Goal: Task Accomplishment & Management: Use online tool/utility

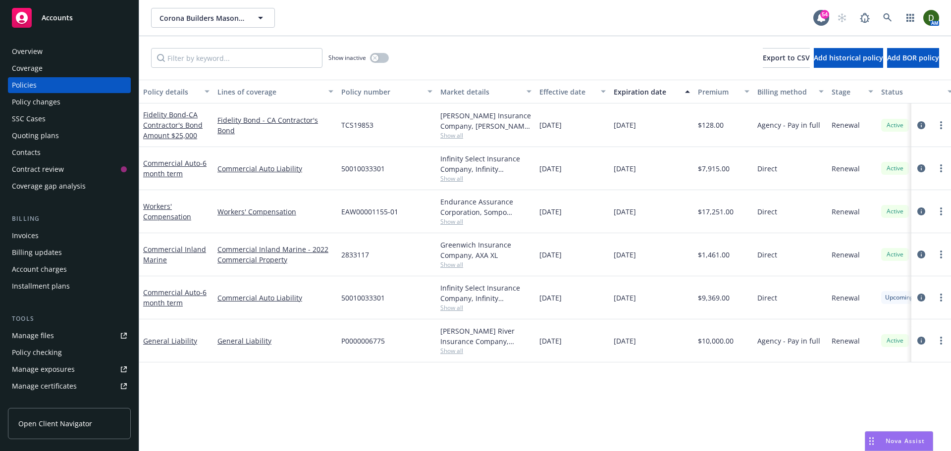
click at [32, 62] on div "Coverage" at bounding box center [27, 68] width 31 height 16
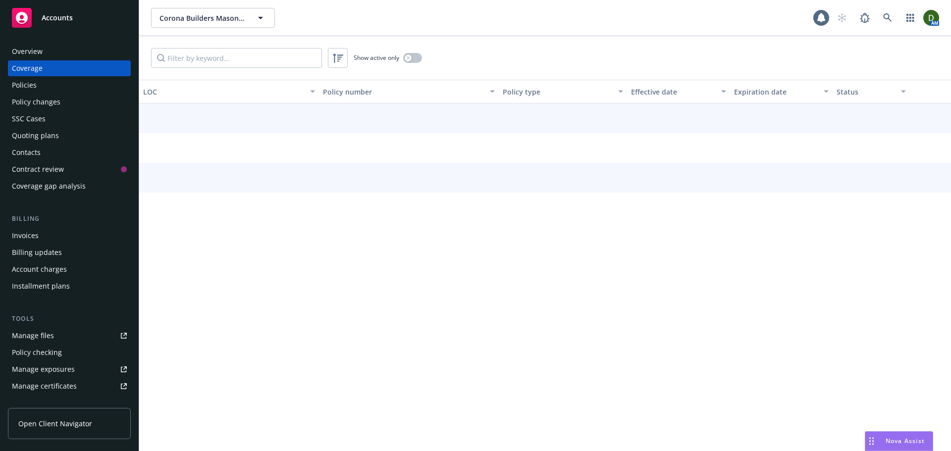
click at [41, 58] on div "Overview" at bounding box center [27, 52] width 31 height 16
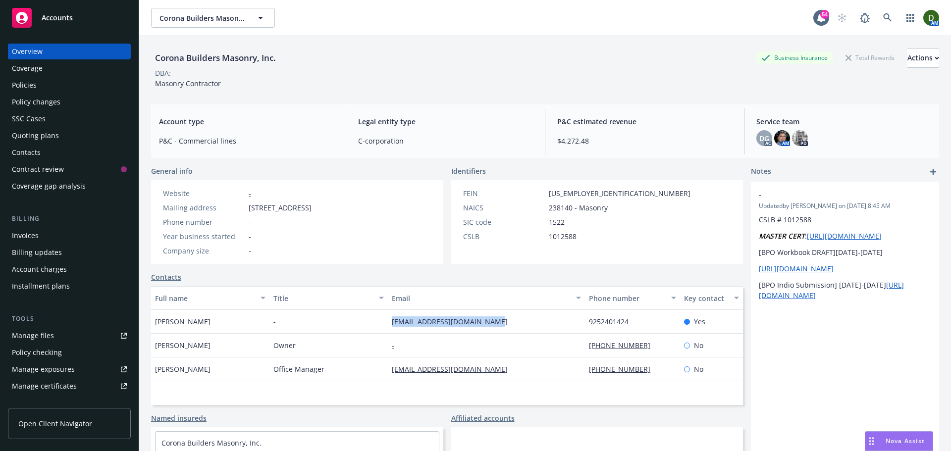
drag, startPoint x: 508, startPoint y: 320, endPoint x: 354, endPoint y: 322, distance: 153.6
click at [354, 322] on div "Elma Corona - elma2016@coronabmasonry.com 9252401424 Yes" at bounding box center [447, 322] width 592 height 24
copy div "elma2016@coronabmasonry.com"
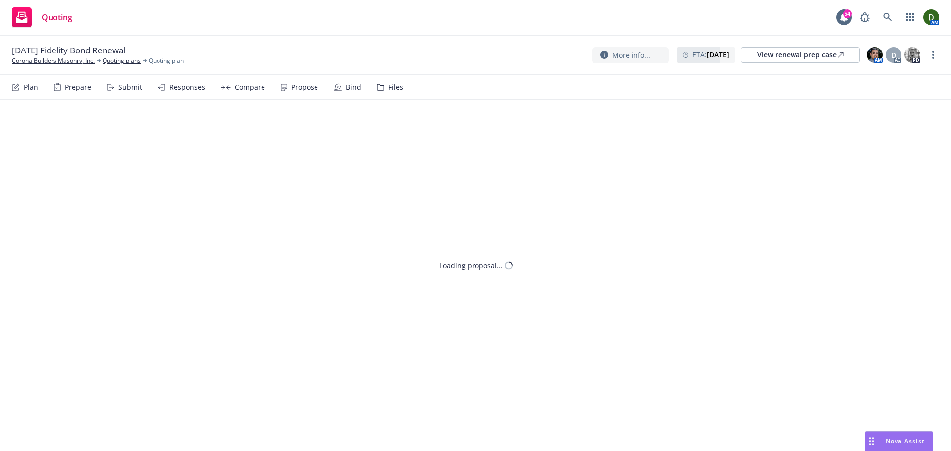
click at [300, 80] on div "Propose" at bounding box center [299, 87] width 37 height 24
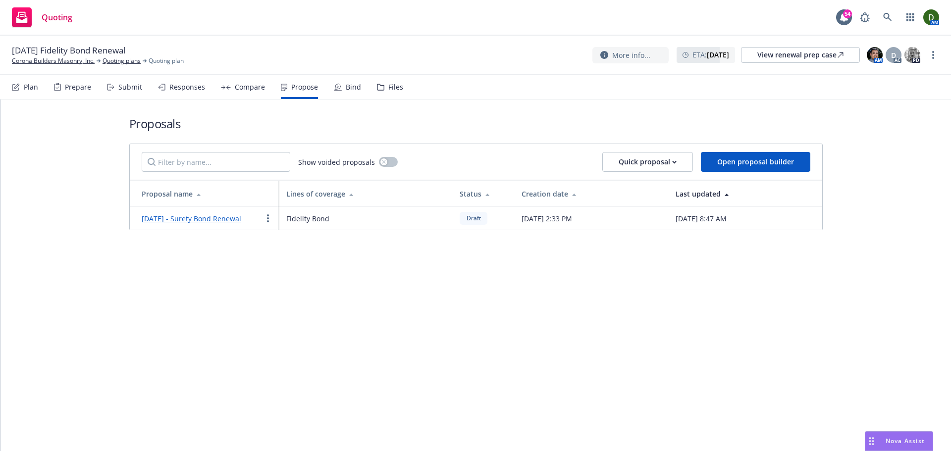
click at [199, 218] on link "September 2025 - Surety Bond Renewal" at bounding box center [192, 218] width 100 height 9
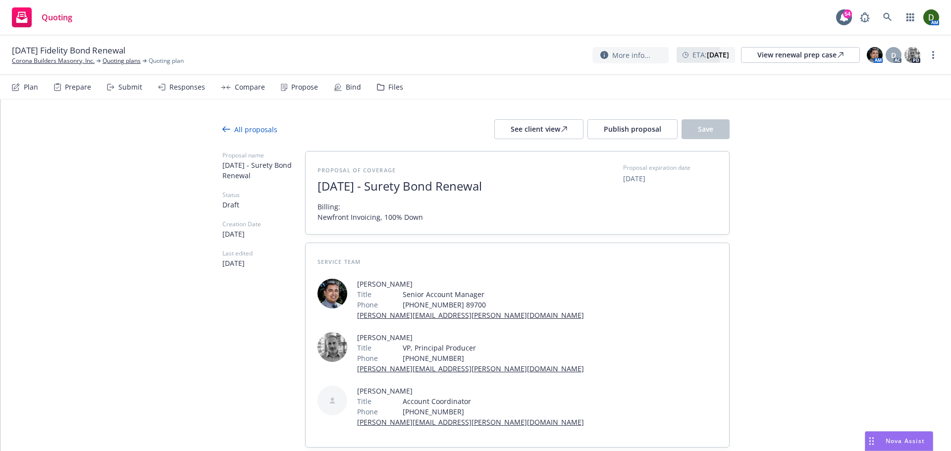
click at [434, 182] on span "September 2025 - Surety Bond Renewal" at bounding box center [439, 186] width 243 height 14
drag, startPoint x: 420, startPoint y: 185, endPoint x: 453, endPoint y: 195, distance: 34.2
click at [453, 195] on div "Proposal of coverage September 2025 - Surety Bond Renewal Billing: Newfront Inv…" at bounding box center [439, 192] width 243 height 59
click at [705, 138] on button "Save" at bounding box center [706, 129] width 48 height 20
click at [631, 123] on button "Publish proposal" at bounding box center [632, 129] width 90 height 20
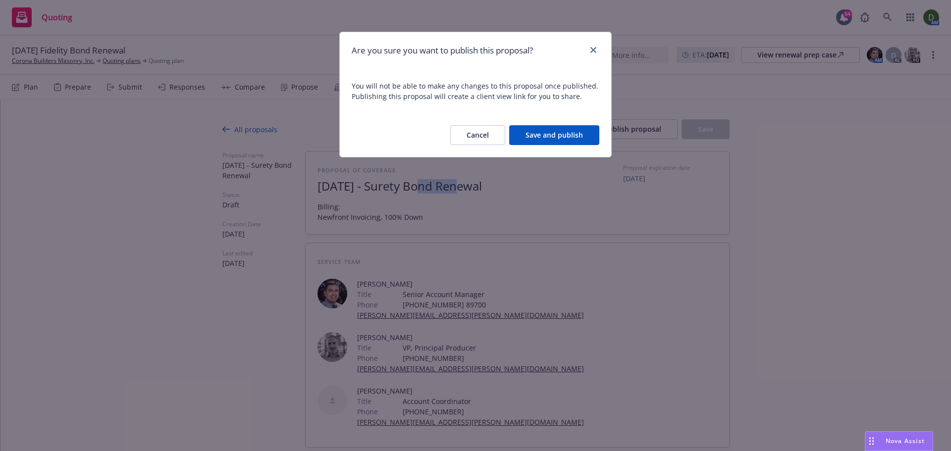
click at [583, 138] on button "Save and publish" at bounding box center [554, 135] width 90 height 20
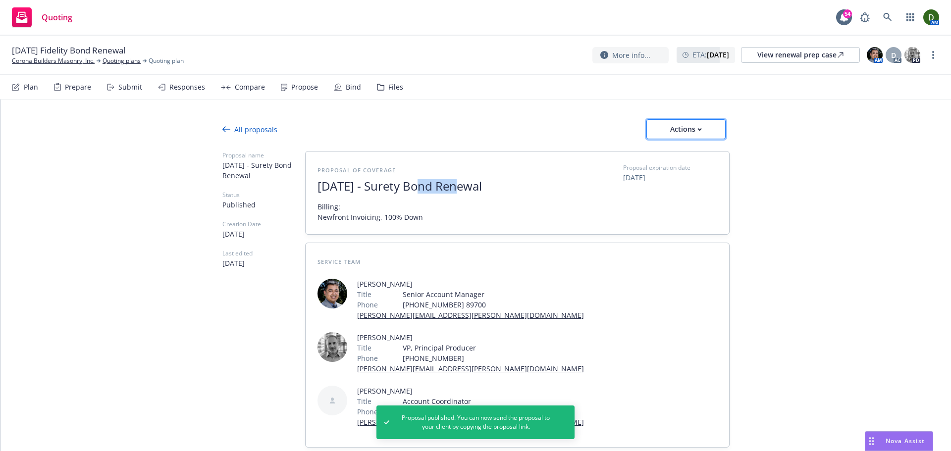
click at [702, 123] on div "Actions" at bounding box center [686, 129] width 47 height 19
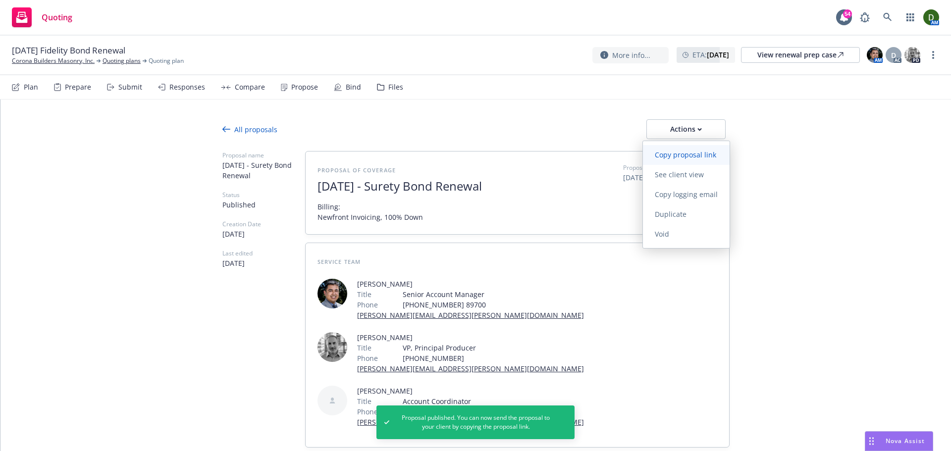
click at [707, 158] on span "Copy proposal link" at bounding box center [685, 154] width 85 height 9
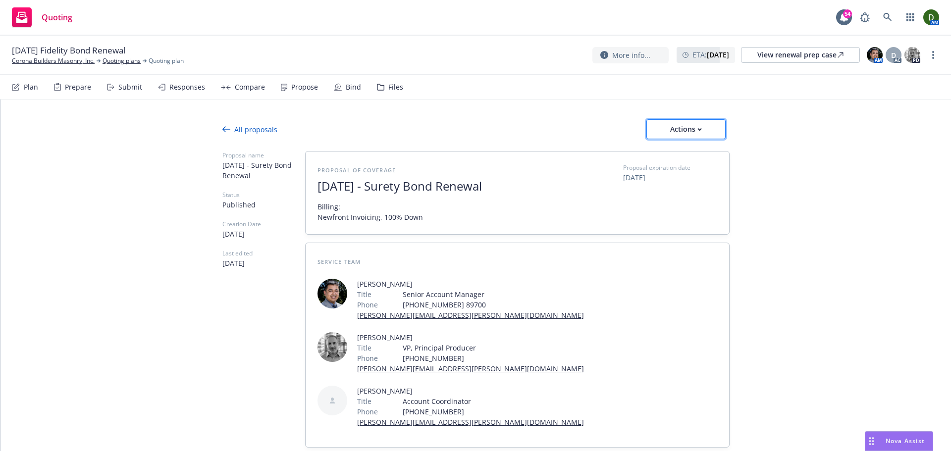
click at [680, 132] on div "Actions" at bounding box center [686, 129] width 47 height 19
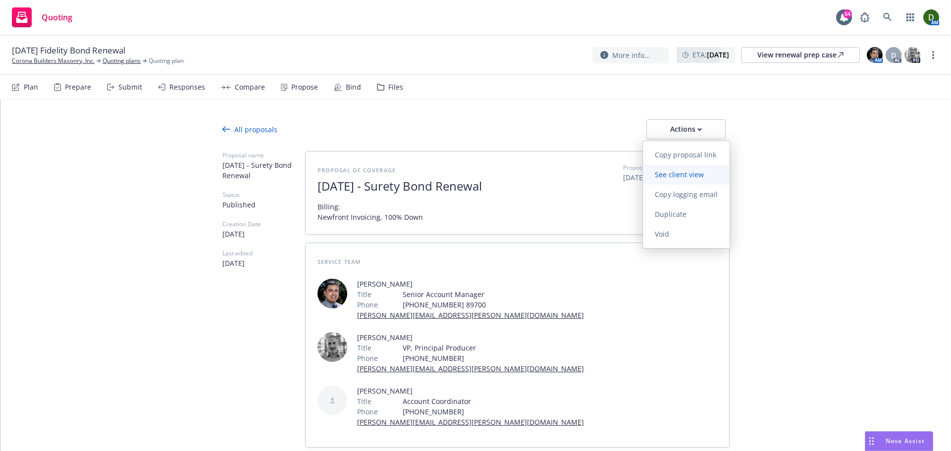
click at [684, 173] on span "See client view" at bounding box center [679, 174] width 73 height 9
click at [385, 92] on div "Files" at bounding box center [390, 87] width 26 height 24
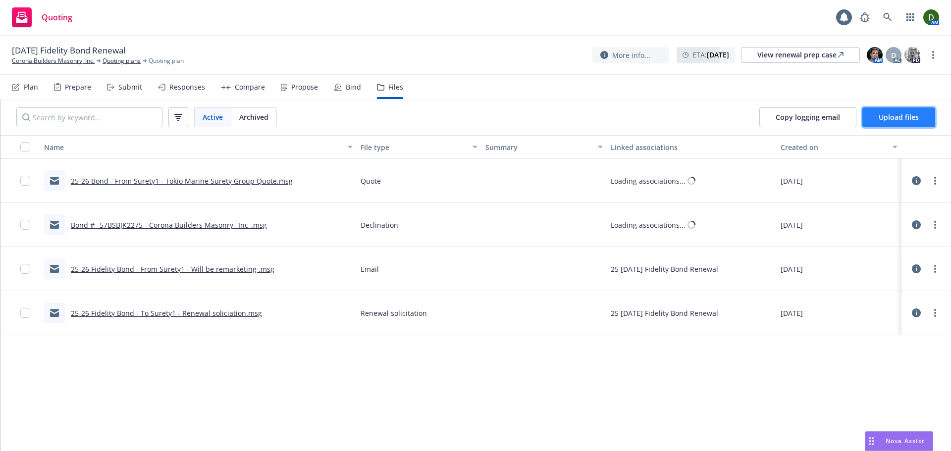
click at [893, 121] on span "Upload files" at bounding box center [899, 116] width 40 height 9
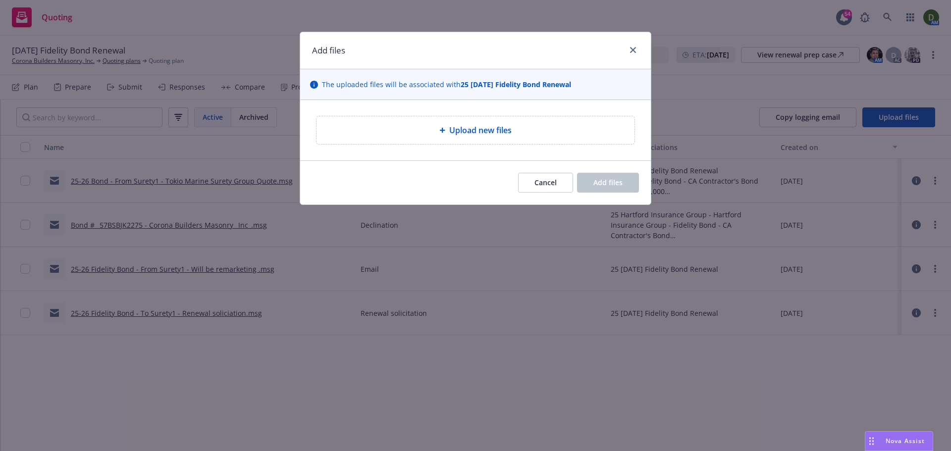
type textarea "x"
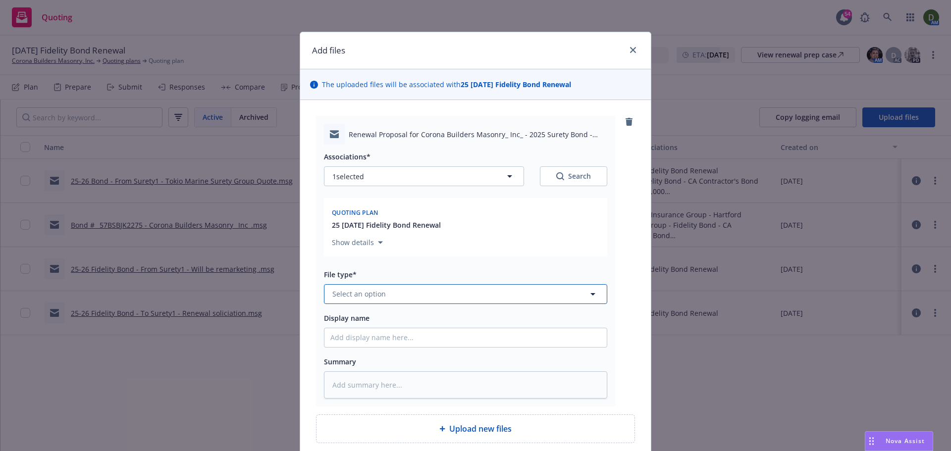
click at [384, 299] on button "Select an option" at bounding box center [465, 294] width 283 height 20
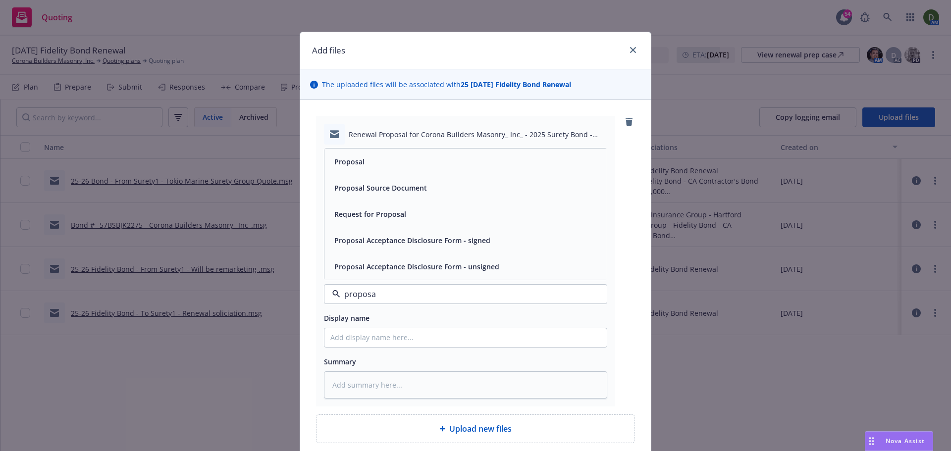
type input "proposal"
click at [460, 160] on div "Proposal" at bounding box center [465, 162] width 270 height 14
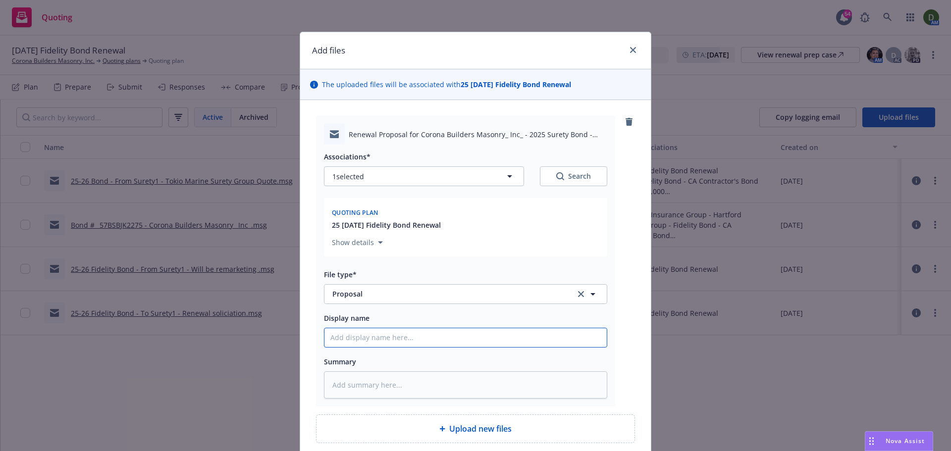
click at [418, 333] on input "Display name" at bounding box center [465, 337] width 282 height 19
type textarea "x"
type input "2"
type textarea "x"
type input "25"
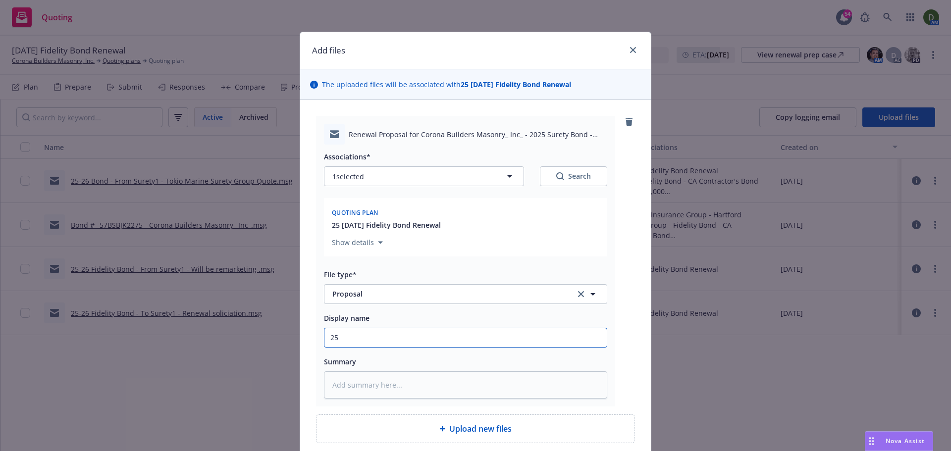
type textarea "x"
type input "25-"
type textarea "x"
type input "25-2"
type textarea "x"
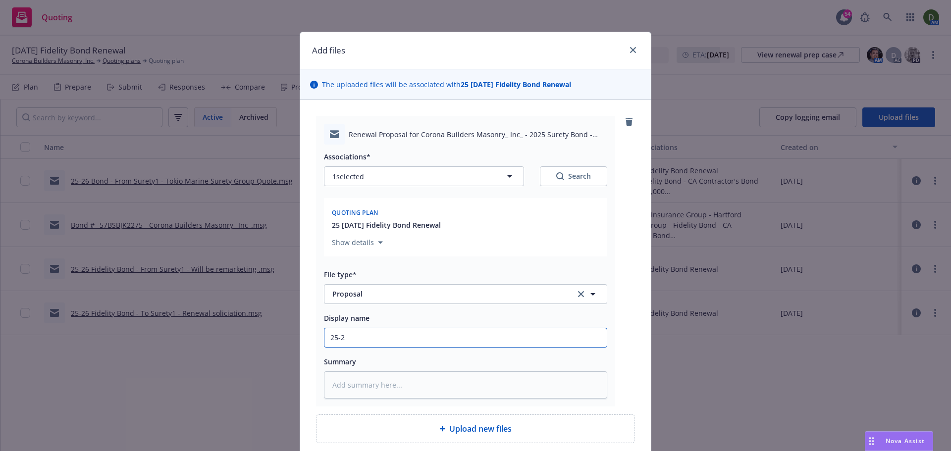
type input "25-26"
type textarea "x"
type input "25-26"
type textarea "x"
type input "25-26 B"
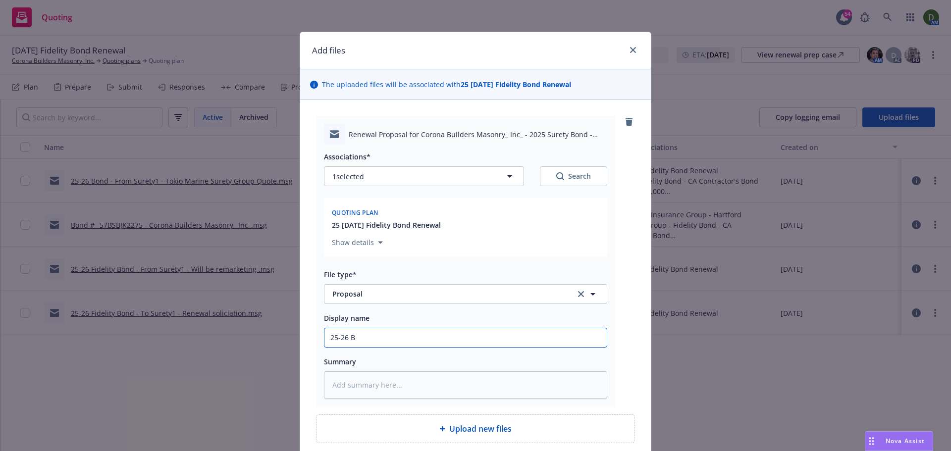
type textarea "x"
type input "25-26 Bo"
type textarea "x"
type input "25-26 Bon"
type textarea "x"
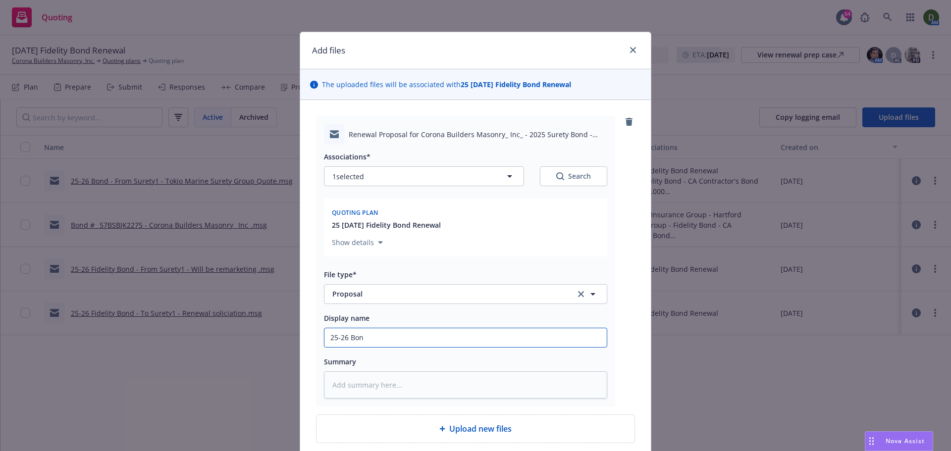
type input "25-26 Bond"
type textarea "x"
type input "25-26 Bond"
type textarea "x"
type input "25-26 Bond -"
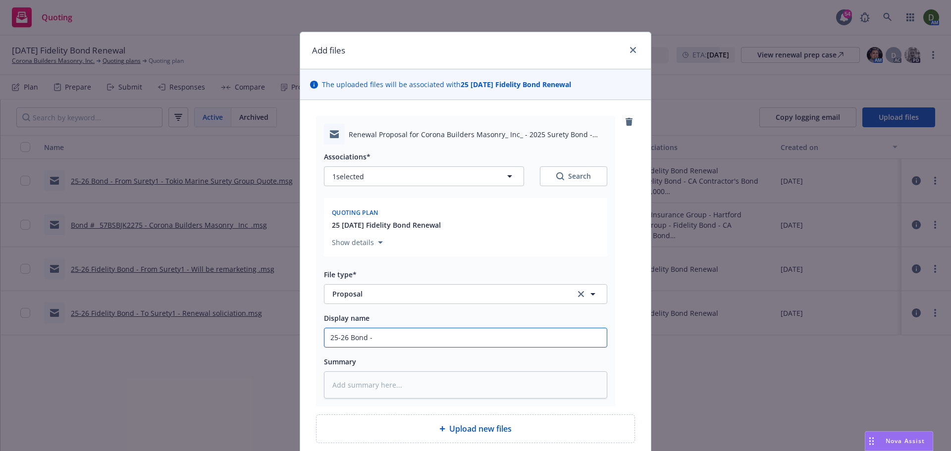
type textarea "x"
type input "25-26 Bond - T"
type textarea "x"
type input "25-26 Bond - To"
type textarea "x"
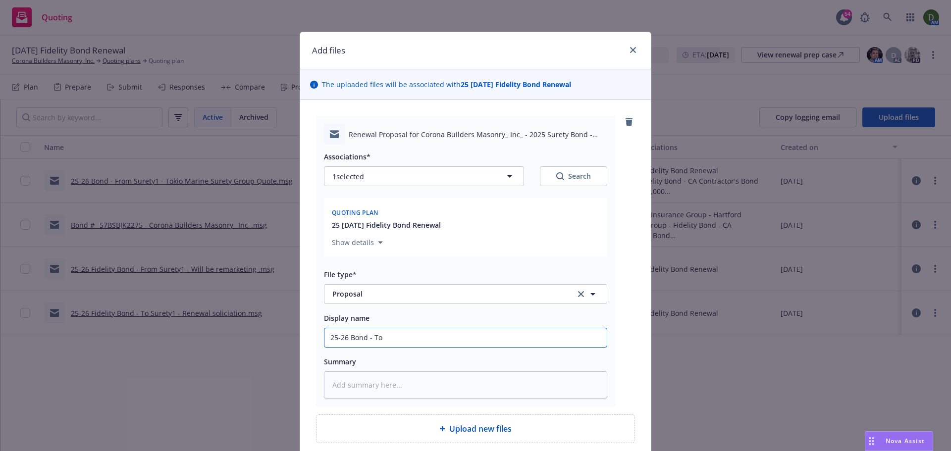
type input "25-26 Bond - To"
type textarea "x"
type input "25-26 Bond - To i"
type textarea "x"
type input "25-26 Bond - To in"
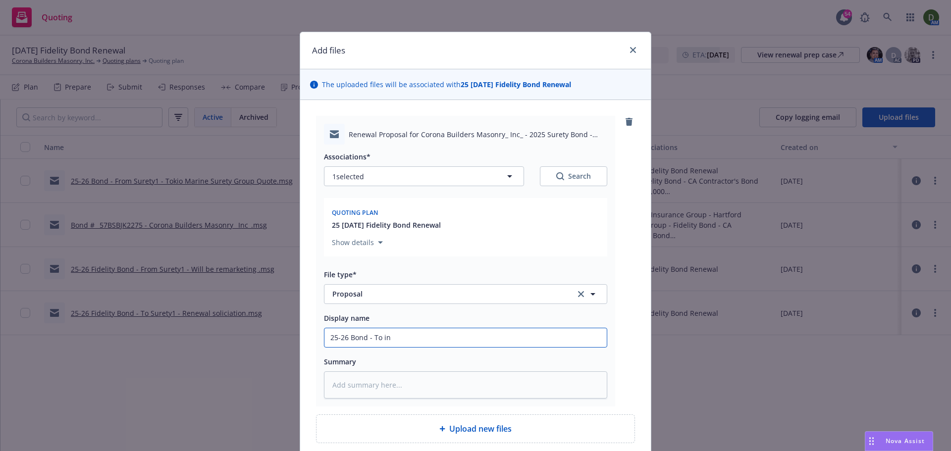
type textarea "x"
type input "25-26 Bond - To ins"
type textarea "x"
type input "25-26 Bond - To ins"
type textarea "x"
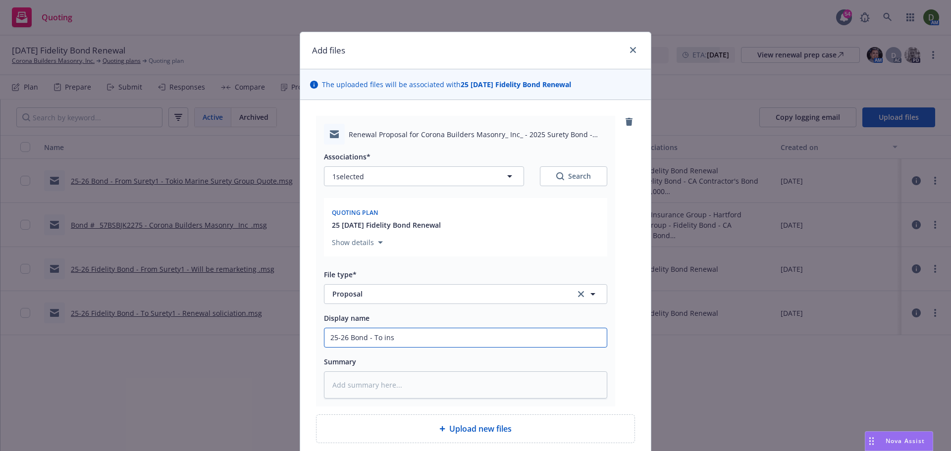
type input "25-26 Bond - To ins -"
type textarea "x"
type input "25-26 Bond - To ins -"
type textarea "x"
type input "25-26 Bond - To ins - P"
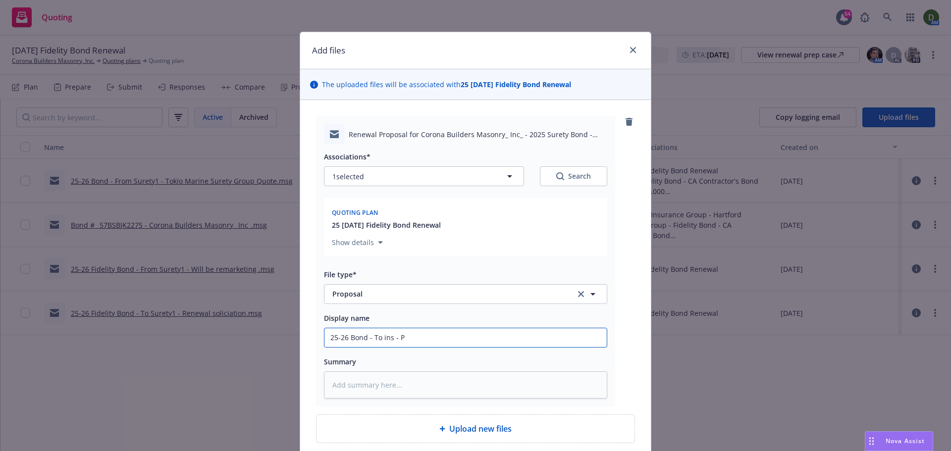
type textarea "x"
type input "25-26 Bond - To ins - Pr"
type textarea "x"
type input "25-26 Bond - To ins - Pro"
type textarea "x"
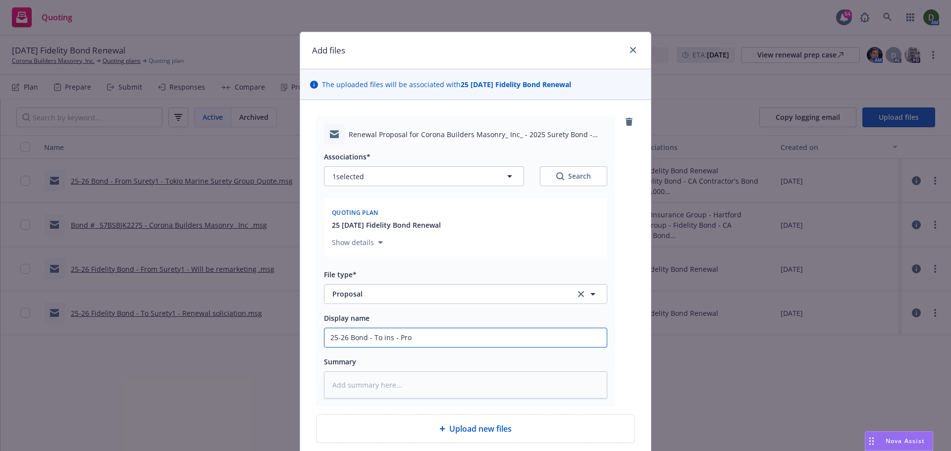
type input "25-26 Bond - To ins - Prop"
type textarea "x"
type input "25-26 Bond - To ins - Propo"
type textarea "x"
type input "25-26 Bond - To ins - Propos"
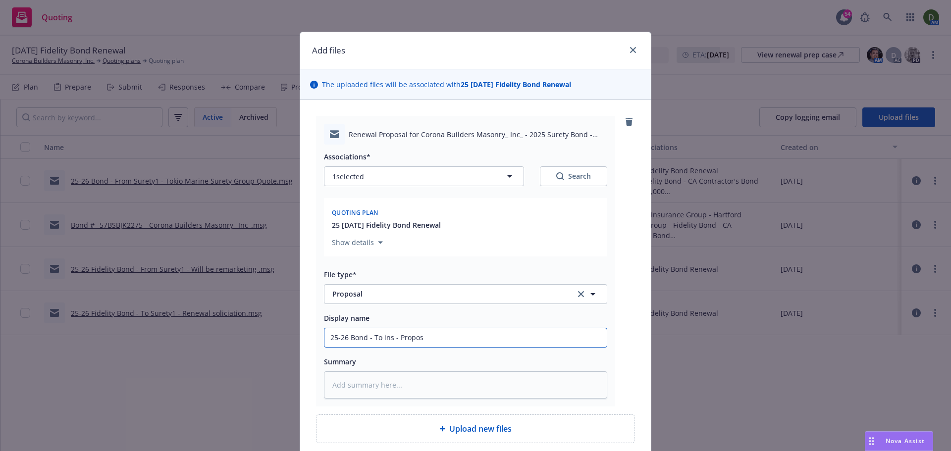
type textarea "x"
type input "25-26 Bond - To ins - Proposa"
type textarea "x"
type input "25-26 Bond - To ins - Proposal"
type textarea "x"
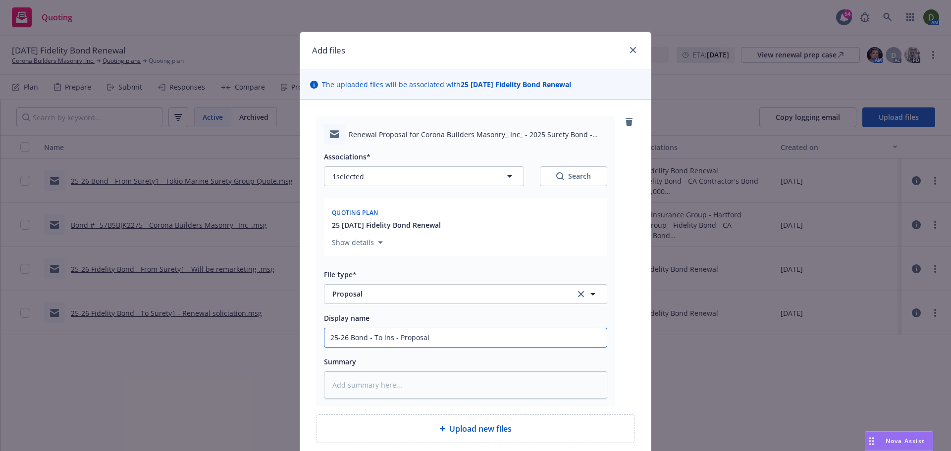
type input "25-26 Bond - To ins - Proposal"
type textarea "x"
type input "25-26 Bond - To ins - Proposal l"
type textarea "x"
type input "25-26 Bond - To ins - Proposal li"
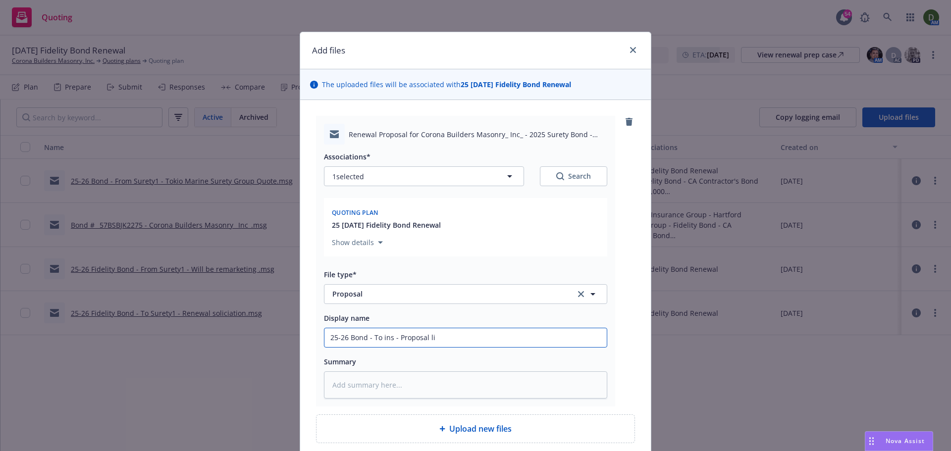
type textarea "x"
type input "25-26 Bond - To ins - Proposal lin"
type textarea "x"
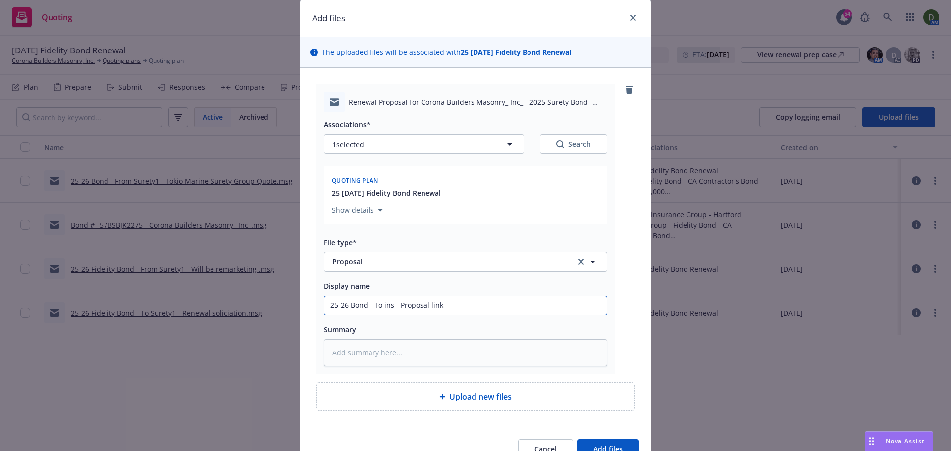
scroll to position [50, 0]
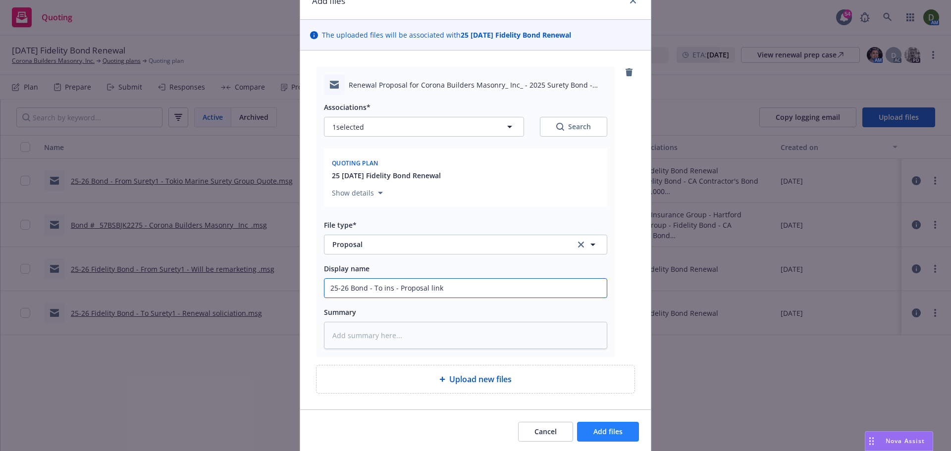
type input "25-26 Bond - To ins - Proposal link"
click at [602, 431] on span "Add files" at bounding box center [607, 431] width 29 height 9
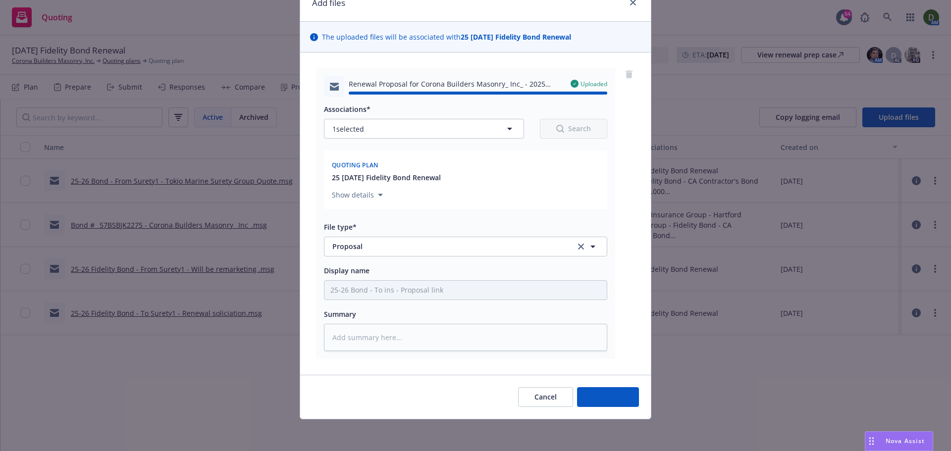
type textarea "x"
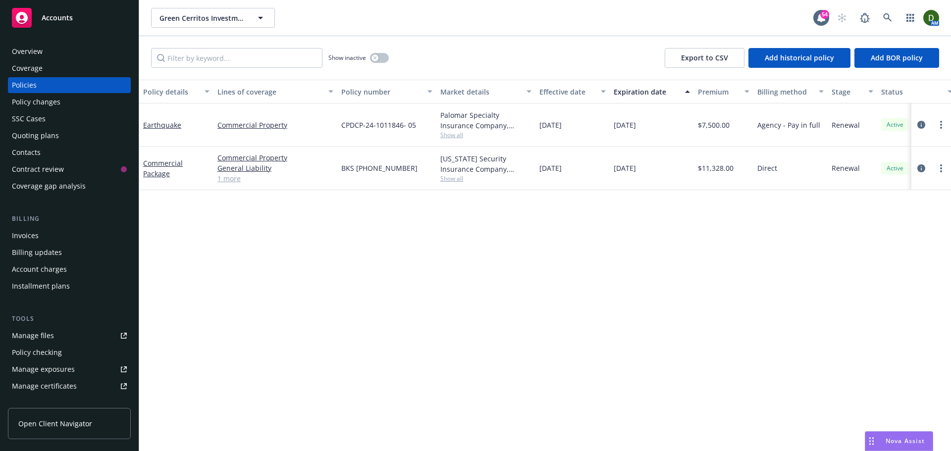
click at [89, 54] on div "Overview" at bounding box center [69, 52] width 115 height 16
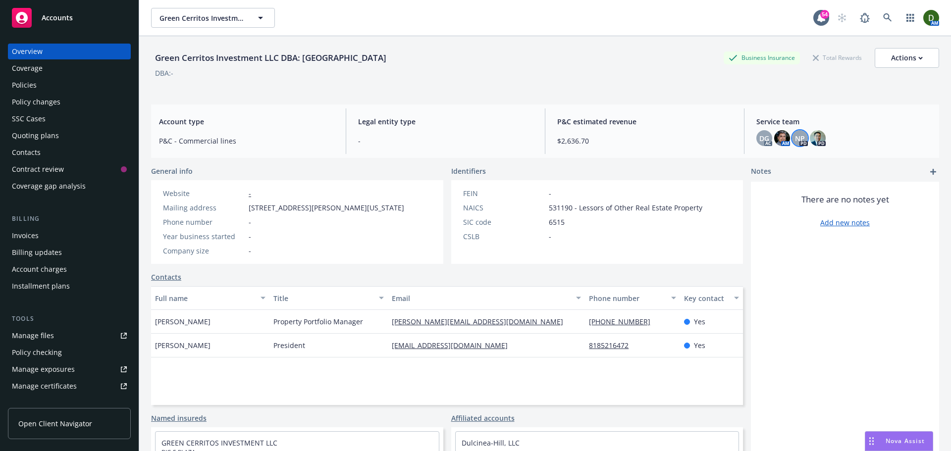
click at [795, 137] on span "NP" at bounding box center [800, 138] width 10 height 10
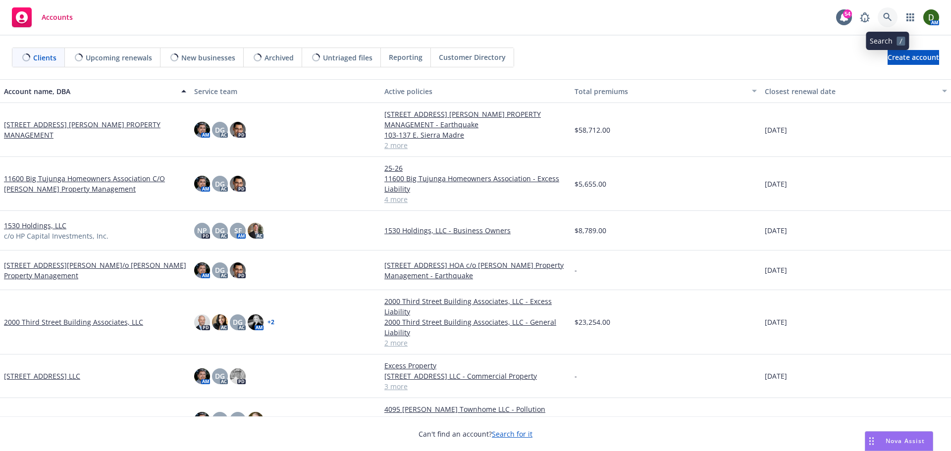
click at [892, 15] on icon at bounding box center [887, 17] width 9 height 9
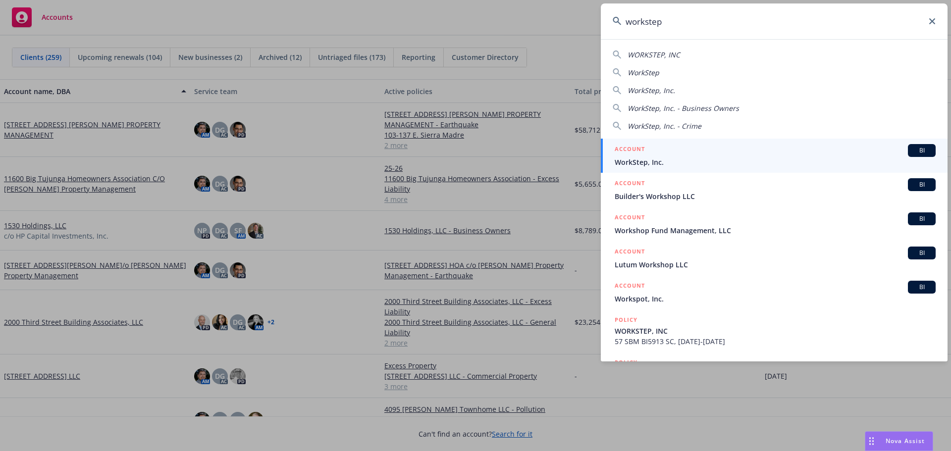
type input "workstep"
click at [640, 153] on h5 "ACCOUNT" at bounding box center [630, 150] width 30 height 12
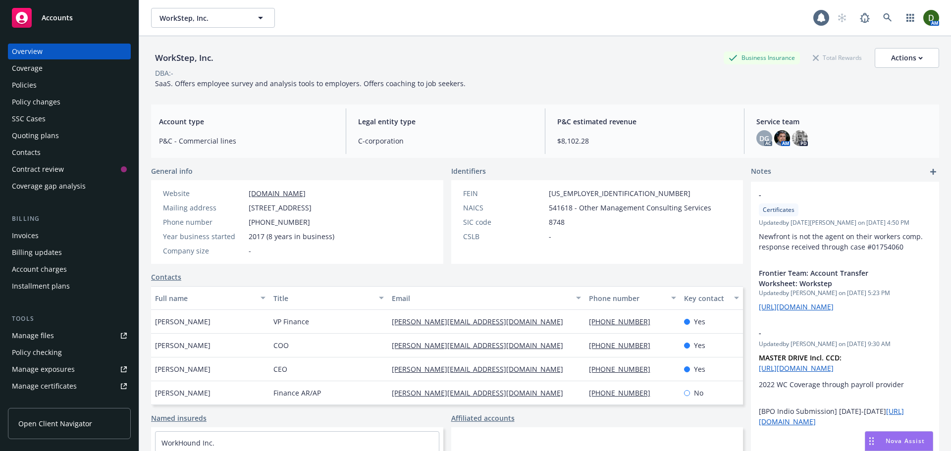
click at [52, 81] on div "Policies" at bounding box center [69, 85] width 115 height 16
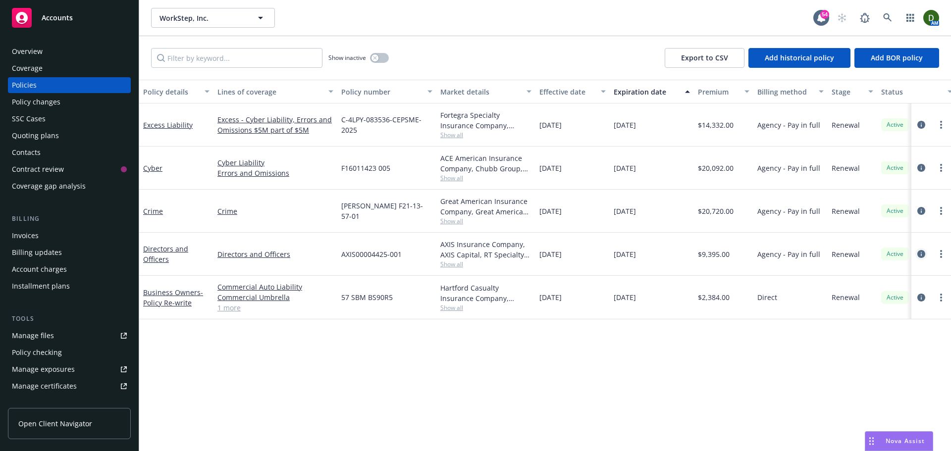
click at [926, 256] on link "circleInformation" at bounding box center [921, 254] width 12 height 12
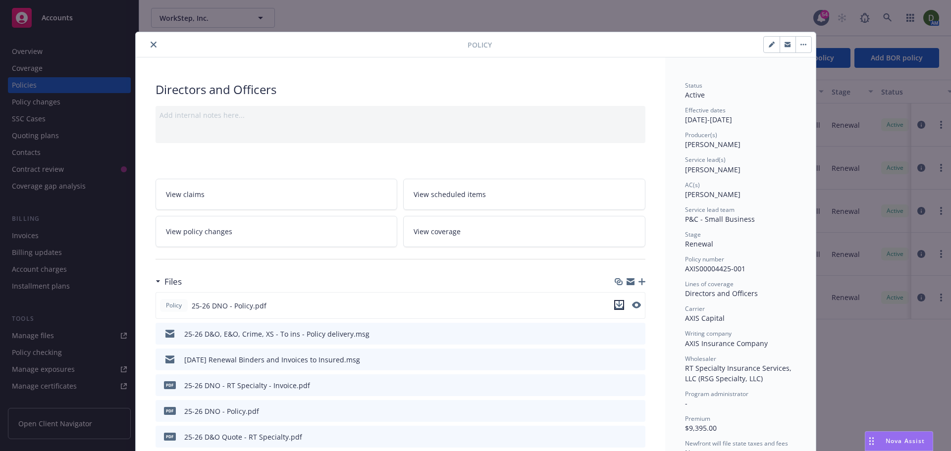
click at [617, 305] on icon "download file" at bounding box center [619, 304] width 6 height 6
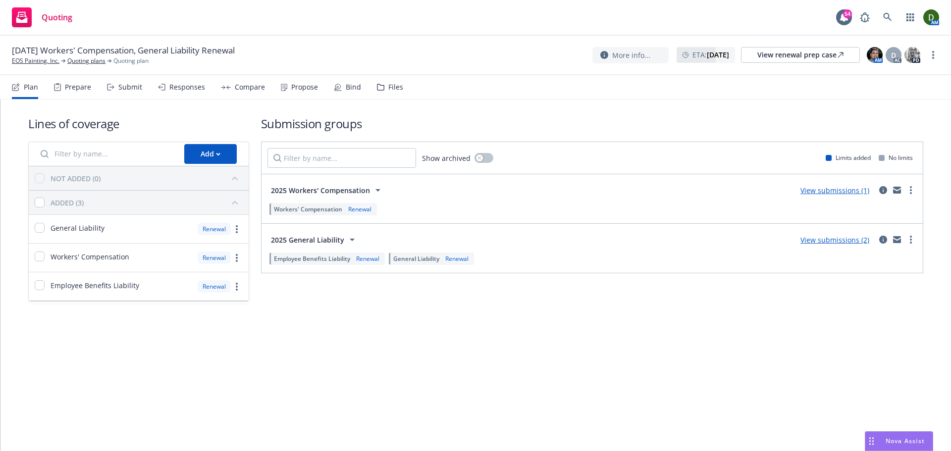
click at [314, 90] on div "Propose" at bounding box center [304, 87] width 27 height 8
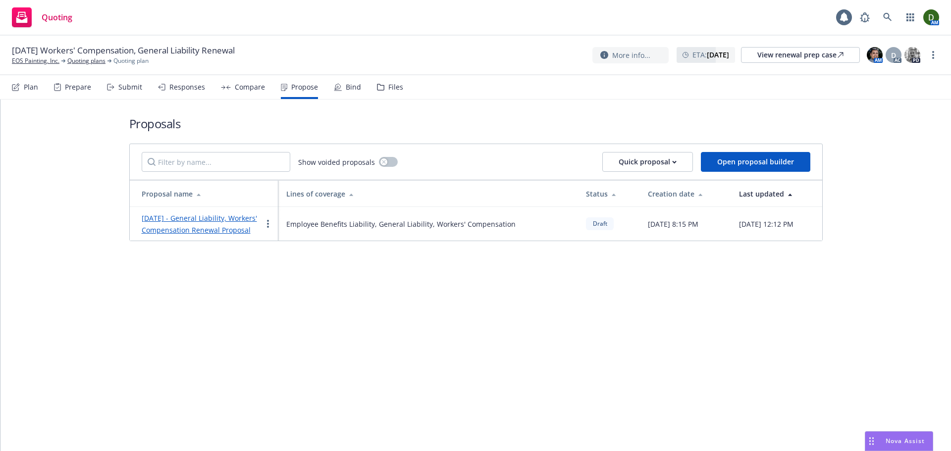
click at [193, 236] on div "[DATE] - General Liability, Workers' Compensation Renewal Proposal" at bounding box center [202, 224] width 120 height 24
click at [204, 235] on div "[DATE] - General Liability, Workers' Compensation Renewal Proposal" at bounding box center [202, 224] width 120 height 24
click at [221, 229] on link "[DATE] - General Liability, Workers' Compensation Renewal Proposal" at bounding box center [199, 223] width 115 height 21
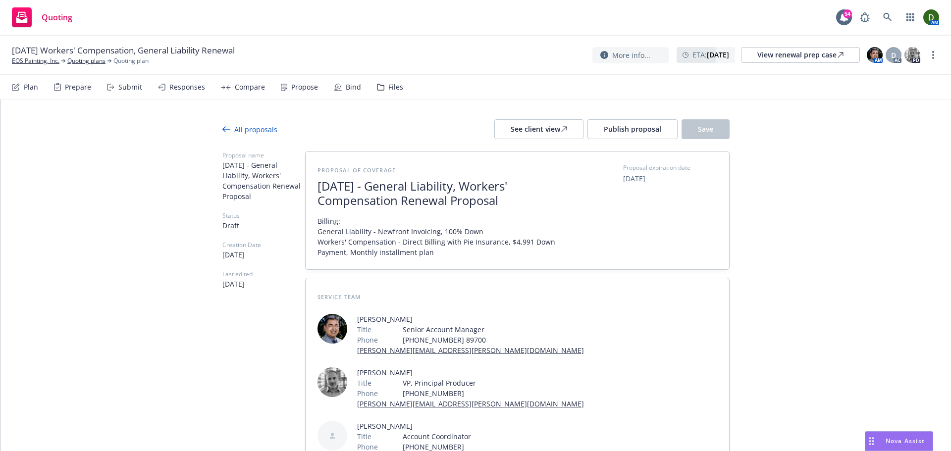
scroll to position [248, 0]
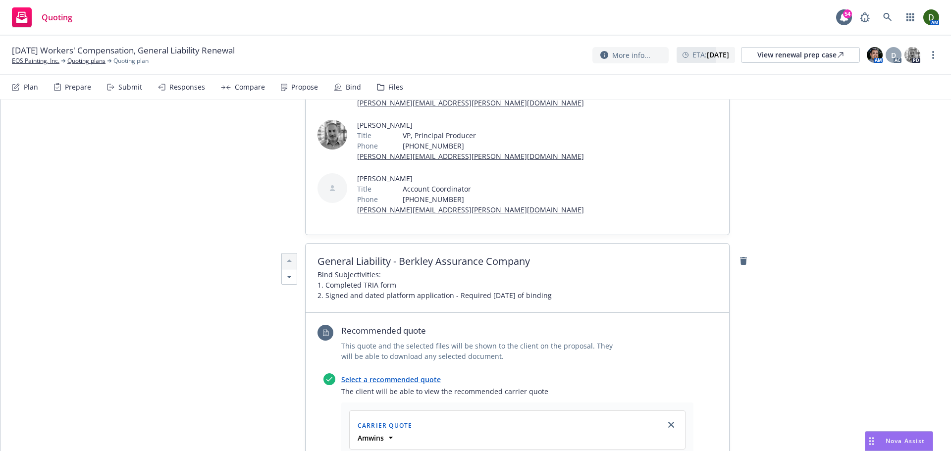
drag, startPoint x: 380, startPoint y: 224, endPoint x: 359, endPoint y: 223, distance: 21.3
click at [379, 269] on span "Bind Subjectivities: 1. Completed TRIA form  2. Signed and dated platform appl…" at bounding box center [435, 284] width 234 height 31
drag, startPoint x: 315, startPoint y: 219, endPoint x: 354, endPoint y: 205, distance: 42.1
click at [318, 269] on span "Bind Subjectivities: 1. Completed TRIA form  2. Signed and dated platform appl…" at bounding box center [435, 284] width 234 height 31
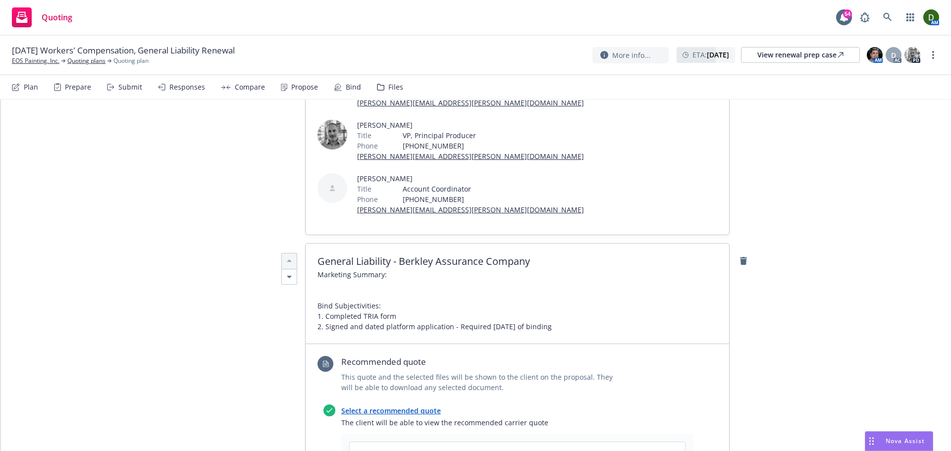
click at [332, 269] on span "Marketing Summary: Bind Subjectivities: 1. Completed TRIA form  2. Signed and …" at bounding box center [435, 300] width 234 height 62
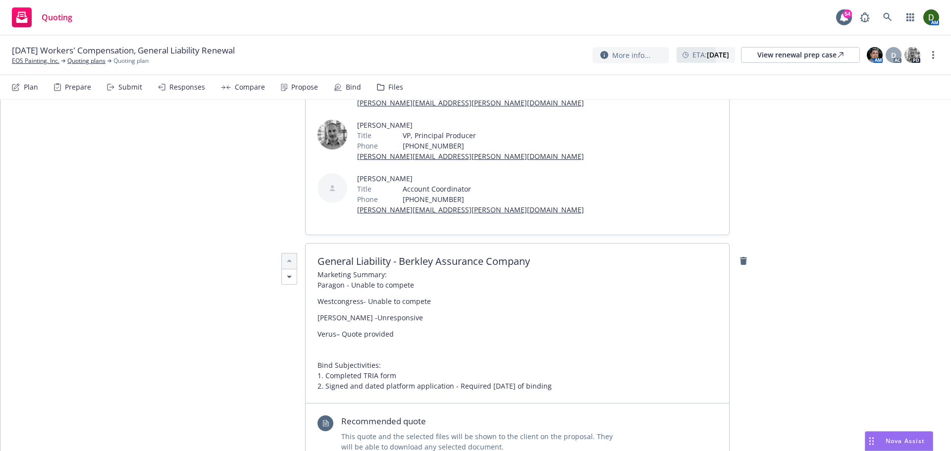
click at [357, 272] on span "Marketing Summary: Paragon - Unable to compete Westcongress - Unable to compete…" at bounding box center [435, 330] width 234 height 122
drag, startPoint x: 347, startPoint y: 269, endPoint x: 372, endPoint y: 258, distance: 27.5
click at [346, 313] on p "Vela - Unresponsive" at bounding box center [435, 318] width 234 height 10
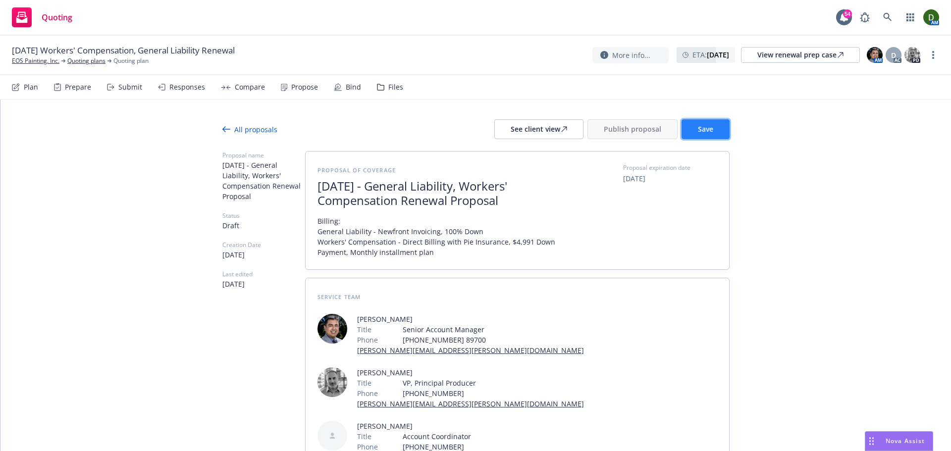
click at [711, 135] on button "Save" at bounding box center [706, 129] width 48 height 20
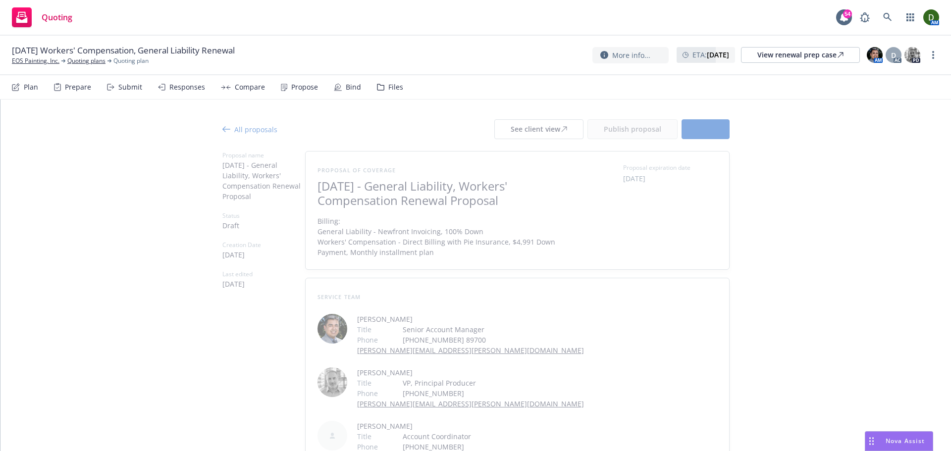
type textarea "x"
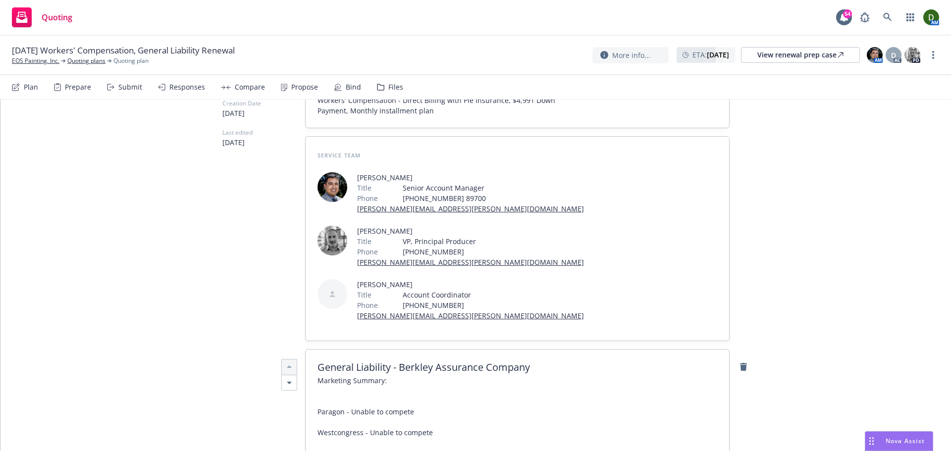
scroll to position [248, 0]
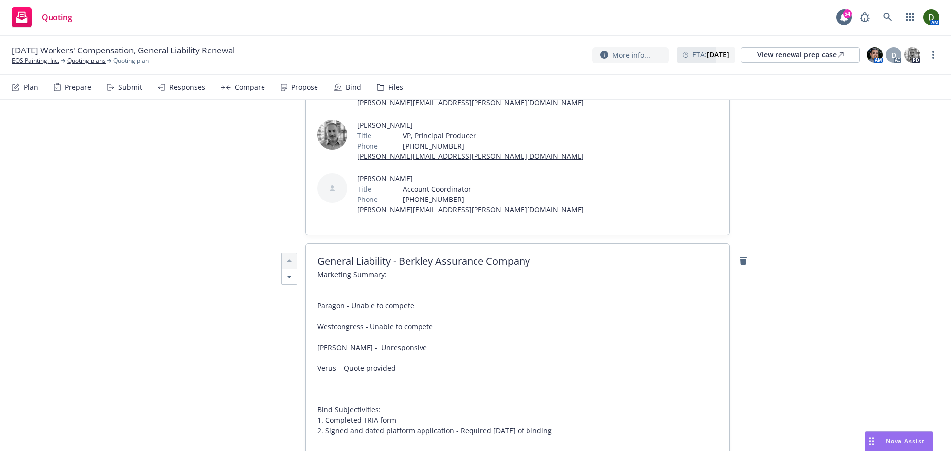
click at [370, 300] on span "Marketing Summary: Paragon - Unable to compete Westcongress - Unable to compete…" at bounding box center [435, 352] width 234 height 166
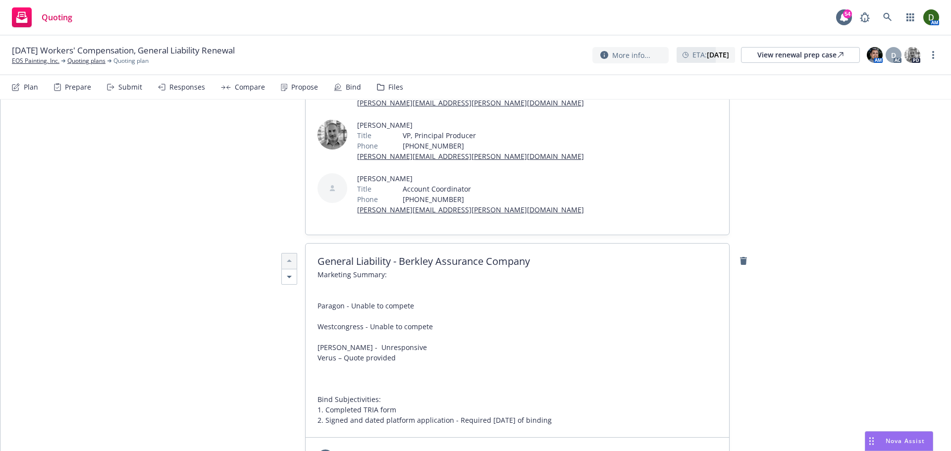
click at [360, 287] on span "Marketing Summary: Paragon - Unable to compete Westcongress - Unable to compete…" at bounding box center [435, 347] width 234 height 156
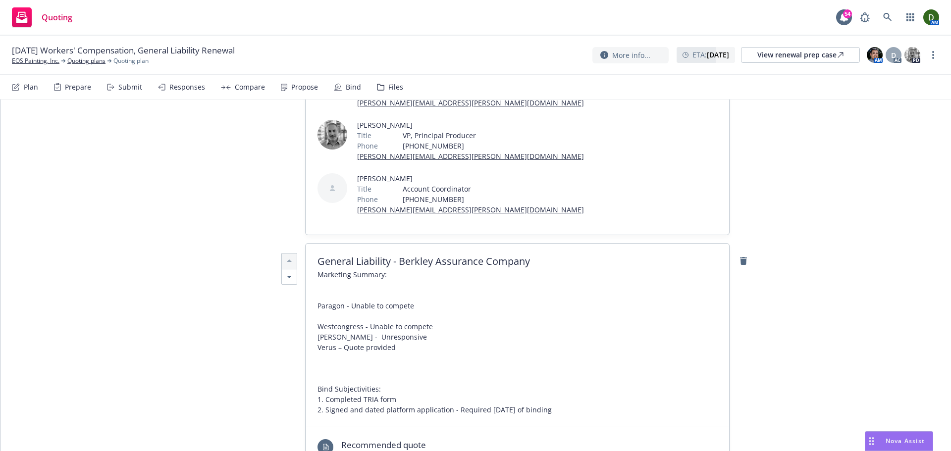
click at [358, 269] on span "Marketing Summary: Paragon - Unable to compete Westcongress - Unable to compete…" at bounding box center [435, 342] width 234 height 146
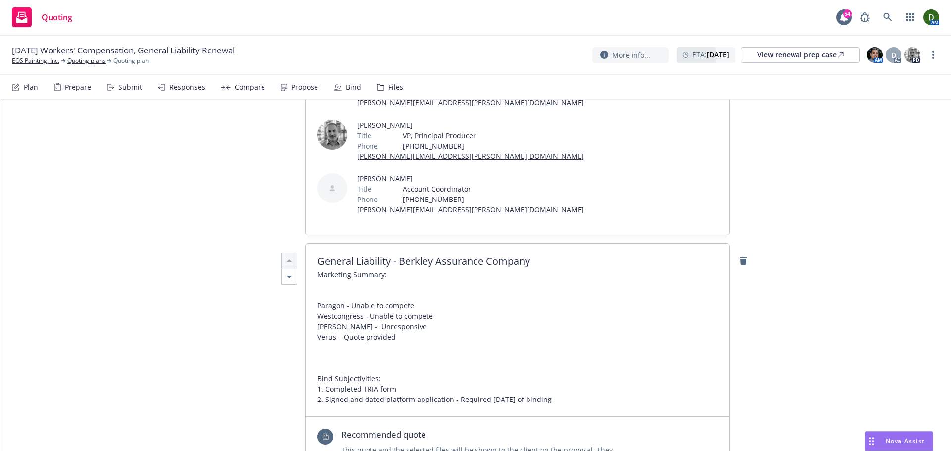
click at [361, 269] on span "Marketing Summary: Paragon - Unable to compete Westcongress - Unable to compete…" at bounding box center [435, 336] width 234 height 135
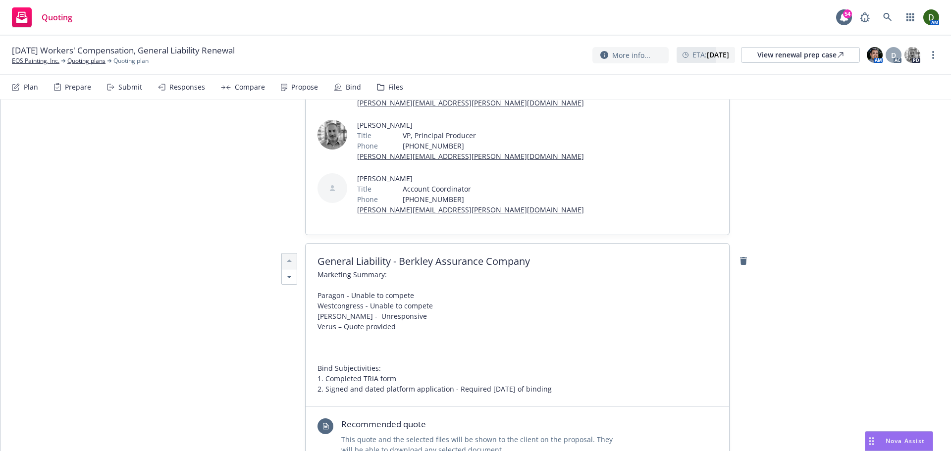
click at [356, 269] on span "Marketing Summary: Paragon - Unable to compete Westcongress - Unable to compete…" at bounding box center [435, 331] width 234 height 125
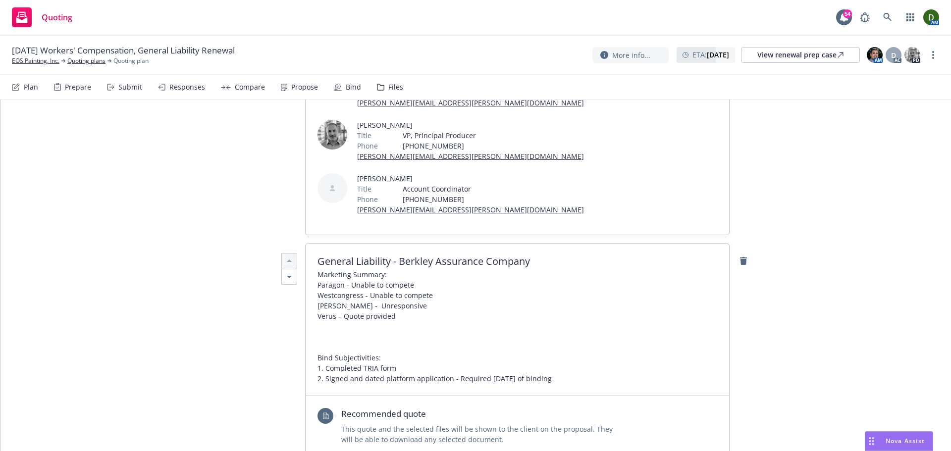
click at [342, 280] on span "Marketing Summary: Paragon - Unable to compete Westcongress - Unable to compete…" at bounding box center [435, 326] width 234 height 114
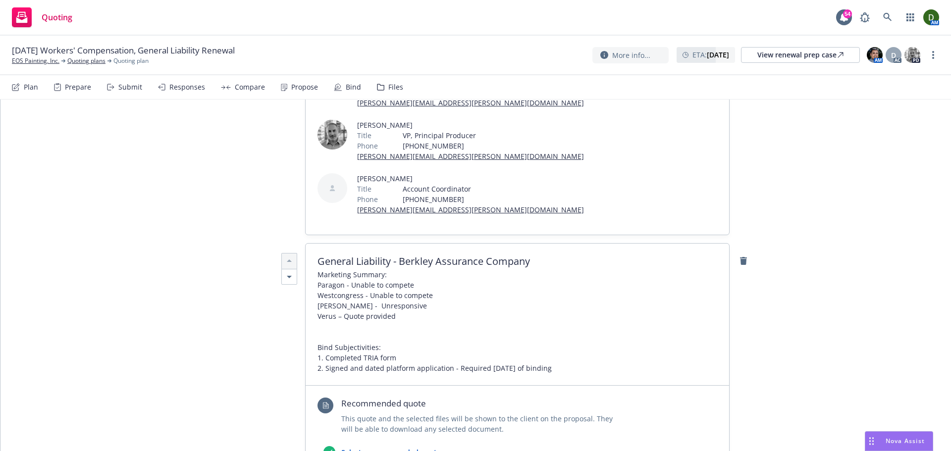
click at [331, 282] on span "Marketing Summary: Paragon - Unable to compete Westcongress - Unable to compete…" at bounding box center [435, 321] width 234 height 104
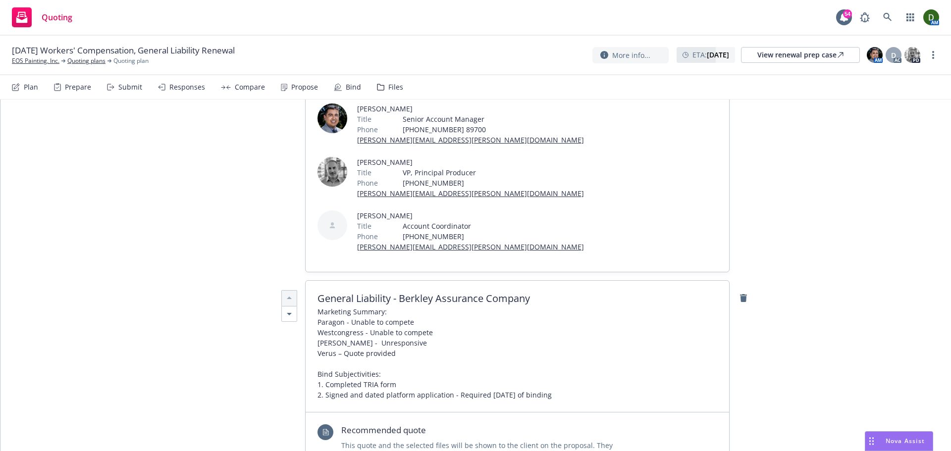
scroll to position [0, 0]
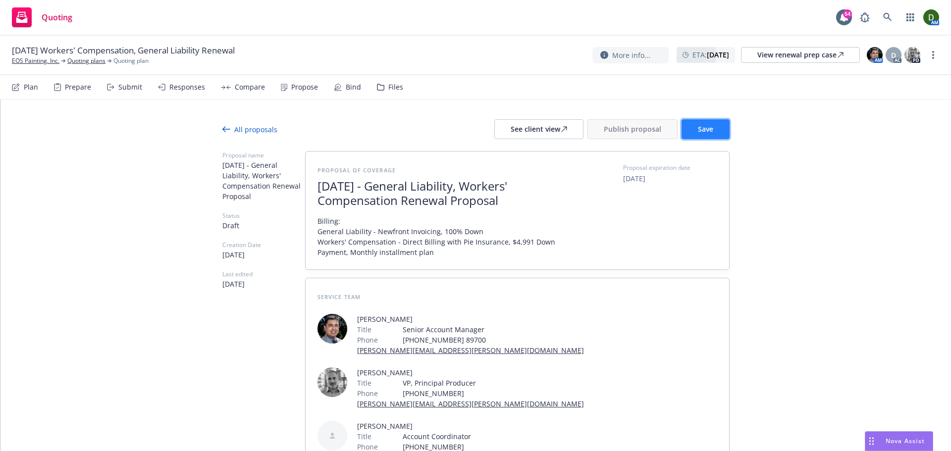
click at [720, 128] on button "Save" at bounding box center [706, 129] width 48 height 20
click at [703, 129] on span "Save" at bounding box center [705, 128] width 15 height 9
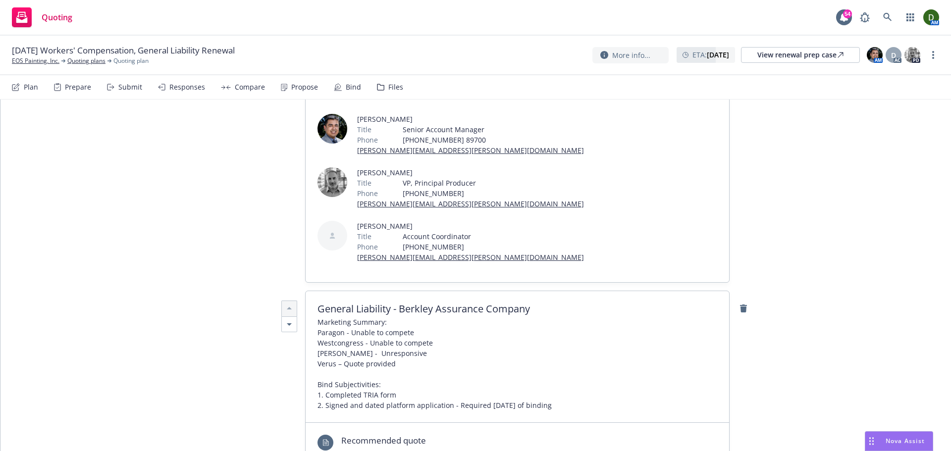
scroll to position [297, 0]
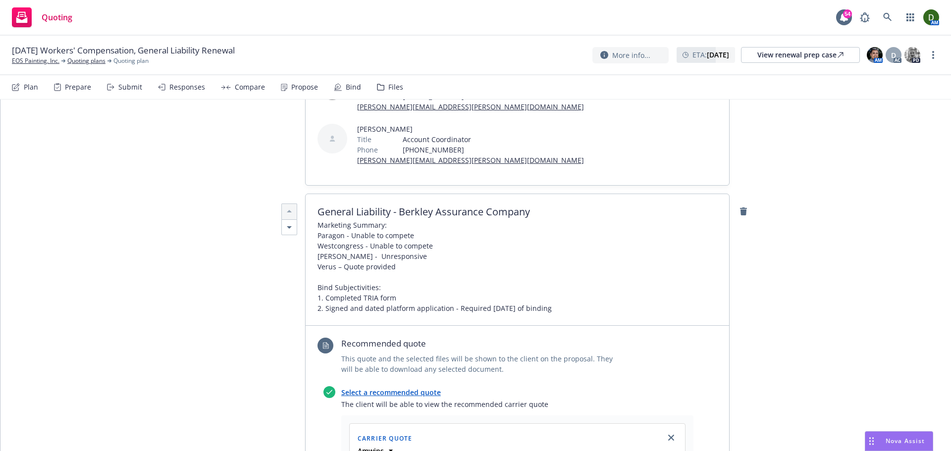
type textarea "x"
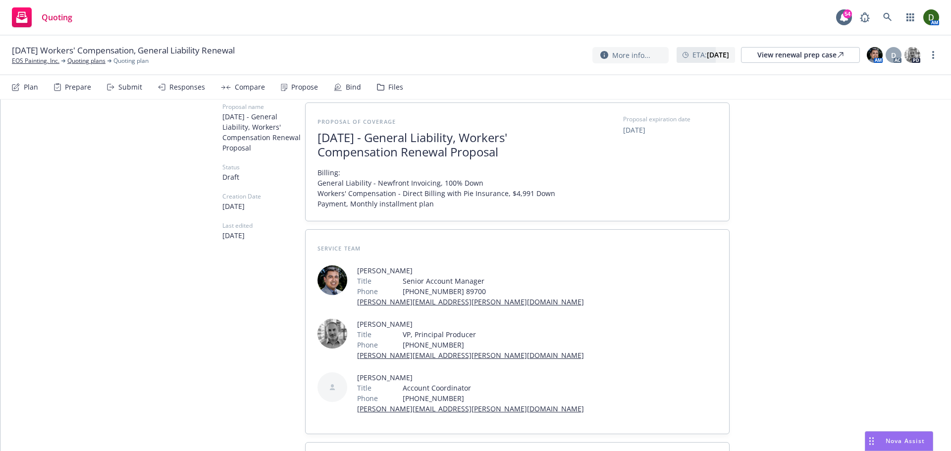
scroll to position [0, 0]
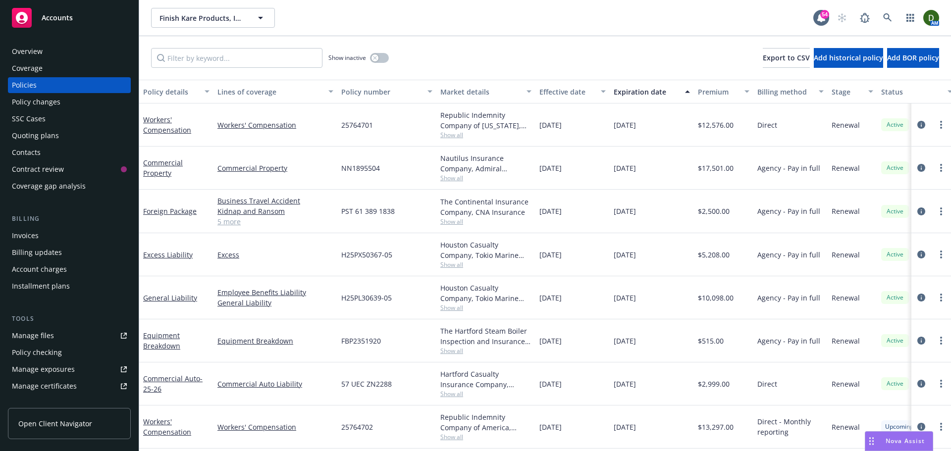
click at [86, 235] on div "Invoices" at bounding box center [69, 236] width 115 height 16
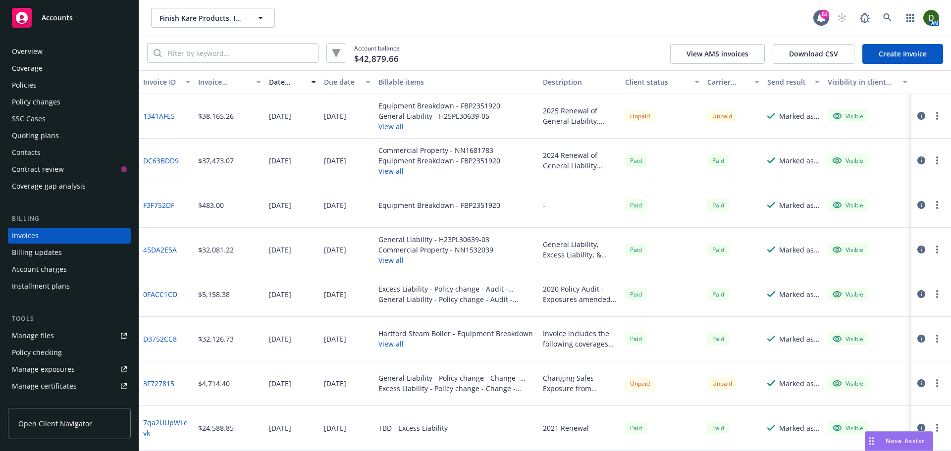
click at [936, 115] on icon "button" at bounding box center [937, 116] width 2 height 8
click at [864, 219] on link "Send invoice" at bounding box center [879, 216] width 126 height 20
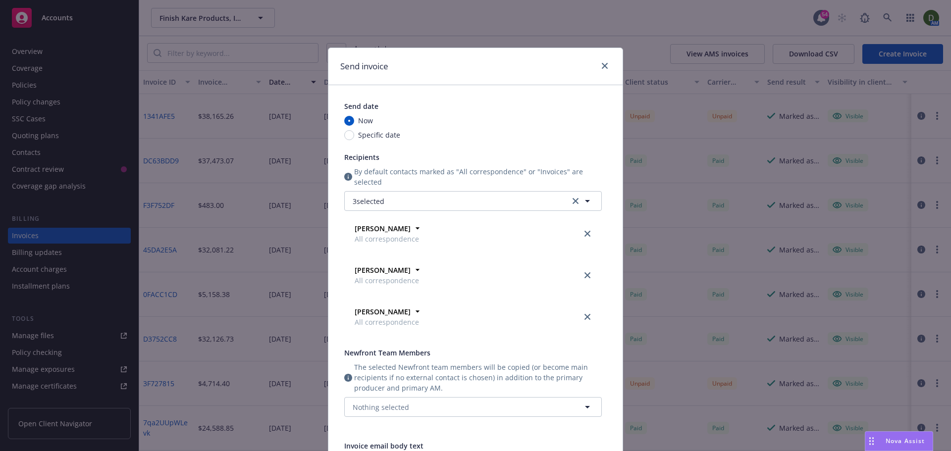
click at [608, 62] on div "Send invoice" at bounding box center [475, 66] width 294 height 37
click at [602, 64] on icon "close" at bounding box center [605, 66] width 6 height 6
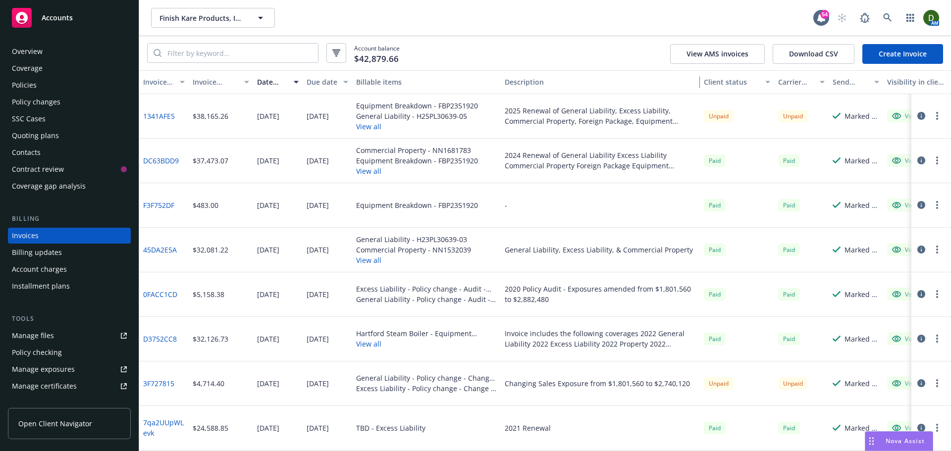
drag, startPoint x: 616, startPoint y: 81, endPoint x: 741, endPoint y: 83, distance: 124.8
click at [741, 83] on div "Invoice ID Invoice amount Date issued Due date Billable items Description Clien…" at bounding box center [570, 82] width 863 height 24
drag, startPoint x: 770, startPoint y: 79, endPoint x: 698, endPoint y: 81, distance: 71.8
click at [718, 93] on button "Client status" at bounding box center [737, 82] width 74 height 24
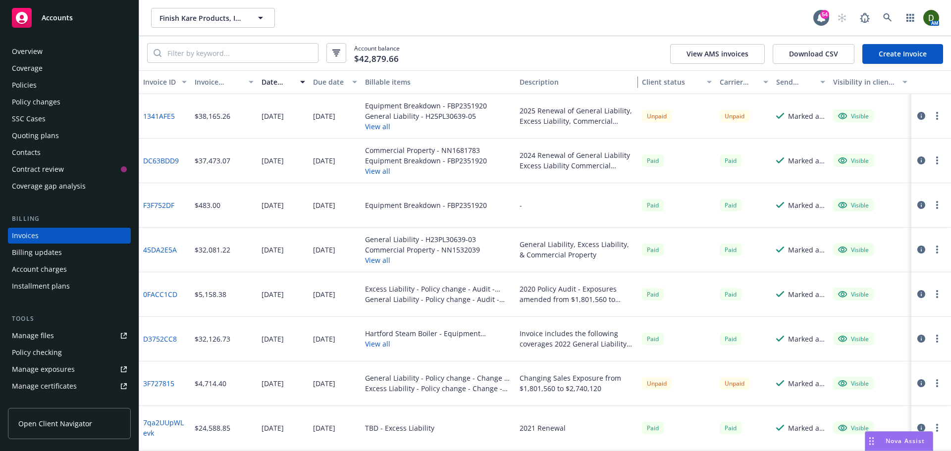
drag, startPoint x: 695, startPoint y: 80, endPoint x: 618, endPoint y: 85, distance: 77.4
click at [613, 87] on button "Description" at bounding box center [577, 82] width 123 height 24
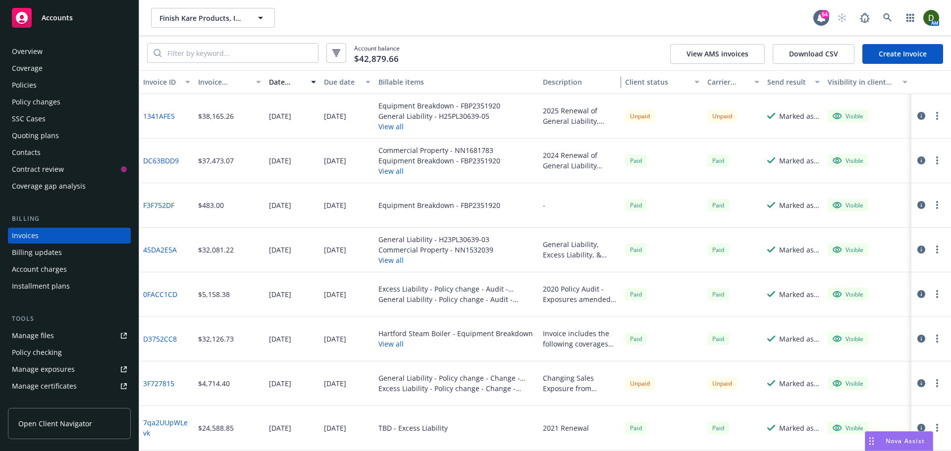
drag, startPoint x: 635, startPoint y: 84, endPoint x: 302, endPoint y: 118, distance: 334.6
click at [323, 117] on div "Invoice ID Invoice amount Date issued Due date Billable items Description Clien…" at bounding box center [545, 260] width 812 height 381
click at [157, 112] on link "1341AFE5" at bounding box center [159, 116] width 32 height 10
click at [935, 112] on button "button" at bounding box center [937, 116] width 12 height 12
click at [855, 218] on link "Send invoice" at bounding box center [879, 216] width 126 height 20
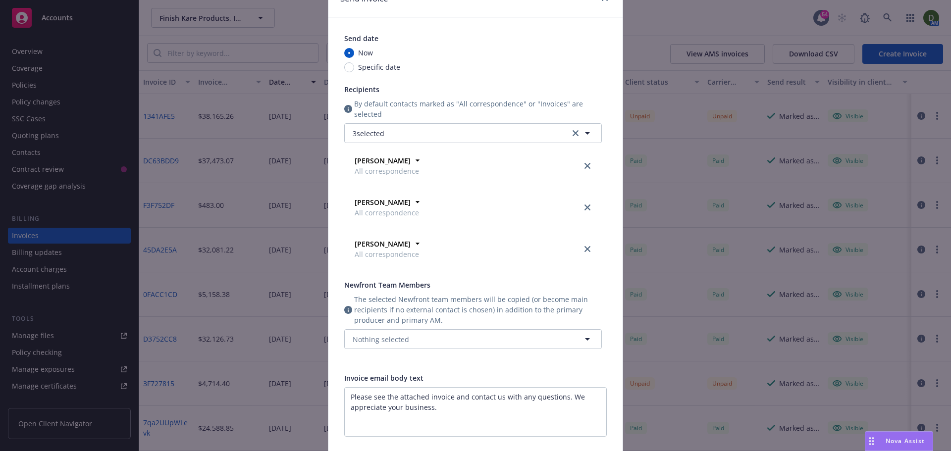
scroll to position [149, 0]
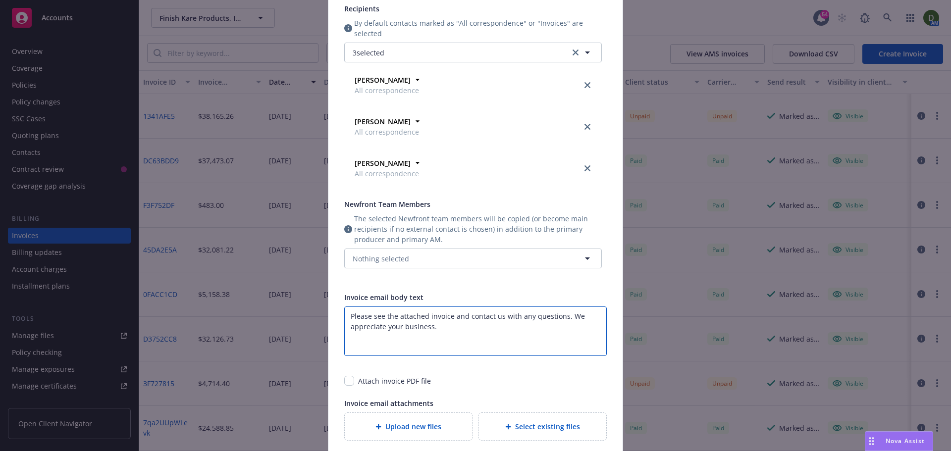
click at [449, 320] on textarea "Please see the attached invoice and contact us with any questions. We appreciat…" at bounding box center [475, 332] width 263 height 50
paste textarea "2025 Renewal of General Liability, Excess Liability, Commercial Property, Forei…"
type textarea "Please see the attached invoice for the 2025 renewal of General Liability, Exce…"
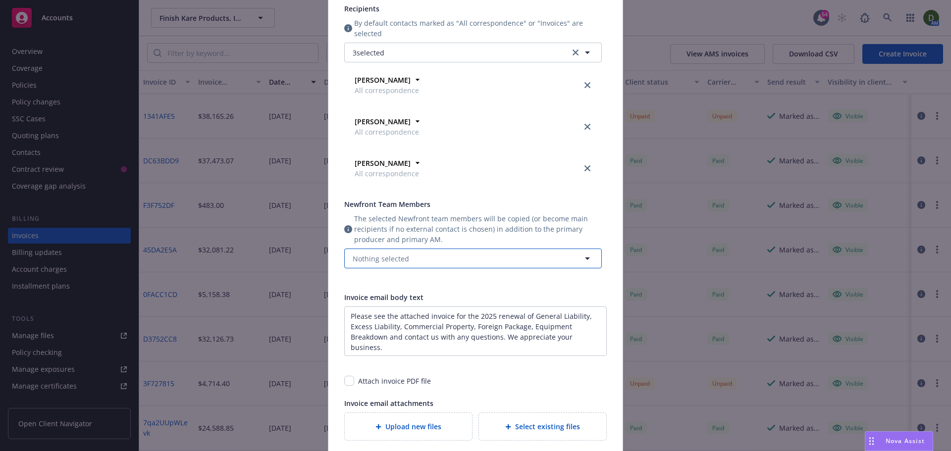
click at [433, 261] on button "Nothing selected" at bounding box center [473, 259] width 258 height 20
click at [429, 313] on div "Account Coordinator" at bounding box center [403, 306] width 77 height 14
checkbox input "true"
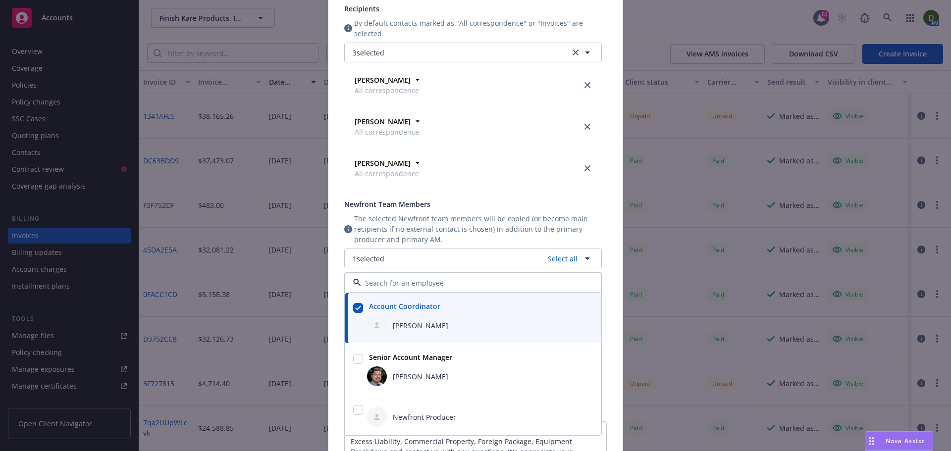
click at [510, 189] on div "Send date Now Specific date Recipients By default contacts marked as "All corre…" at bounding box center [473, 173] width 258 height 443
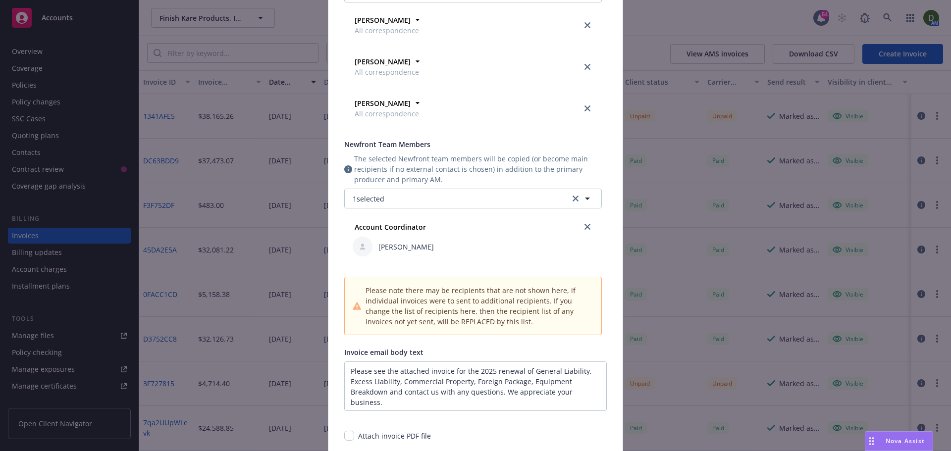
scroll to position [347, 0]
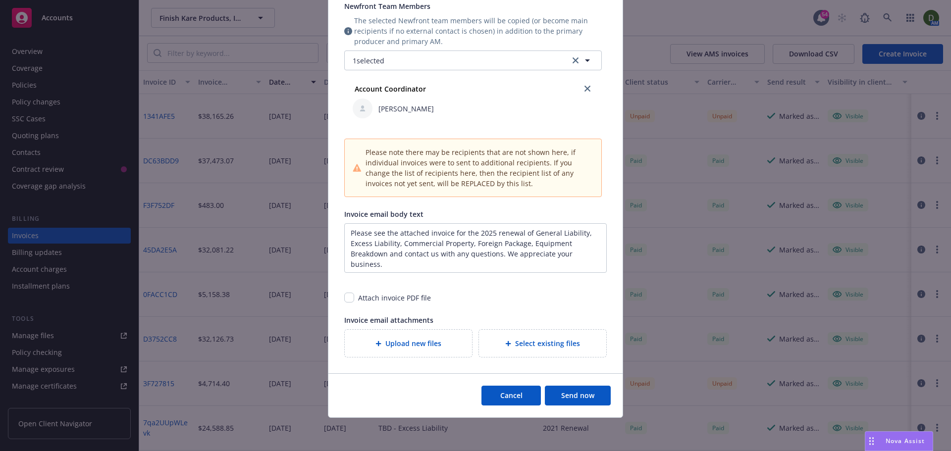
click at [376, 301] on div "Attach invoice PDF file" at bounding box center [394, 298] width 73 height 10
click at [344, 298] on input "checkbox" at bounding box center [349, 298] width 10 height 10
checkbox input "true"
click at [386, 255] on textarea "Please see the attached invoice for the 2025 renewal of General Liability, Exce…" at bounding box center [475, 248] width 263 height 50
type textarea "Please see the attached invoice for the 2025 renewal of General Liability, Exce…"
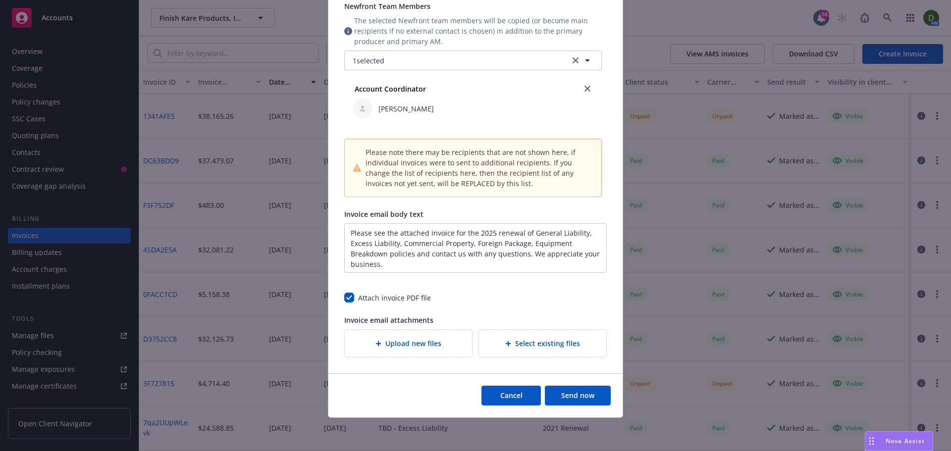
click at [582, 400] on button "Send now" at bounding box center [578, 396] width 66 height 20
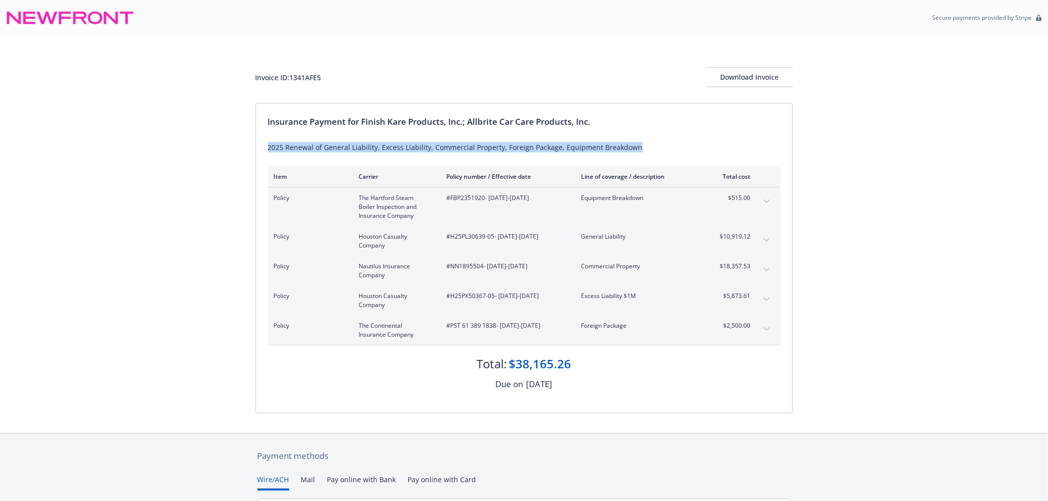
drag, startPoint x: 592, startPoint y: 151, endPoint x: 265, endPoint y: 150, distance: 326.9
click at [265, 150] on div "Insurance Payment for Finish Kare Products, Inc.; Allbrite Car Care Products, I…" at bounding box center [524, 259] width 536 height 310
copy div "2025 Renewal of General Liability, Excess Liability, Commercial Property, Forei…"
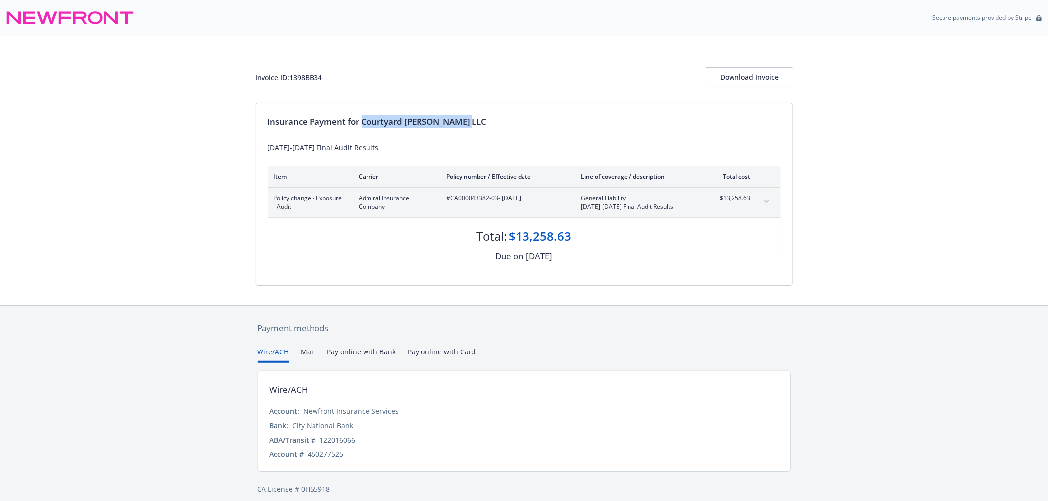
drag, startPoint x: 486, startPoint y: 112, endPoint x: 364, endPoint y: 124, distance: 123.4
click at [364, 124] on div "Insurance Payment for Courtyard [PERSON_NAME] LLC [DATE]-[DATE] Final Audit Res…" at bounding box center [524, 195] width 536 height 182
copy div "Courtyard [PERSON_NAME] LLC"
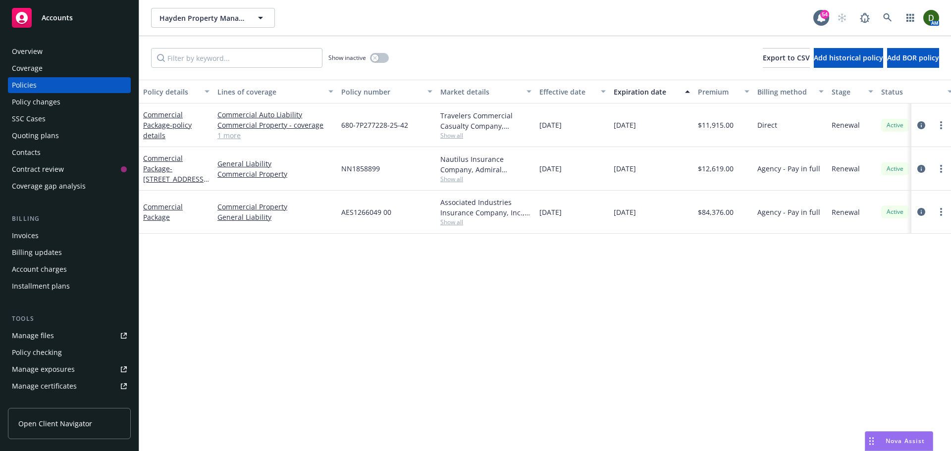
click at [92, 48] on div "Overview" at bounding box center [69, 52] width 115 height 16
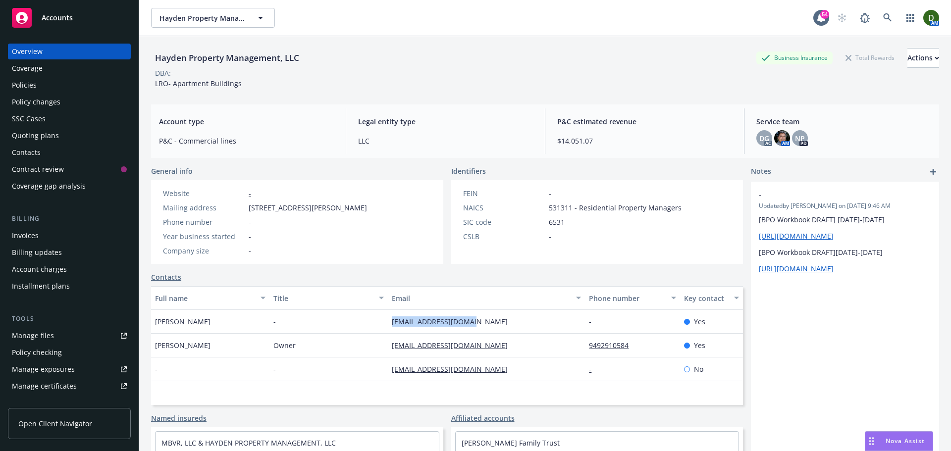
drag, startPoint x: 456, startPoint y: 323, endPoint x: 376, endPoint y: 322, distance: 80.3
click at [378, 321] on div "Jazen Abalos - [EMAIL_ADDRESS][DOMAIN_NAME] - Yes" at bounding box center [447, 322] width 592 height 24
copy div "[EMAIL_ADDRESS][DOMAIN_NAME]"
drag, startPoint x: 496, startPoint y: 347, endPoint x: 328, endPoint y: 340, distance: 168.6
click at [329, 340] on div "[PERSON_NAME] Owner [EMAIL_ADDRESS][DOMAIN_NAME] 9492910584 Yes" at bounding box center [447, 346] width 592 height 24
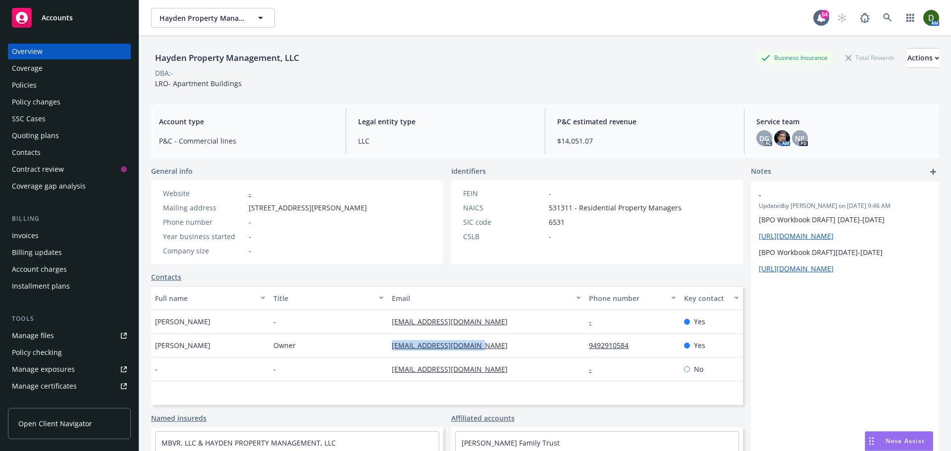
copy div "[EMAIL_ADDRESS][DOMAIN_NAME]"
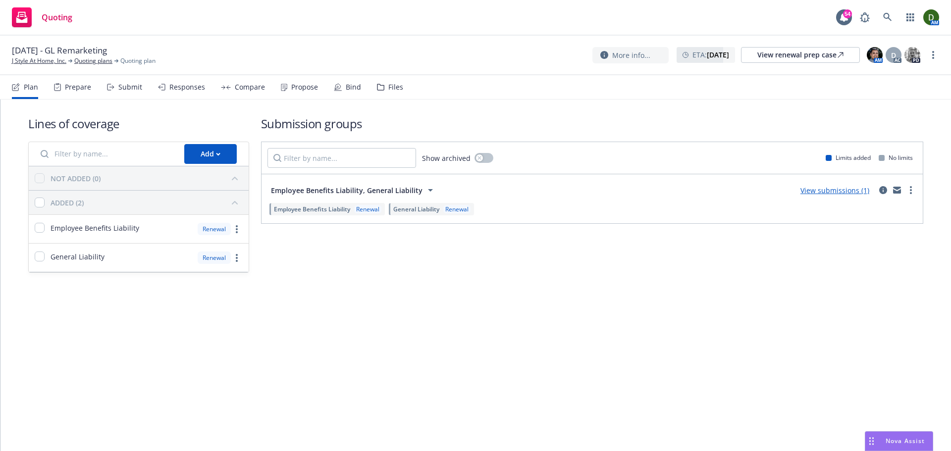
click at [244, 88] on div "Compare" at bounding box center [250, 87] width 30 height 8
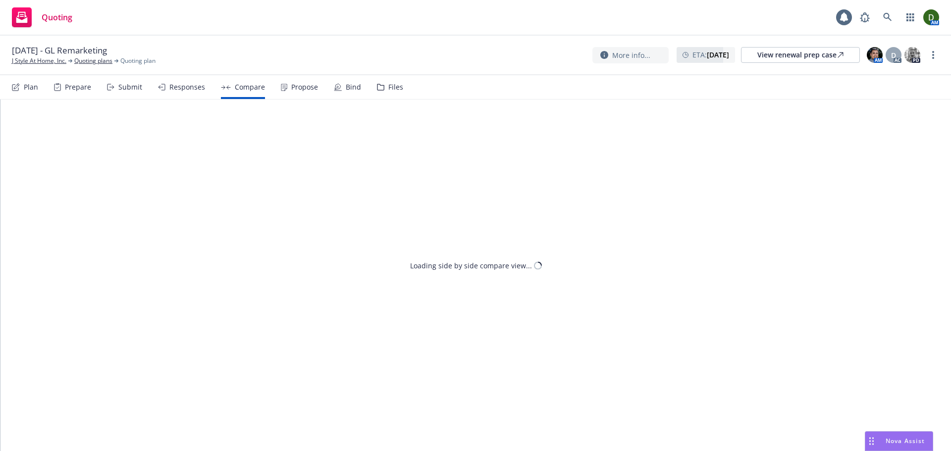
click at [191, 96] on div "Responses" at bounding box center [181, 87] width 47 height 24
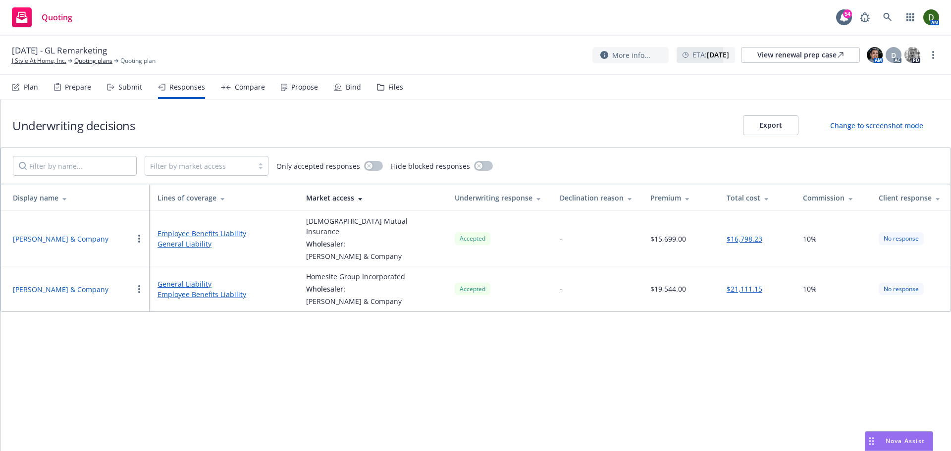
click at [291, 90] on div "Propose" at bounding box center [304, 87] width 27 height 8
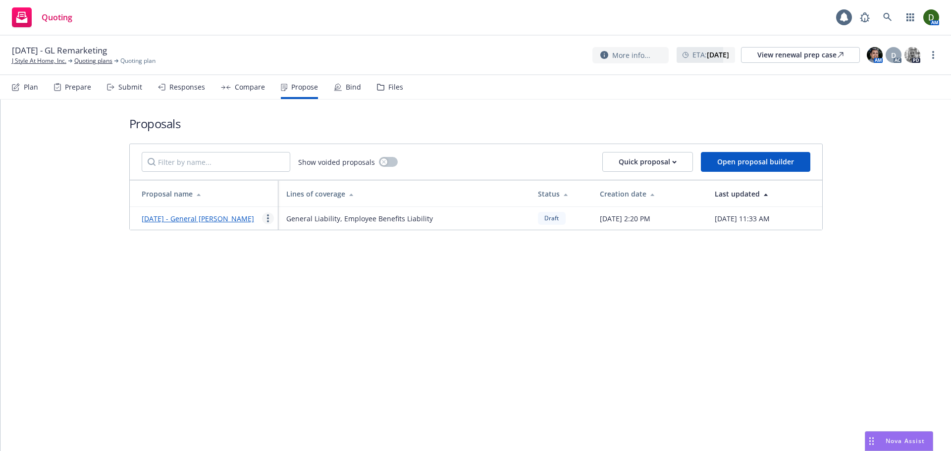
click at [270, 224] on link "more" at bounding box center [268, 218] width 12 height 12
click at [302, 275] on link "Duplicate" at bounding box center [307, 268] width 88 height 20
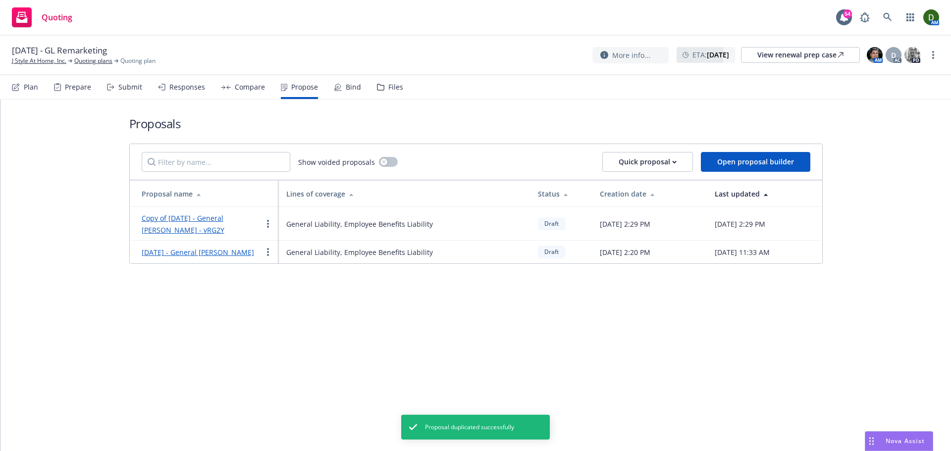
click at [186, 215] on link "Copy of September 2025 - General Liability Renewal - vRG2Y" at bounding box center [183, 223] width 83 height 21
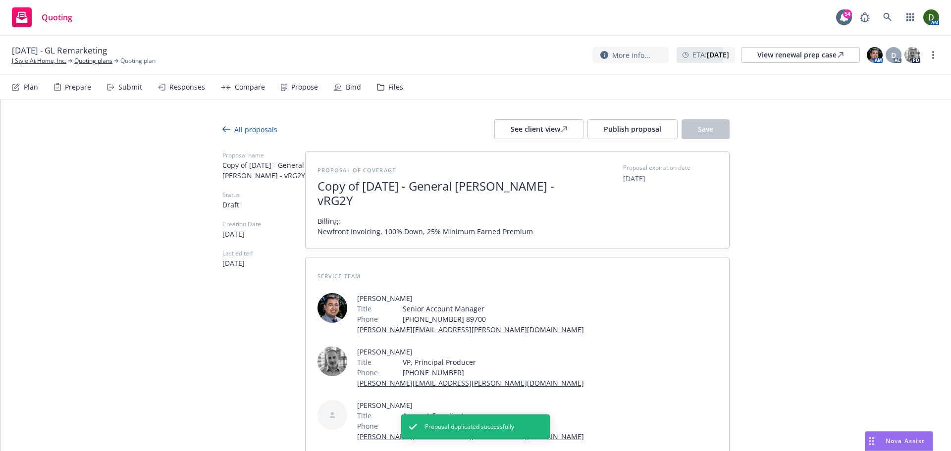
click at [448, 202] on span "Copy of September 2025 - General Liability Renewal - vRG2Y" at bounding box center [439, 193] width 243 height 29
drag, startPoint x: 428, startPoint y: 203, endPoint x: 359, endPoint y: 207, distance: 69.0
click at [359, 207] on span "Copy of September 2025 - General Liability Renewal - vRG2Y" at bounding box center [439, 193] width 243 height 29
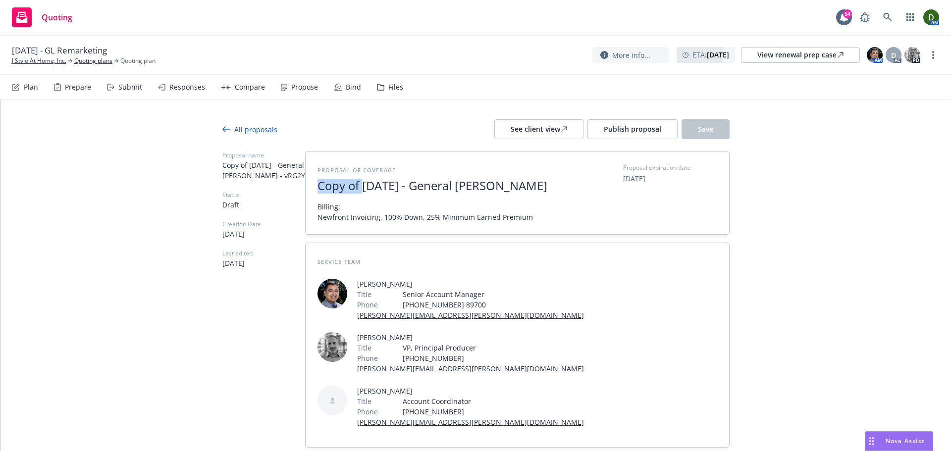
drag, startPoint x: 361, startPoint y: 189, endPoint x: 225, endPoint y: 188, distance: 135.7
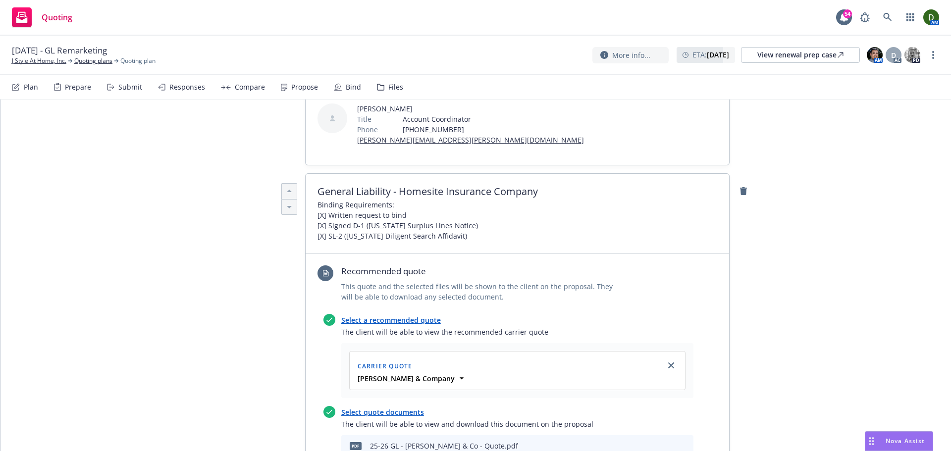
scroll to position [297, 0]
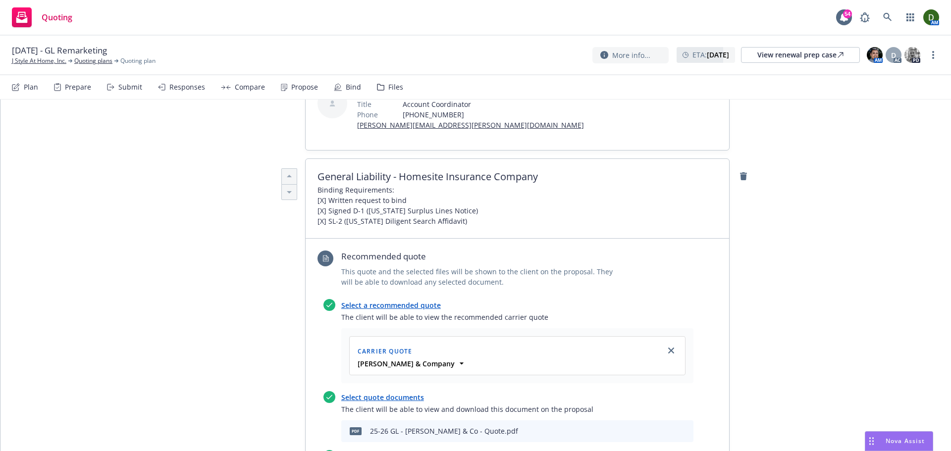
type textarea "x"
click at [458, 185] on span "Binding Requirements: [X] Written request to bind [X] Signed D-1 (California Su…" at bounding box center [398, 206] width 160 height 42
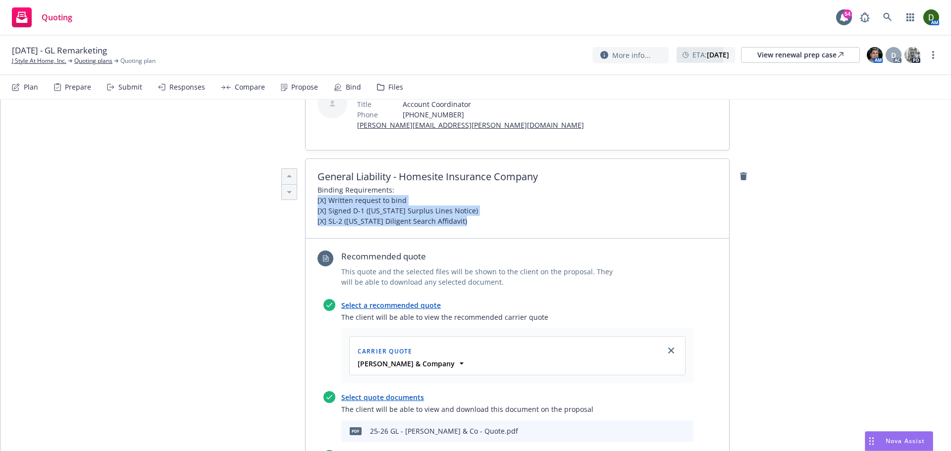
drag, startPoint x: 458, startPoint y: 167, endPoint x: 314, endPoint y: 145, distance: 145.4
click at [318, 185] on span "Binding Requirements: [X] Written request to bind [X] Signed D-1 (California Su…" at bounding box center [398, 206] width 160 height 42
paste span
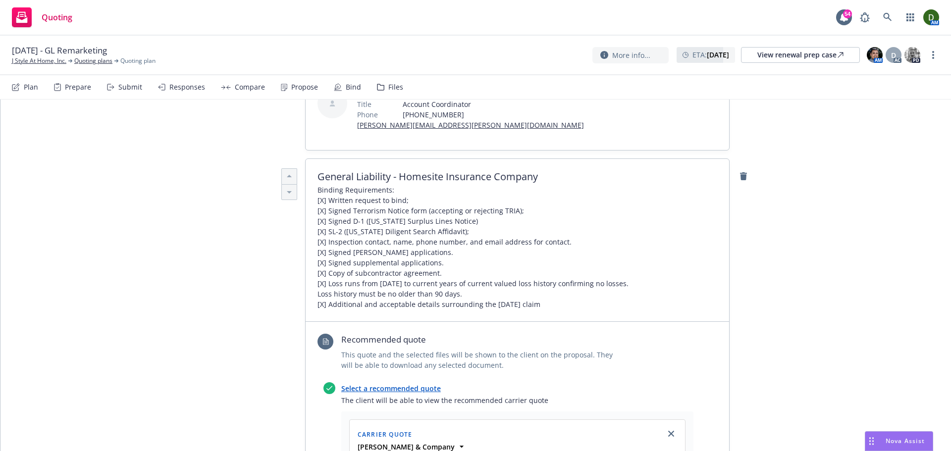
click at [400, 171] on span "General Liability - Homesite Insurance Company" at bounding box center [518, 177] width 400 height 12
type textarea "x"
drag, startPoint x: 398, startPoint y: 119, endPoint x: 614, endPoint y: 121, distance: 216.5
click at [614, 171] on span "General Liability - Homesite Insurance Company" at bounding box center [518, 177] width 400 height 12
paste span
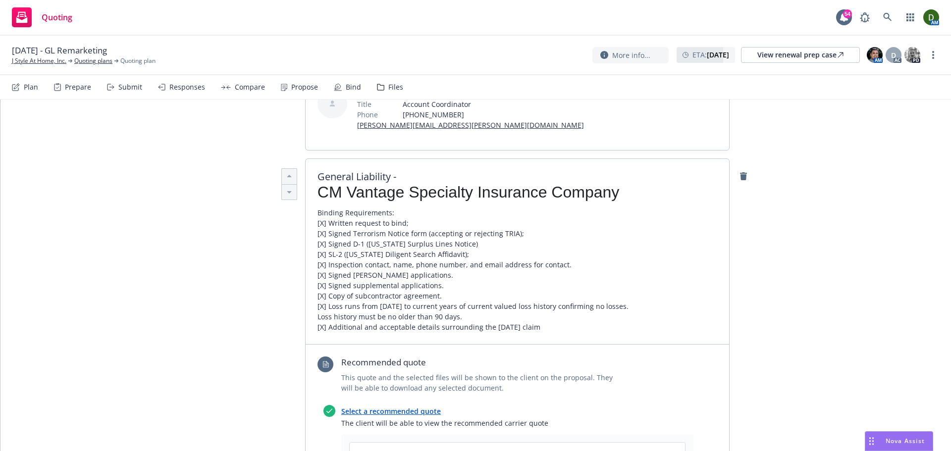
click at [499, 159] on div "General Liability - CM Vantage Specialty Insurance Company Binding Requirements…" at bounding box center [518, 252] width 424 height 186
click at [490, 171] on span "General Liability - CM Vantage Specialty Insurance Company" at bounding box center [518, 186] width 400 height 31
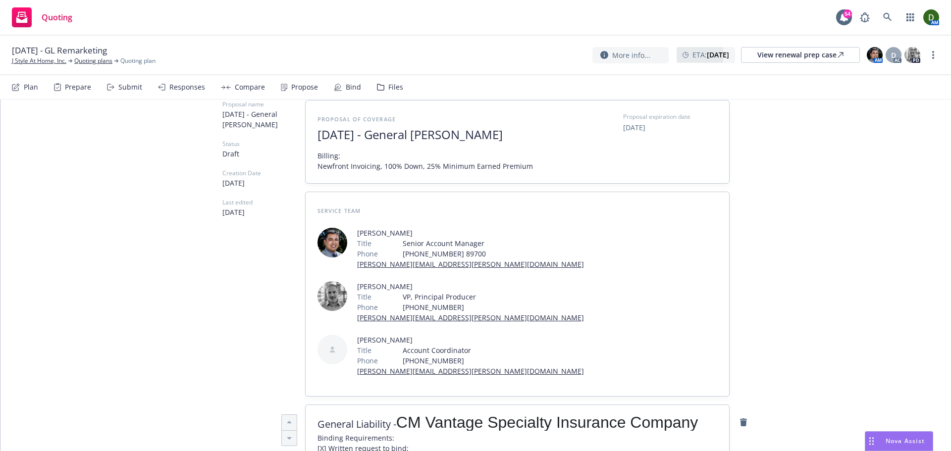
scroll to position [0, 0]
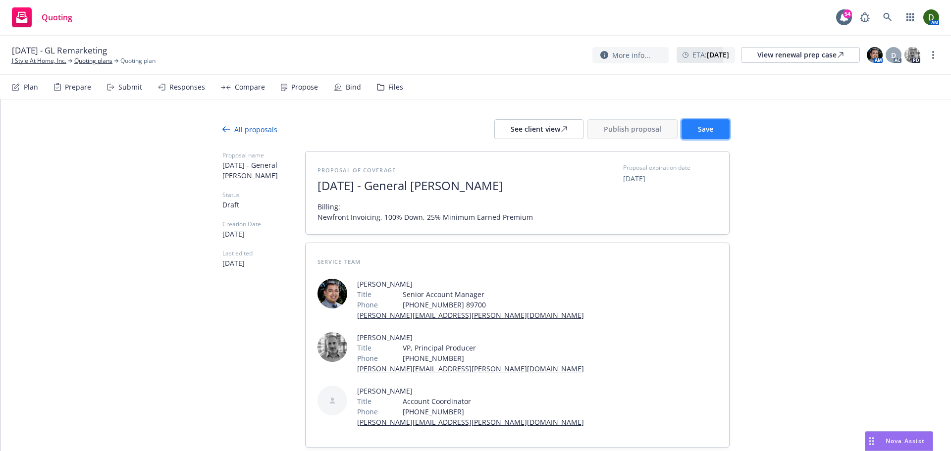
click at [704, 120] on button "Save" at bounding box center [706, 129] width 48 height 20
click at [554, 135] on div "See client view" at bounding box center [539, 129] width 56 height 19
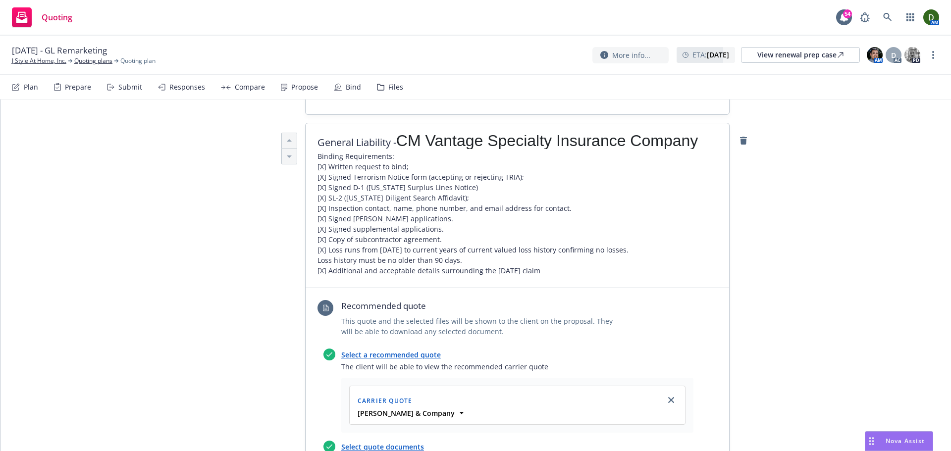
scroll to position [446, 0]
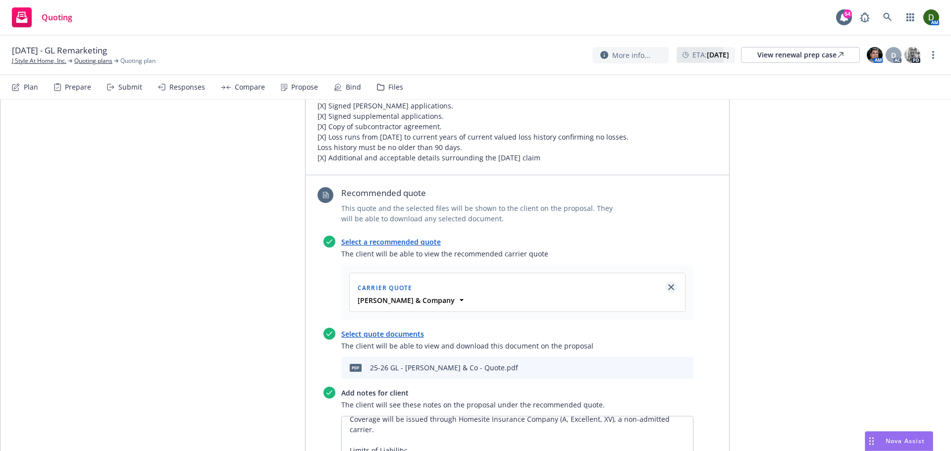
click at [665, 281] on link "close" at bounding box center [671, 287] width 12 height 12
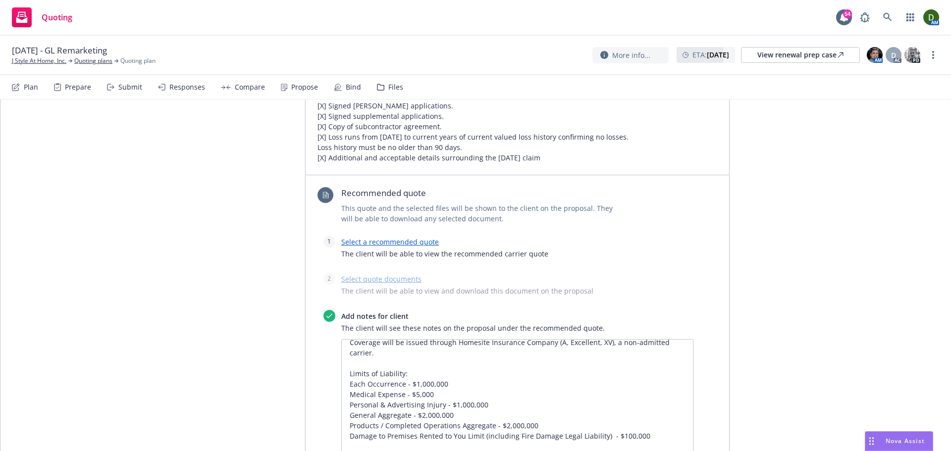
click at [402, 237] on link "Select a recommended quote" at bounding box center [390, 241] width 98 height 9
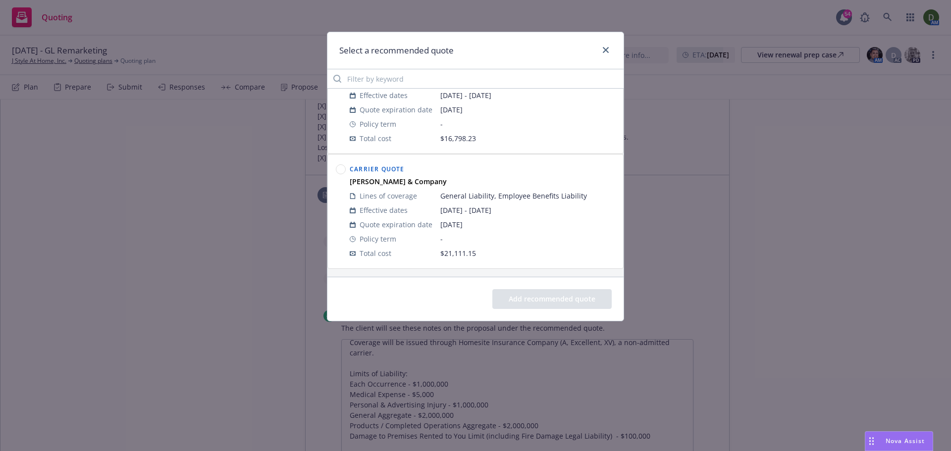
scroll to position [0, 0]
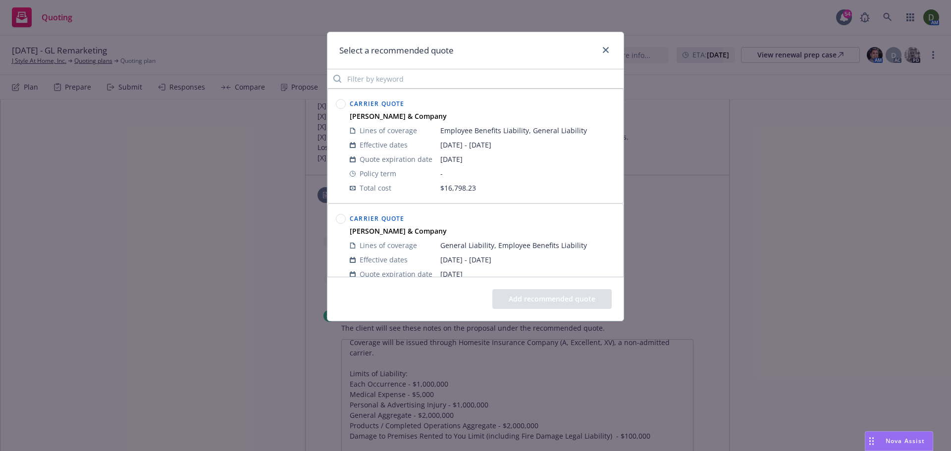
click at [339, 108] on circle at bounding box center [340, 104] width 9 height 9
click at [570, 291] on button "Add recommended quote" at bounding box center [551, 299] width 119 height 20
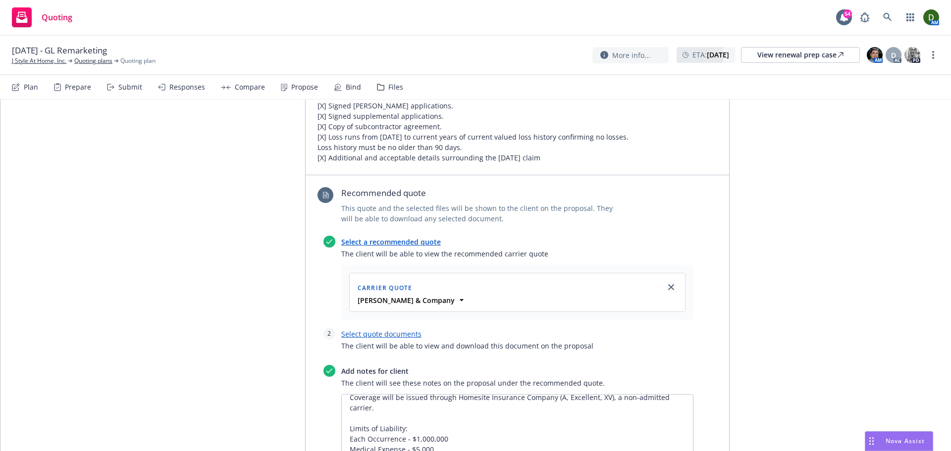
click at [396, 329] on link "Select quote documents" at bounding box center [381, 333] width 80 height 9
type textarea "x"
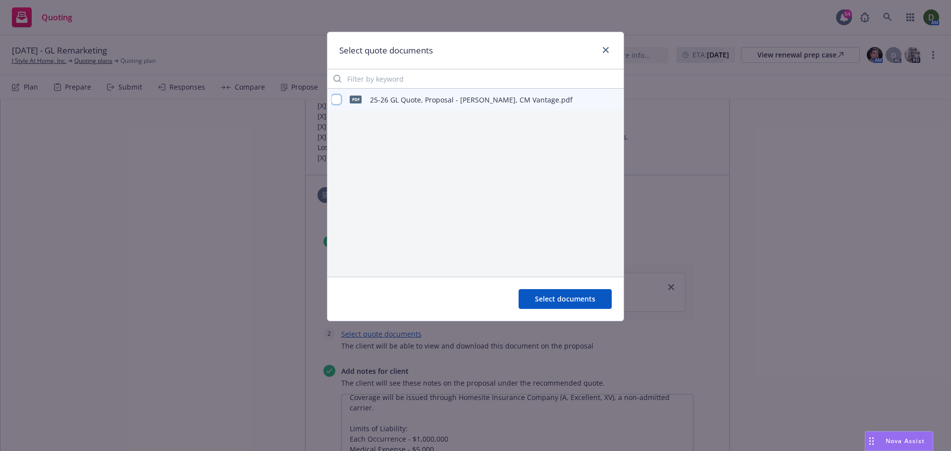
click at [338, 98] on input "checkbox" at bounding box center [336, 100] width 10 height 10
checkbox input "true"
click at [557, 300] on span "Select documents" at bounding box center [565, 298] width 60 height 9
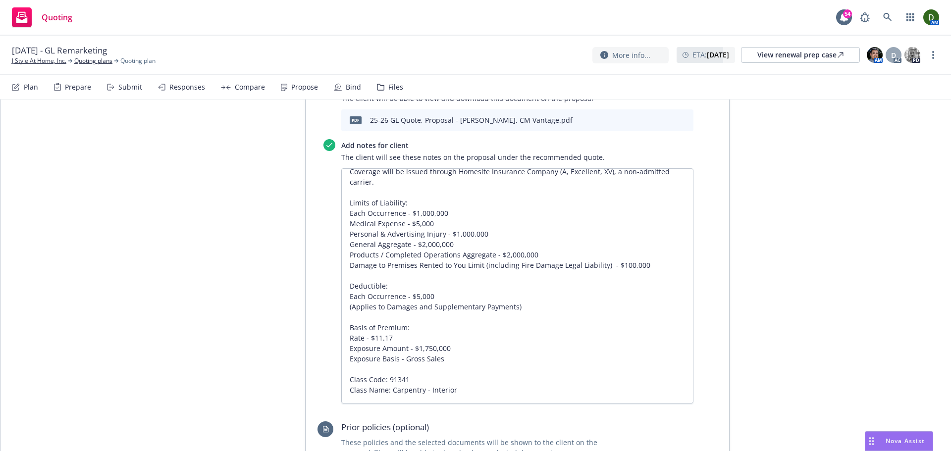
scroll to position [842, 0]
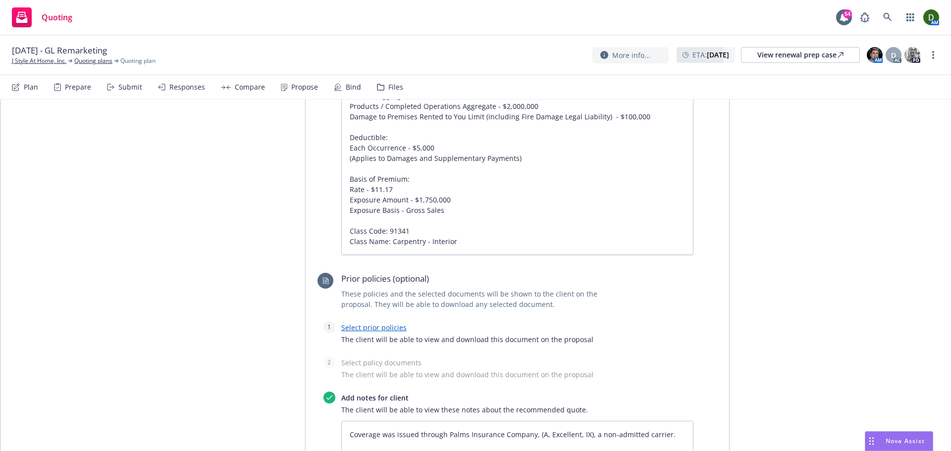
click at [356, 323] on link "Select prior policies" at bounding box center [373, 327] width 65 height 9
type textarea "x"
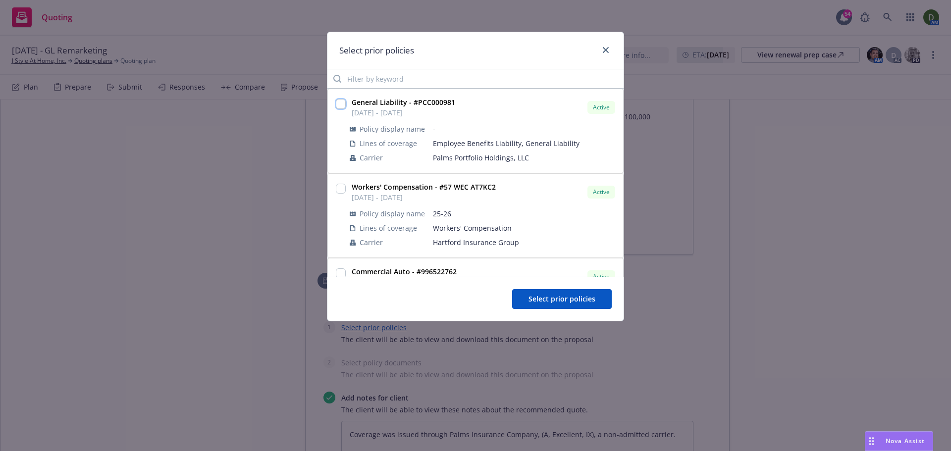
click at [338, 103] on input "checkbox" at bounding box center [341, 104] width 10 height 10
checkbox input "true"
click at [547, 297] on span "Select prior policies" at bounding box center [562, 298] width 67 height 9
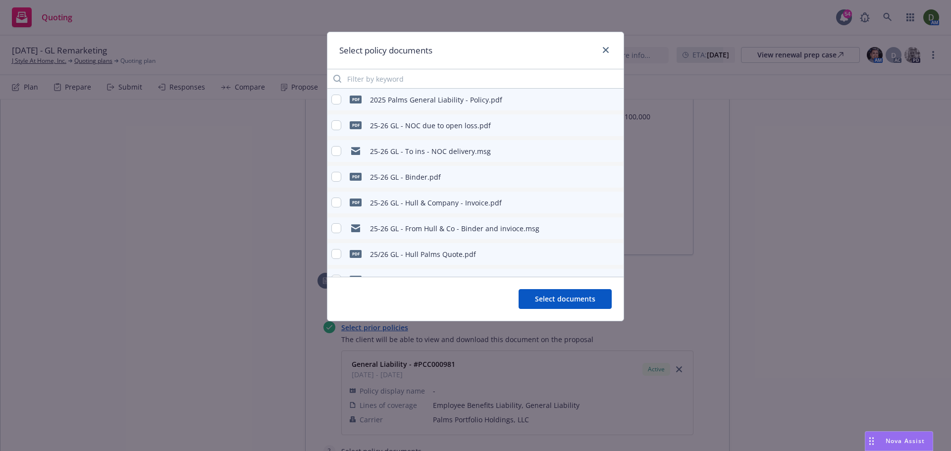
type textarea "x"
click at [339, 102] on input "checkbox" at bounding box center [336, 100] width 10 height 10
checkbox input "true"
click at [566, 307] on button "Select documents" at bounding box center [565, 299] width 93 height 20
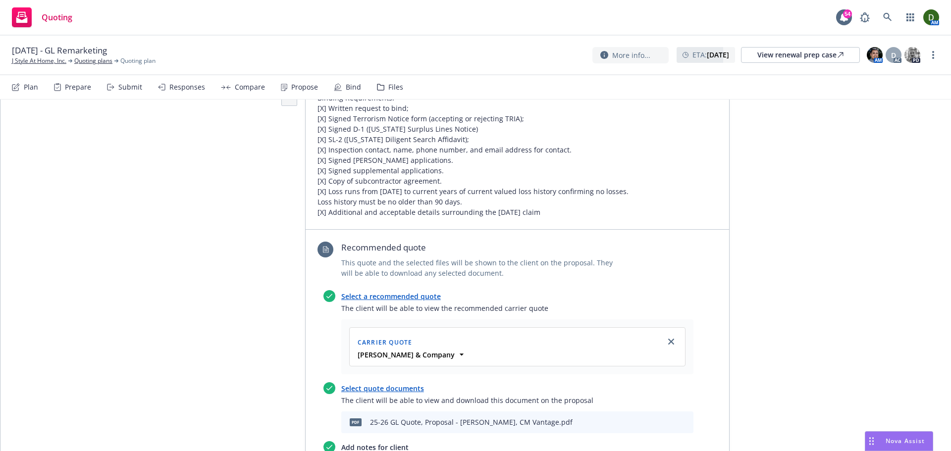
scroll to position [0, 0]
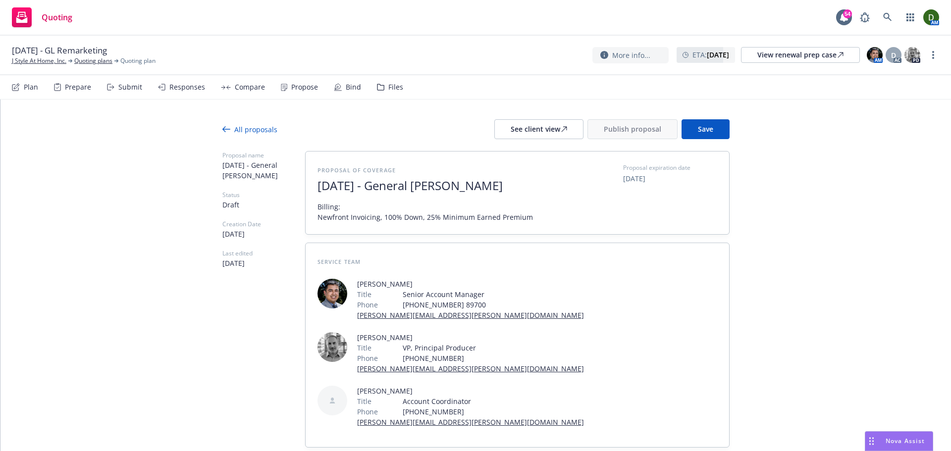
drag, startPoint x: 732, startPoint y: 281, endPoint x: 731, endPoint y: 101, distance: 180.3
click at [701, 120] on button "Save" at bounding box center [706, 129] width 48 height 20
click at [545, 136] on div "See client view" at bounding box center [539, 129] width 56 height 19
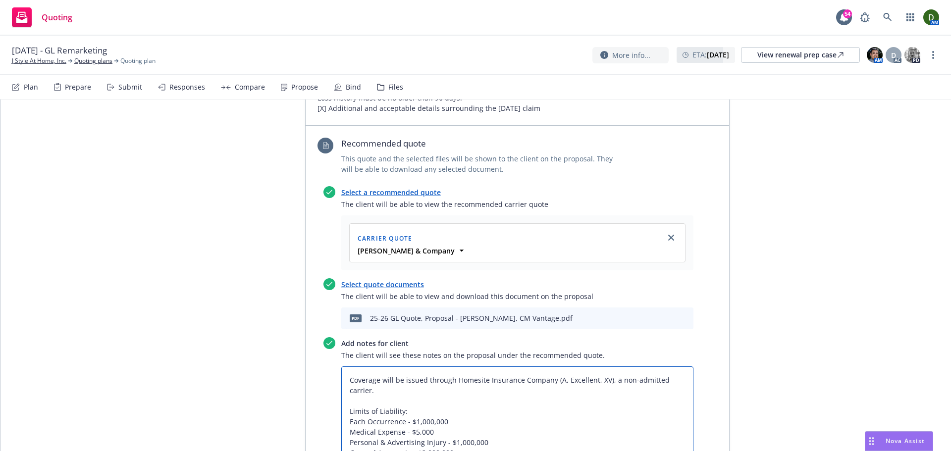
drag, startPoint x: 449, startPoint y: 315, endPoint x: 542, endPoint y: 322, distance: 93.9
drag, startPoint x: 547, startPoint y: 325, endPoint x: 453, endPoint y: 319, distance: 94.3
paste textarea "CM Vantage Specialty"
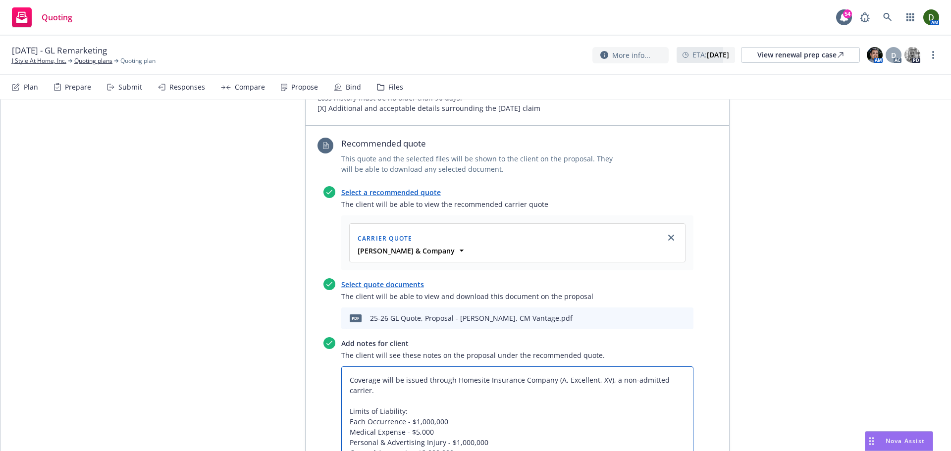
type textarea "x"
type textarea "Coverage will be issued through CM Vantage Specialty Insurance Company (A, Exce…"
type textarea "x"
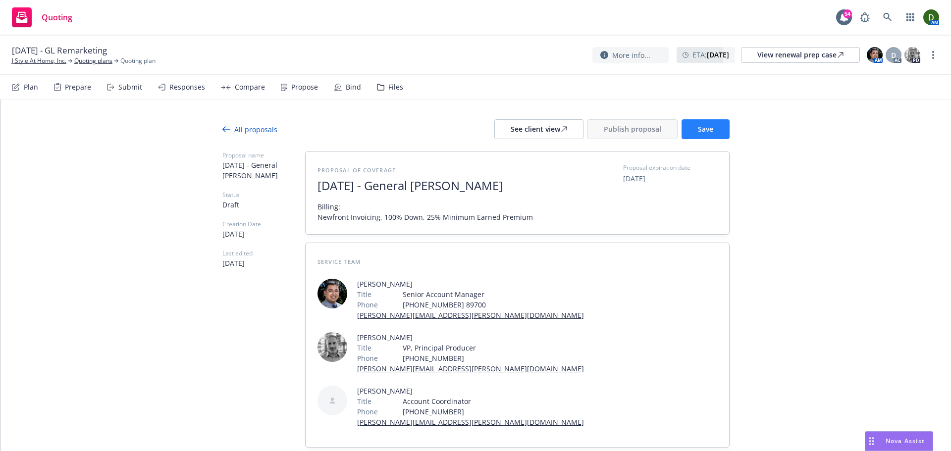
type textarea "Coverage will be issued through CM Vantage Specialty Insurance Company (A, Exce…"
click at [698, 128] on span "Save" at bounding box center [705, 128] width 15 height 9
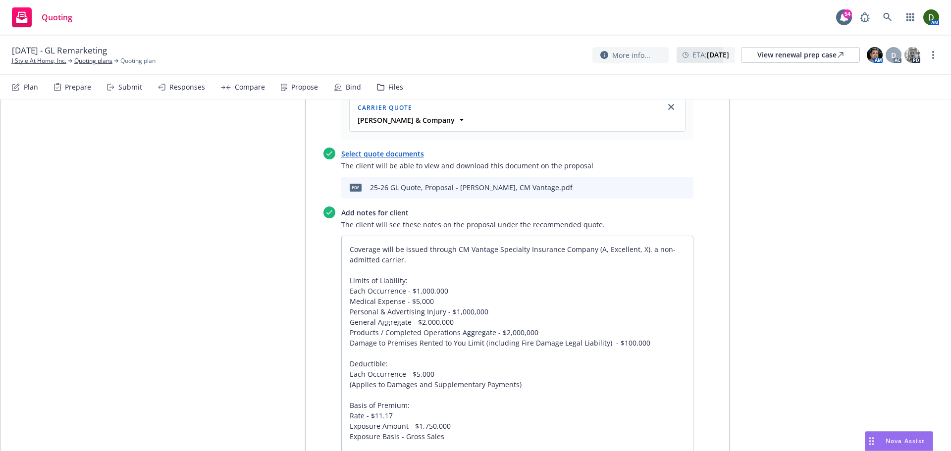
scroll to position [644, 0]
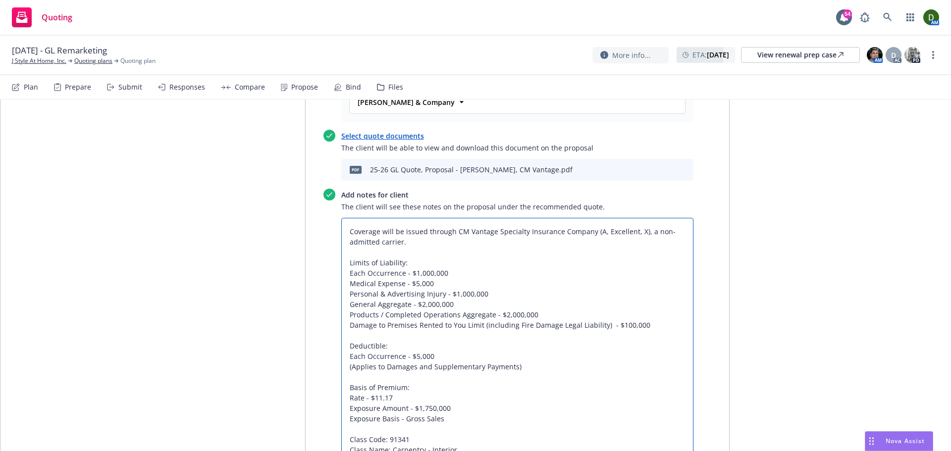
drag, startPoint x: 517, startPoint y: 317, endPoint x: 341, endPoint y: 316, distance: 175.8
click at [341, 316] on textarea "Coverage will be issued through CM Vantage Specialty Insurance Company (A, Exce…" at bounding box center [517, 341] width 352 height 246
click at [382, 311] on textarea "Coverage will be issued through CM Vantage Specialty Insurance Company (A, Exce…" at bounding box center [517, 341] width 352 height 246
drag, startPoint x: 386, startPoint y: 314, endPoint x: 537, endPoint y: 315, distance: 150.6
click at [537, 315] on textarea "Coverage will be issued through CM Vantage Specialty Insurance Company (A, Exce…" at bounding box center [517, 341] width 352 height 246
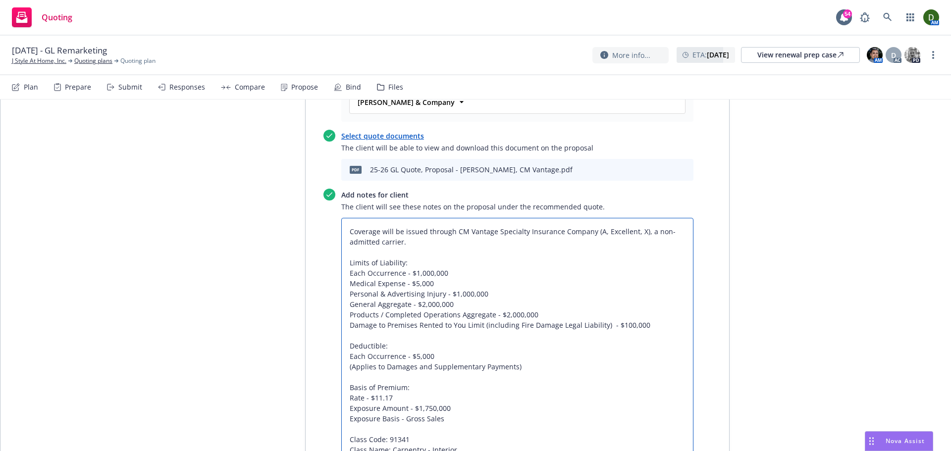
paste textarea "Bodily Injury & Property Damage"
type textarea "x"
type textarea "Coverage will be issued through CM Vantage Specialty Insurance Company (A, Exce…"
click at [536, 313] on textarea "Coverage will be issued through CM Vantage Specialty Insurance Company (A, Exce…" at bounding box center [517, 341] width 352 height 246
type textarea "x"
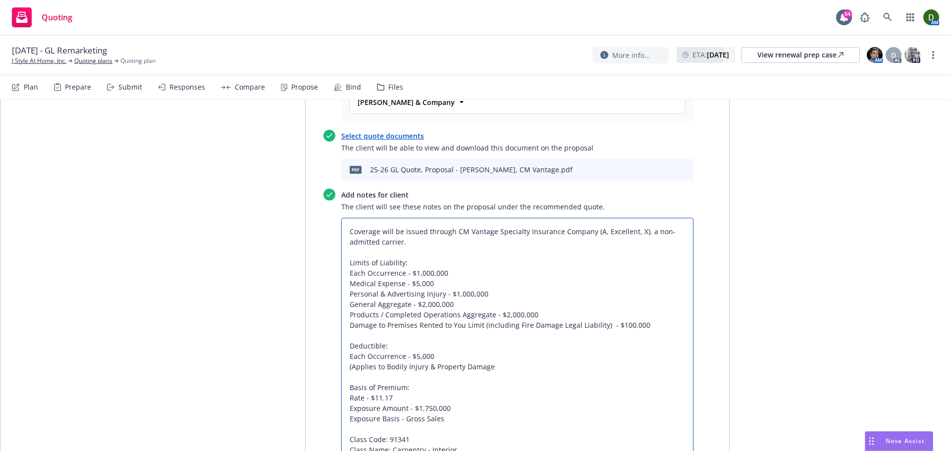
type textarea "Coverage will be issued through CM Vantage Specialty Insurance Company (A, Exce…"
paste textarea "Defense & Investigation"
type textarea "x"
type textarea "Coverage will be issued through CM Vantage Specialty Insurance Company (A, Exce…"
click at [347, 310] on textarea "Coverage will be issued through CM Vantage Specialty Insurance Company (A, Exce…" at bounding box center [517, 346] width 352 height 256
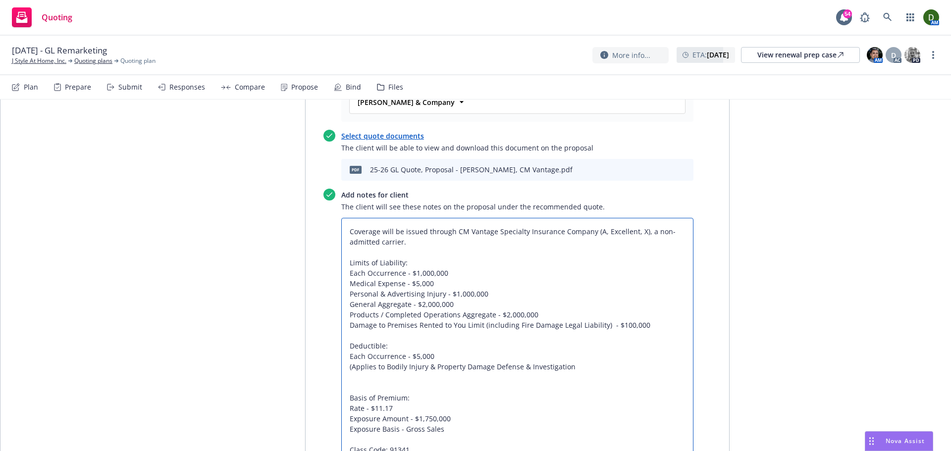
type textarea "x"
type textarea "Coverage will be issued through CM Vantage Specialty Insurance Company (A, Exce…"
click at [389, 316] on textarea "Coverage will be issued through CM Vantage Specialty Insurance Company (A, Exce…" at bounding box center [517, 346] width 352 height 256
click at [381, 328] on textarea "Coverage will be issued through CM Vantage Specialty Insurance Company (A, Exce…" at bounding box center [517, 346] width 352 height 256
type textarea "x"
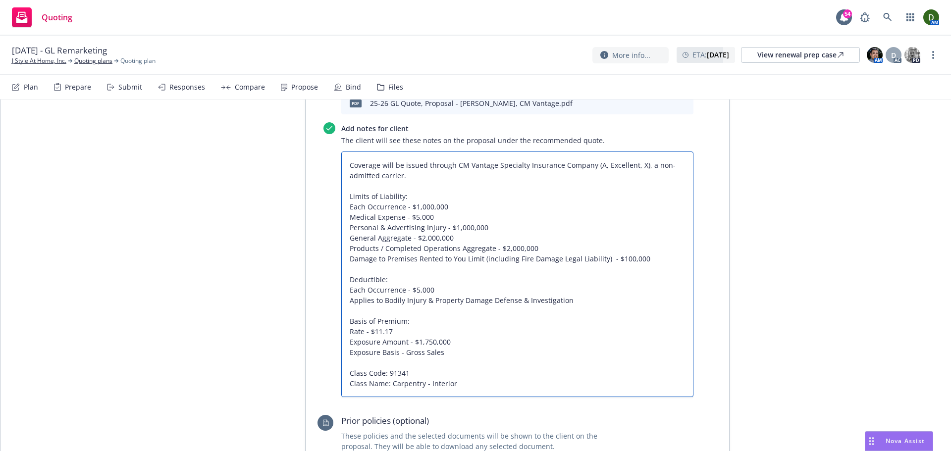
scroll to position [693, 0]
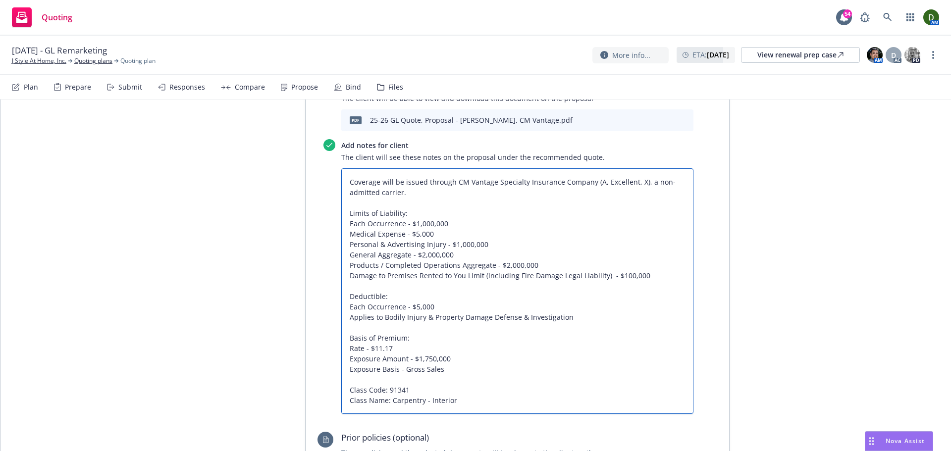
type textarea "Coverage will be issued through CM Vantage Specialty Insurance Company (A, Exce…"
click at [516, 344] on textarea "Coverage will be issued through CM Vantage Specialty Insurance Company (A, Exce…" at bounding box center [517, 291] width 352 height 246
type textarea "x"
type textarea "Coverage will be issued through CM Vantage Specialty Insurance Company (A, Exce…"
paste textarea "Employee Benefits Liability"
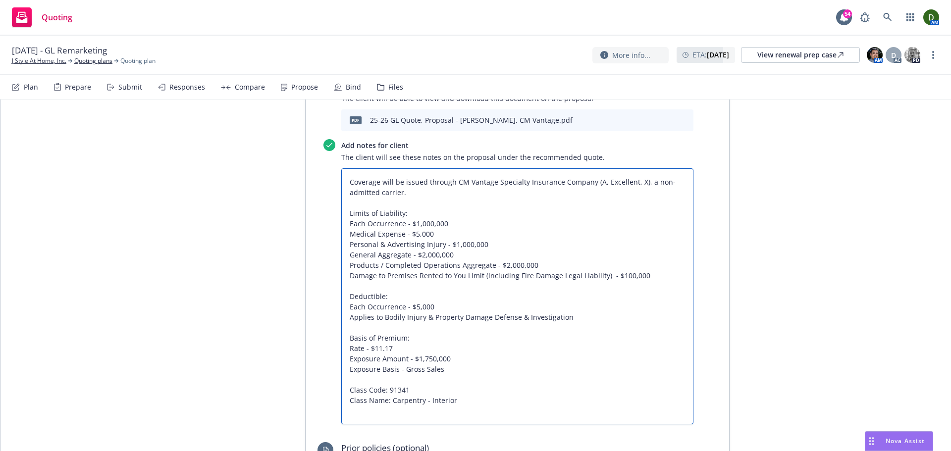
type textarea "x"
type textarea "Coverage will be issued through CM Vantage Specialty Insurance Company (A, Exce…"
type textarea "x"
type textarea "Coverage will be issued through CM Vantage Specialty Insurance Company (A, Exce…"
type textarea "x"
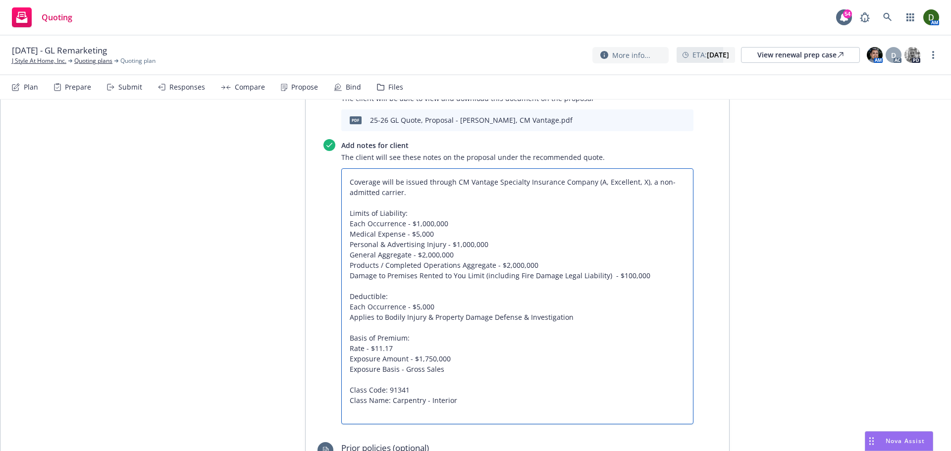
type textarea "Coverage will be issued through CM Vantage Specialty Insurance Company (A, Exce…"
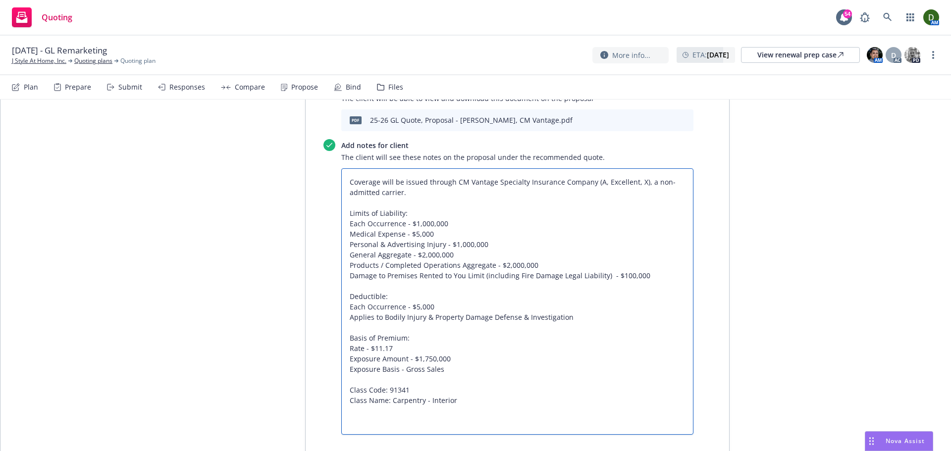
paste textarea "Employee Benefits Liability"
type textarea "x"
type textarea "Coverage will be issued through CM Vantage Specialty Insurance Company (A, Exce…"
type textarea "x"
type textarea "Coverage will be issued through CM Vantage Specialty Insurance Company (A, Exce…"
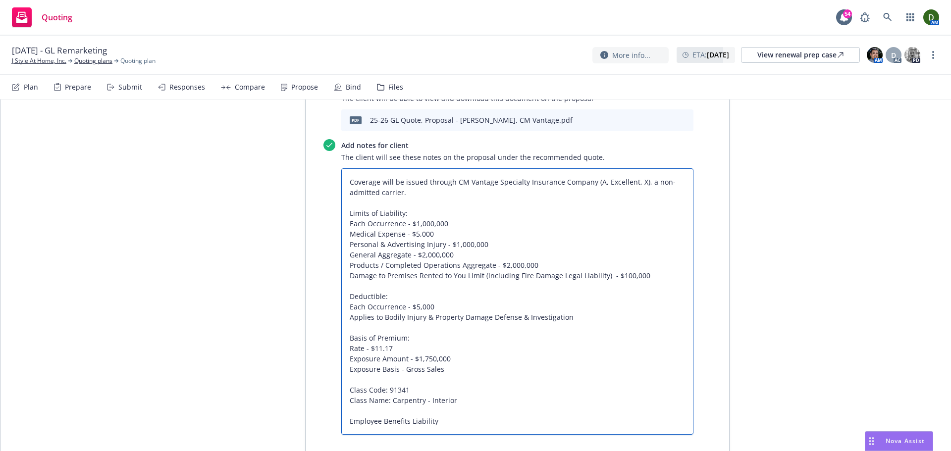
type textarea "x"
type textarea "Coverage will be issued through CM Vantage Specialty Insurance Company (A, Exce…"
type textarea "x"
type textarea "Coverage will be issued through CM Vantage Specialty Insurance Company (A, Exce…"
type textarea "x"
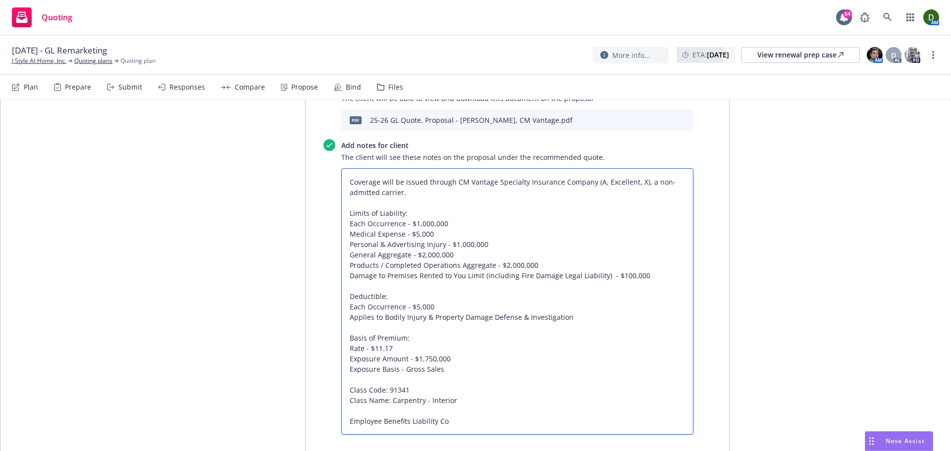
type textarea "Coverage will be issued through CM Vantage Specialty Insurance Company (A, Exce…"
type textarea "x"
type textarea "Coverage will be issued through CM Vantage Specialty Insurance Company (A, Exce…"
type textarea "x"
type textarea "Coverage will be issued through CM Vantage Specialty Insurance Company (A, Exce…"
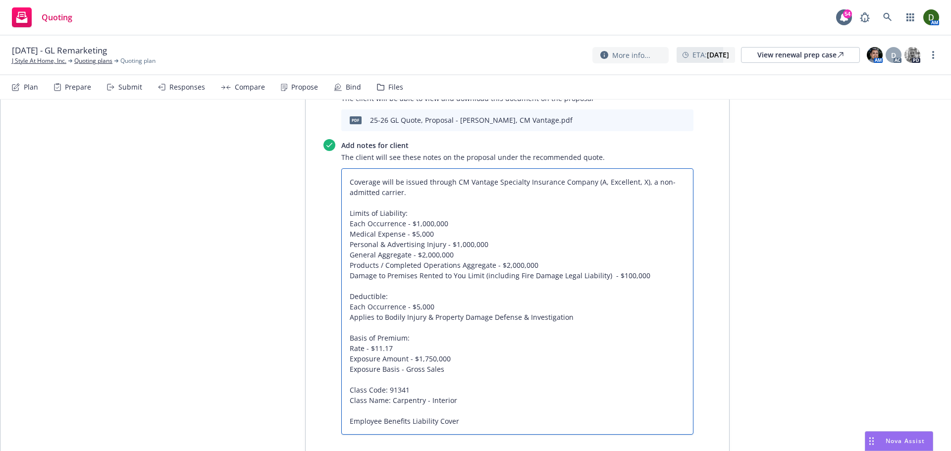
type textarea "x"
type textarea "Coverage will be issued through CM Vantage Specialty Insurance Company (A, Exce…"
type textarea "x"
type textarea "Coverage will be issued through CM Vantage Specialty Insurance Company (A, Exce…"
type textarea "x"
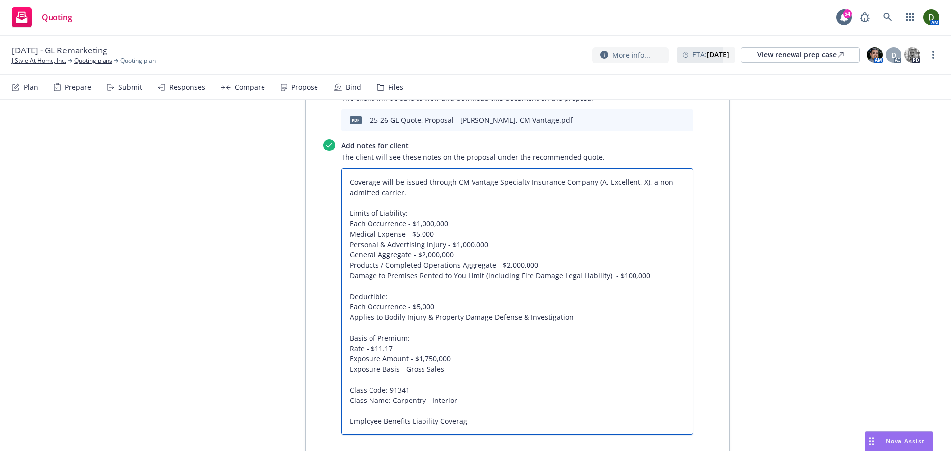
type textarea "Coverage will be issued through CM Vantage Specialty Insurance Company (A, Exce…"
type textarea "x"
type textarea "Coverage will be issued through CM Vantage Specialty Insurance Company (A, Exce…"
type textarea "x"
type textarea "Coverage will be issued through CM Vantage Specialty Insurance Company (A, Exce…"
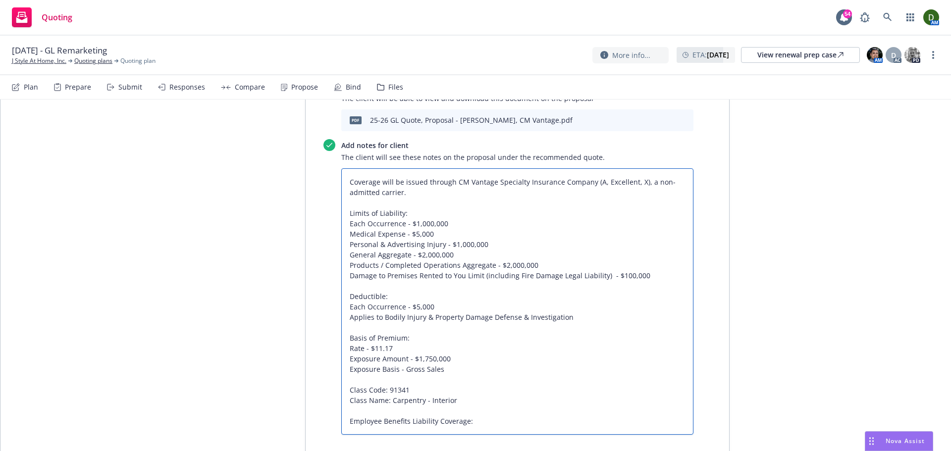
type textarea "x"
type textarea "Coverage will be issued through CM Vantage Specialty Insurance Company (A, Exce…"
type textarea "x"
type textarea "Coverage will be issued through CM Vantage Specialty Insurance Company (A, Exce…"
type textarea "x"
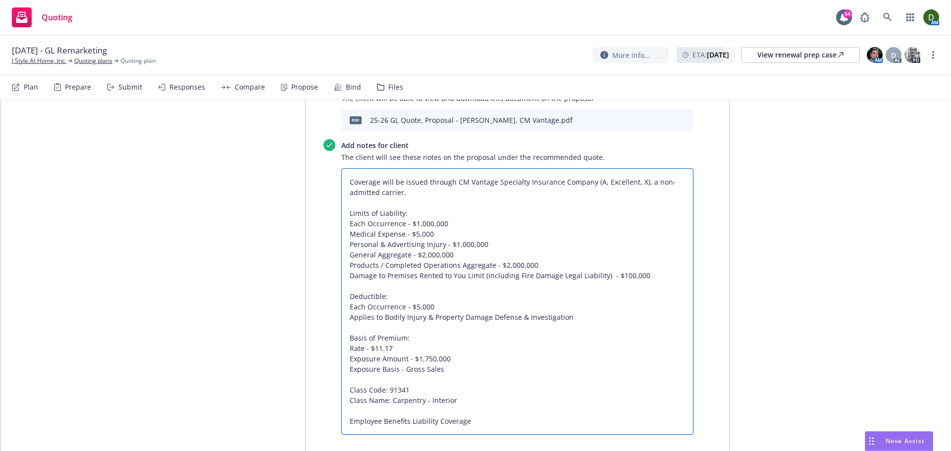
type textarea "Coverage will be issued through CM Vantage Specialty Insurance Company (A, Exce…"
type textarea "x"
type textarea "Coverage will be issued through CM Vantage Specialty Insurance Company (A, Exce…"
type textarea "x"
type textarea "Coverage will be issued through CM Vantage Specialty Insurance Company (A, Exce…"
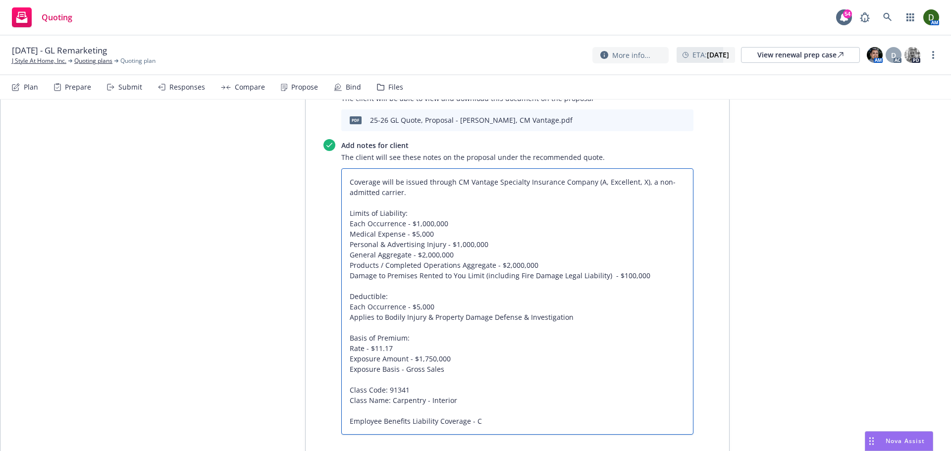
type textarea "x"
type textarea "Coverage will be issued through CM Vantage Specialty Insurance Company (A, Exce…"
type textarea "x"
type textarea "Coverage will be issued through CM Vantage Specialty Insurance Company (A, Exce…"
type textarea "x"
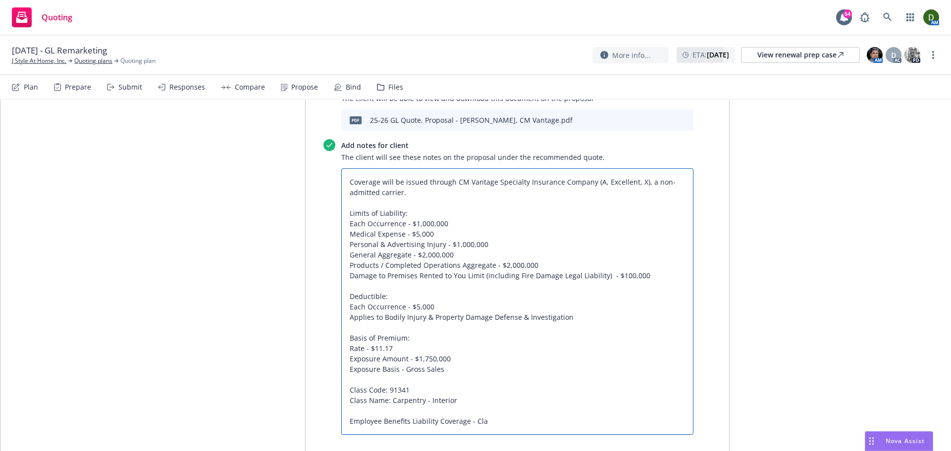
type textarea "Coverage will be issued through CM Vantage Specialty Insurance Company (A, Exce…"
type textarea "x"
type textarea "Coverage will be issued through CM Vantage Specialty Insurance Company (A, Exce…"
type textarea "x"
type textarea "Coverage will be issued through CM Vantage Specialty Insurance Company (A, Exce…"
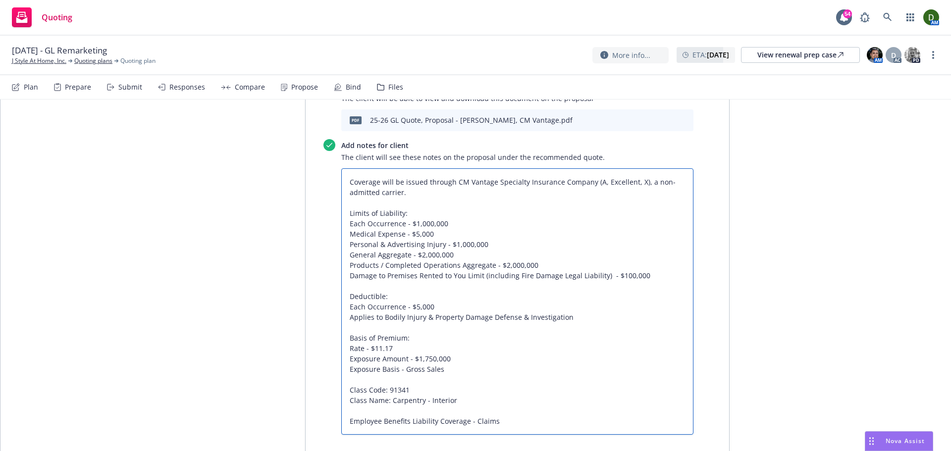
type textarea "x"
type textarea "Coverage will be issued through CM Vantage Specialty Insurance Company (A, Exce…"
type textarea "x"
type textarea "Coverage will be issued through CM Vantage Specialty Insurance Company (A, Exce…"
type textarea "x"
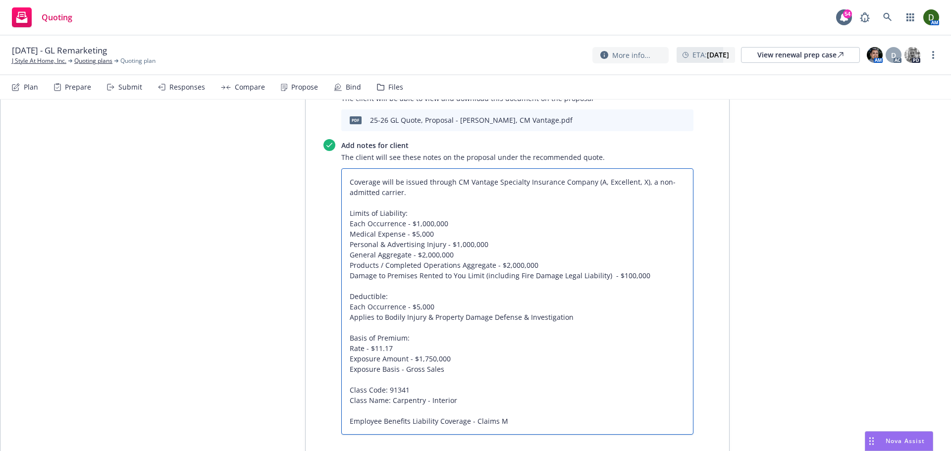
type textarea "Coverage will be issued through CM Vantage Specialty Insurance Company (A, Exce…"
type textarea "x"
type textarea "Coverage will be issued through CM Vantage Specialty Insurance Company (A, Exce…"
type textarea "x"
type textarea "Coverage will be issued through CM Vantage Specialty Insurance Company (A, Exce…"
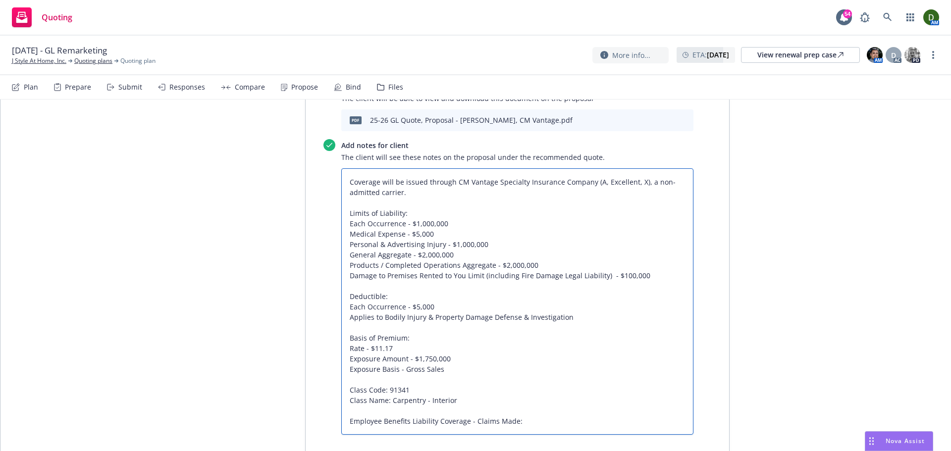
type textarea "x"
type textarea "Coverage will be issued through CM Vantage Specialty Insurance Company (A, Exce…"
click at [466, 389] on textarea "Coverage will be issued through CM Vantage Specialty Insurance Company (A, Exce…" at bounding box center [517, 306] width 352 height 277
type textarea "x"
type textarea "Coverage will be issued through CM Vantage Specialty Insurance Company (A, Exce…"
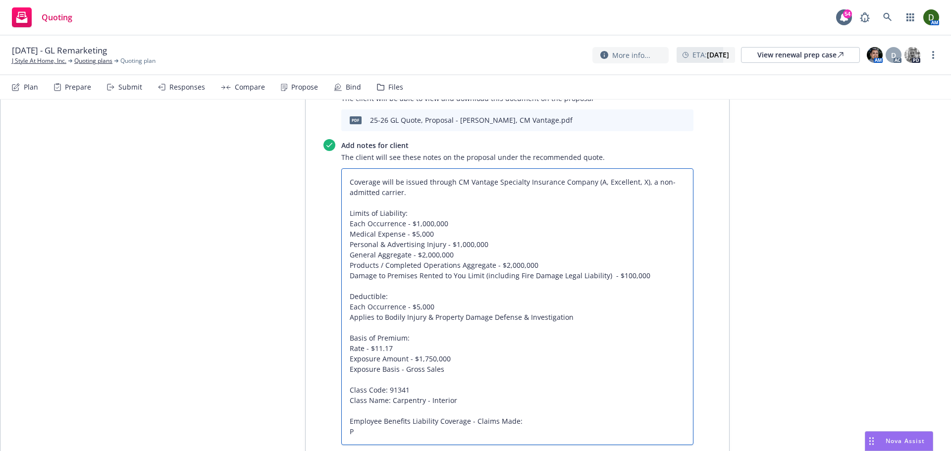
type textarea "x"
type textarea "Coverage will be issued through CM Vantage Specialty Insurance Company (A, Exce…"
type textarea "x"
type textarea "Coverage will be issued through CM Vantage Specialty Insurance Company (A, Exce…"
type textarea "x"
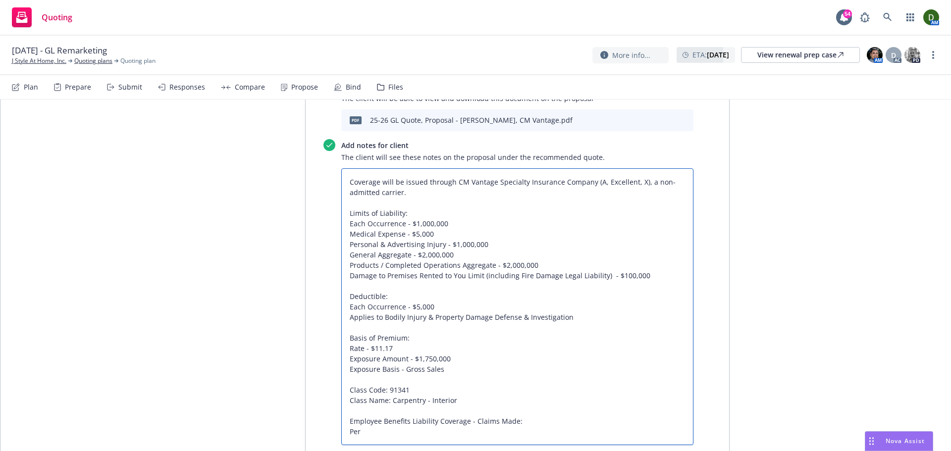
type textarea "Coverage will be issued through CM Vantage Specialty Insurance Company (A, Exce…"
type textarea "x"
type textarea "Coverage will be issued through CM Vantage Specialty Insurance Company (A, Exce…"
type textarea "x"
type textarea "Coverage will be issued through CM Vantage Specialty Insurance Company (A, Exce…"
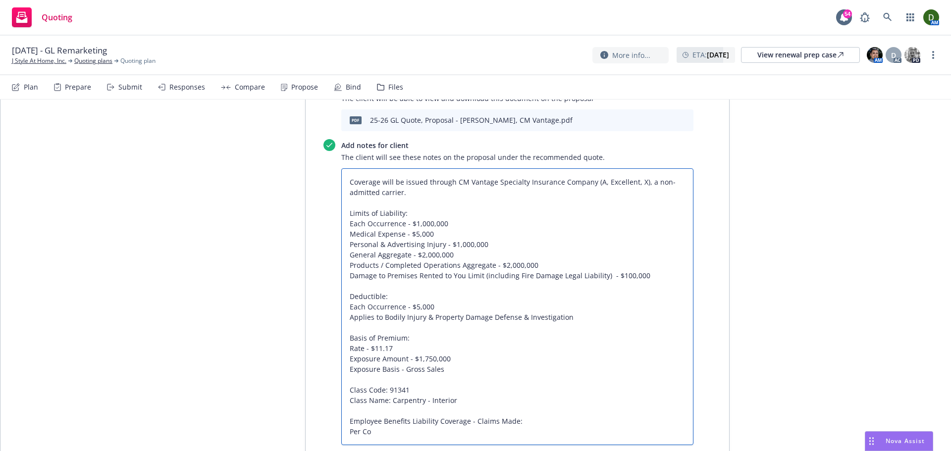
type textarea "x"
type textarea "Coverage will be issued through CM Vantage Specialty Insurance Company (A, Exce…"
type textarea "x"
type textarea "Coverage will be issued through CM Vantage Specialty Insurance Company (A, Exce…"
type textarea "x"
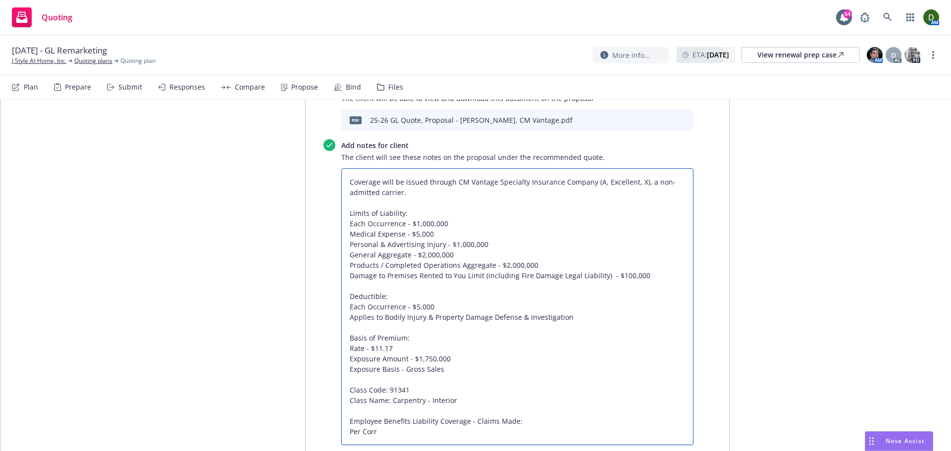
type textarea "Coverage will be issued through CM Vantage Specialty Insurance Company (A, Exce…"
type textarea "x"
type textarea "Coverage will be issued through CM Vantage Specialty Insurance Company (A, Exce…"
type textarea "x"
type textarea "Coverage will be issued through CM Vantage Specialty Insurance Company (A, Exce…"
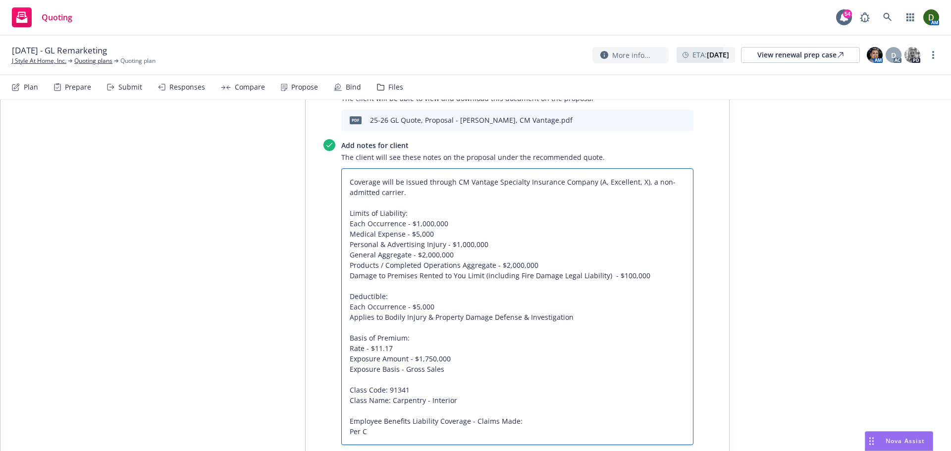
type textarea "x"
type textarea "Coverage will be issued through CM Vantage Specialty Insurance Company (A, Exce…"
type textarea "x"
type textarea "Coverage will be issued through CM Vantage Specialty Insurance Company (A, Exce…"
type textarea "x"
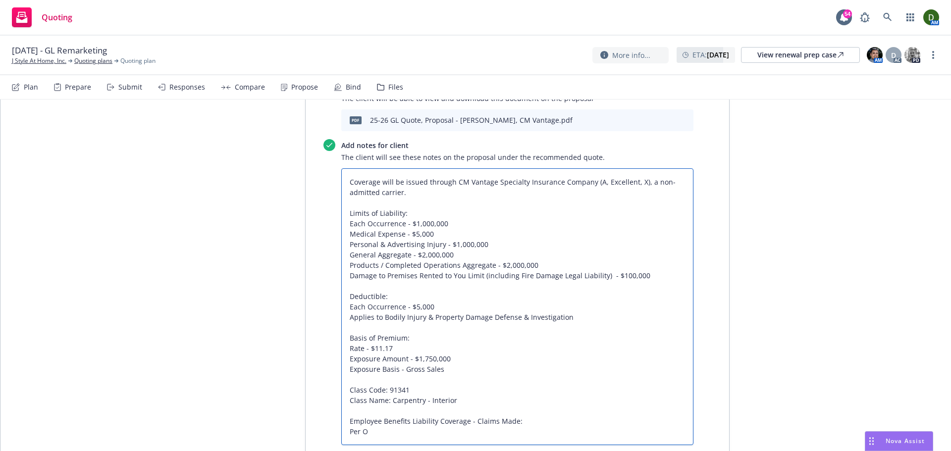
type textarea "Coverage will be issued through CM Vantage Specialty Insurance Company (A, Exce…"
type textarea "x"
type textarea "Coverage will be issued through CM Vantage Specialty Insurance Company (A, Exce…"
type textarea "x"
type textarea "Coverage will be issued through CM Vantage Specialty Insurance Company (A, Exce…"
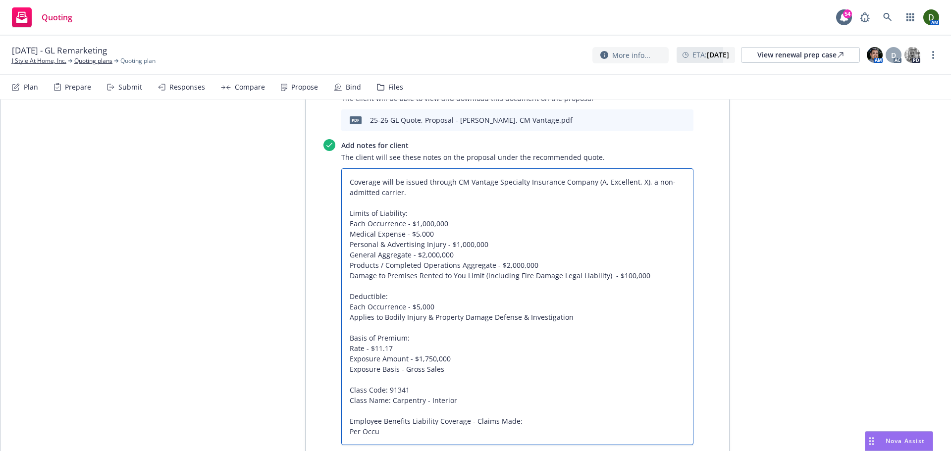
type textarea "x"
type textarea "Coverage will be issued through CM Vantage Specialty Insurance Company (A, Exce…"
type textarea "x"
type textarea "Coverage will be issued through CM Vantage Specialty Insurance Company (A, Exce…"
type textarea "x"
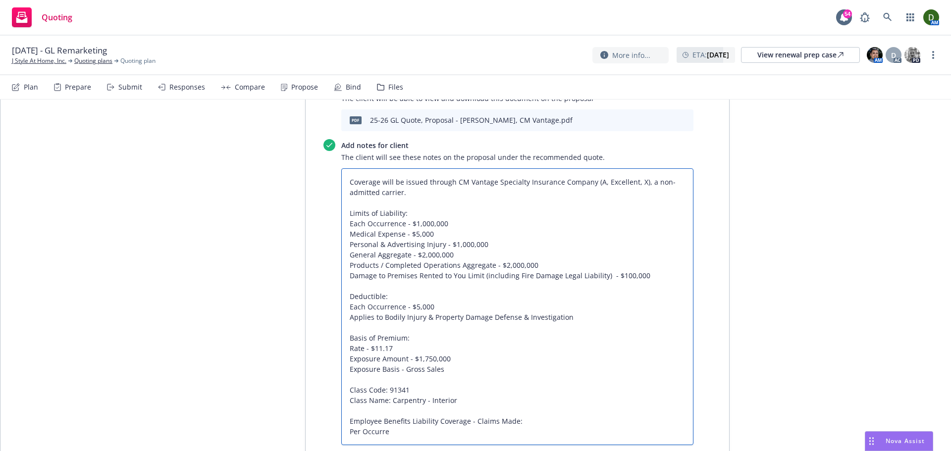
type textarea "Coverage will be issued through CM Vantage Specialty Insurance Company (A, Exce…"
type textarea "x"
type textarea "Coverage will be issued through CM Vantage Specialty Insurance Company (A, Exce…"
type textarea "x"
type textarea "Coverage will be issued through CM Vantage Specialty Insurance Company (A, Exce…"
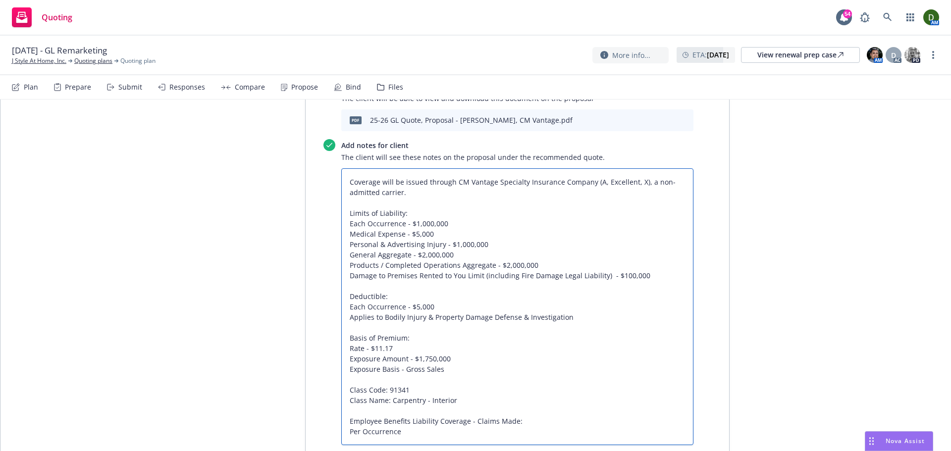
type textarea "x"
type textarea "Coverage will be issued through CM Vantage Specialty Insurance Company (A, Exce…"
type textarea "x"
type textarea "Coverage will be issued through CM Vantage Specialty Insurance Company (A, Exce…"
type textarea "x"
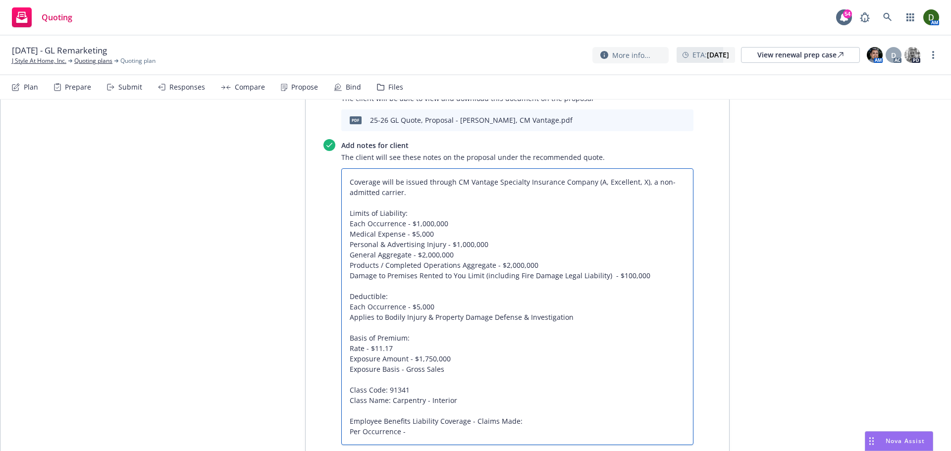
type textarea "Coverage will be issued through CM Vantage Specialty Insurance Company (A, Exce…"
type textarea "x"
type textarea "Coverage will be issued through CM Vantage Specialty Insurance Company (A, Exce…"
type textarea "x"
type textarea "Coverage will be issued through CM Vantage Specialty Insurance Company (A, Exce…"
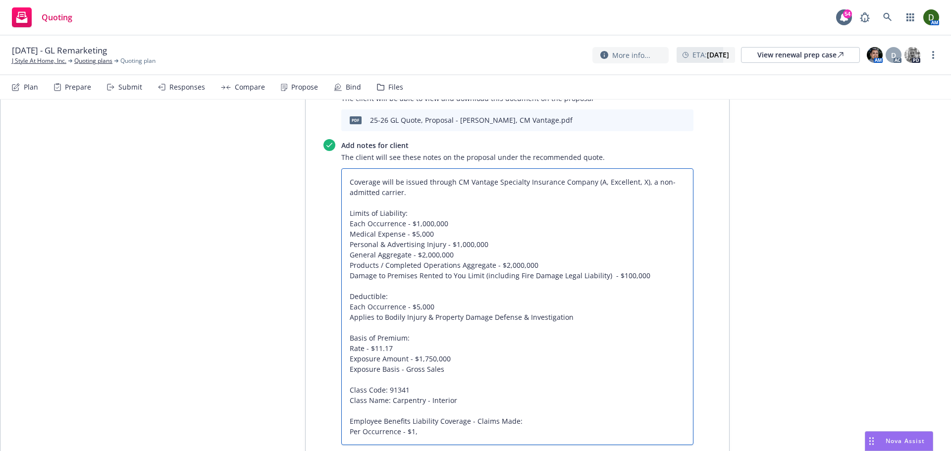
type textarea "x"
type textarea "Coverage will be issued through CM Vantage Specialty Insurance Company (A, Exce…"
type textarea "x"
type textarea "Coverage will be issued through CM Vantage Specialty Insurance Company (A, Exce…"
type textarea "x"
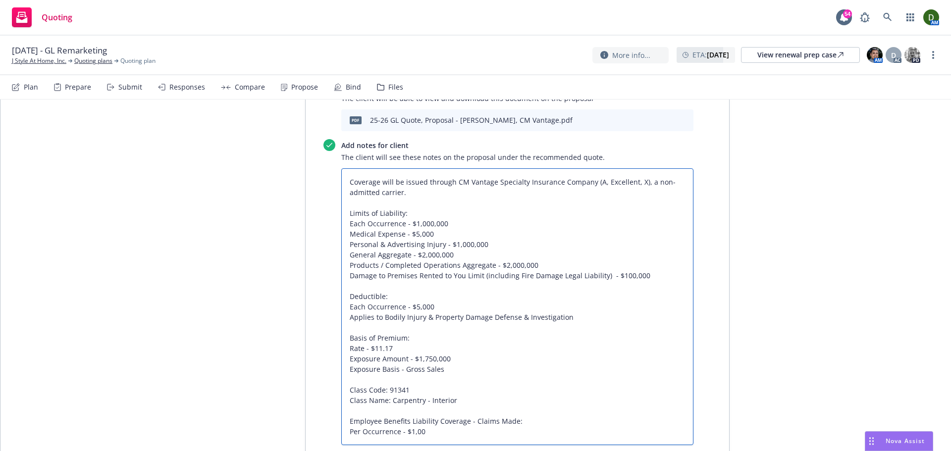
type textarea "Coverage will be issued through CM Vantage Specialty Insurance Company (A, Exce…"
type textarea "x"
type textarea "Coverage will be issued through CM Vantage Specialty Insurance Company (A, Exce…"
type textarea "x"
type textarea "Coverage will be issued through CM Vantage Specialty Insurance Company (A, Exce…"
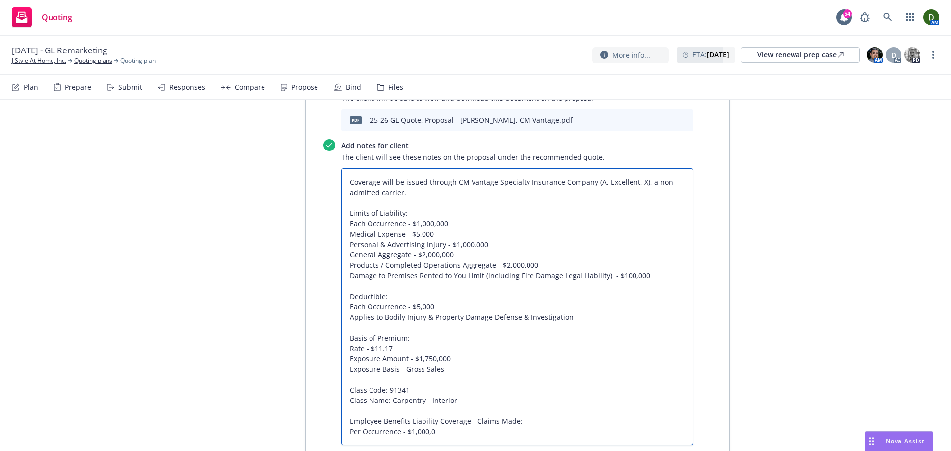
type textarea "x"
type textarea "Coverage will be issued through CM Vantage Specialty Insurance Company (A, Exce…"
type textarea "x"
type textarea "Coverage will be issued through CM Vantage Specialty Insurance Company (A, Exce…"
type textarea "x"
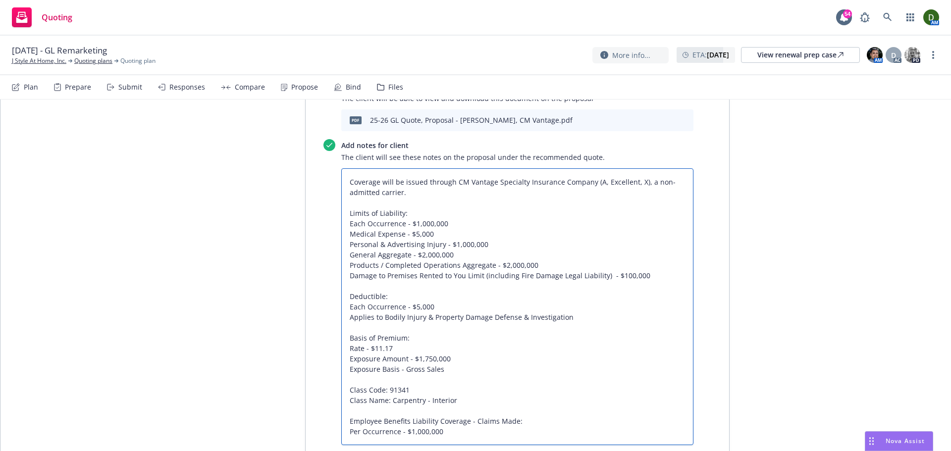
type textarea "Coverage will be issued through CM Vantage Specialty Insurance Company (A, Exce…"
type textarea "x"
type textarea "Coverage will be issued through CM Vantage Specialty Insurance Company (A, Exce…"
type textarea "x"
type textarea "Coverage will be issued through CM Vantage Specialty Insurance Company (A, Exce…"
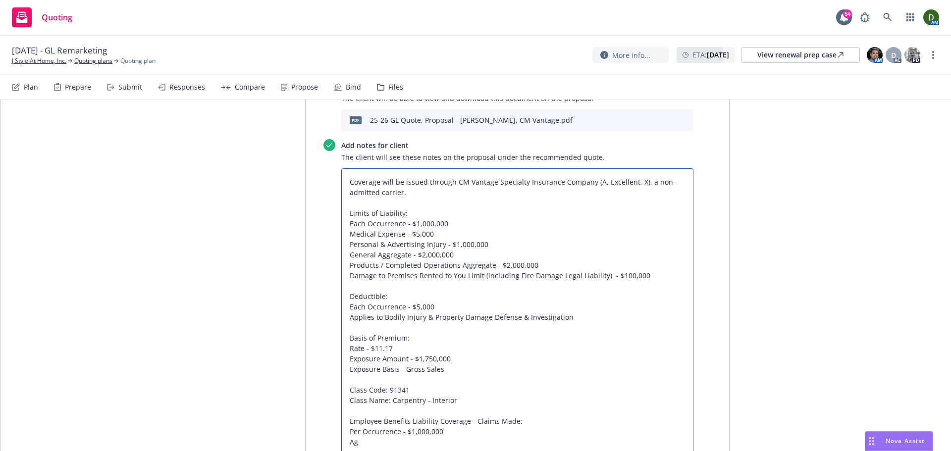
type textarea "x"
type textarea "Coverage will be issued through CM Vantage Specialty Insurance Company (A, Exce…"
type textarea "x"
type textarea "Coverage will be issued through CM Vantage Specialty Insurance Company (A, Exce…"
type textarea "x"
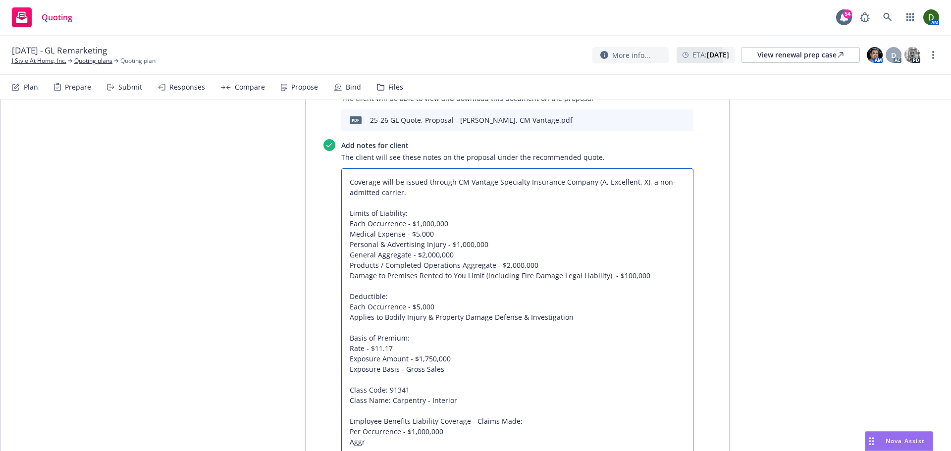
type textarea "Coverage will be issued through CM Vantage Specialty Insurance Company (A, Exce…"
type textarea "x"
type textarea "Coverage will be issued through CM Vantage Specialty Insurance Company (A, Exce…"
type textarea "x"
type textarea "Coverage will be issued through CM Vantage Specialty Insurance Company (A, Exce…"
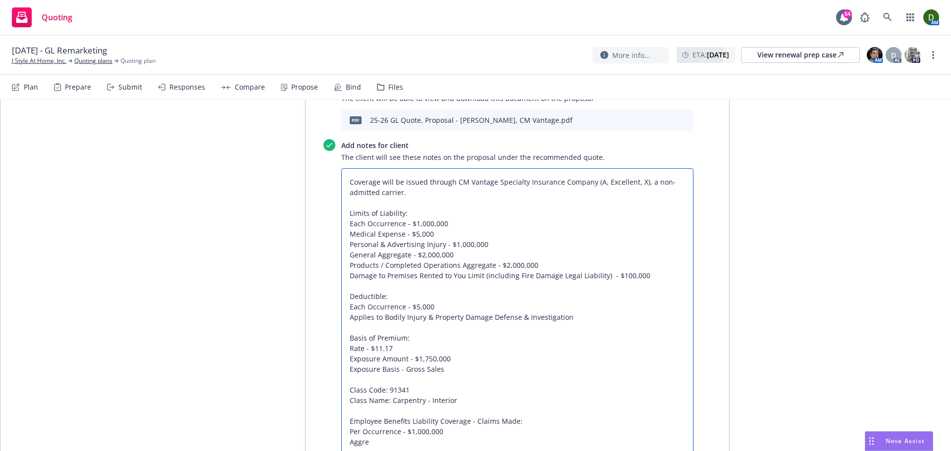
type textarea "x"
type textarea "Coverage will be issued through CM Vantage Specialty Insurance Company (A, Exce…"
type textarea "x"
type textarea "Coverage will be issued through CM Vantage Specialty Insurance Company (A, Exce…"
type textarea "x"
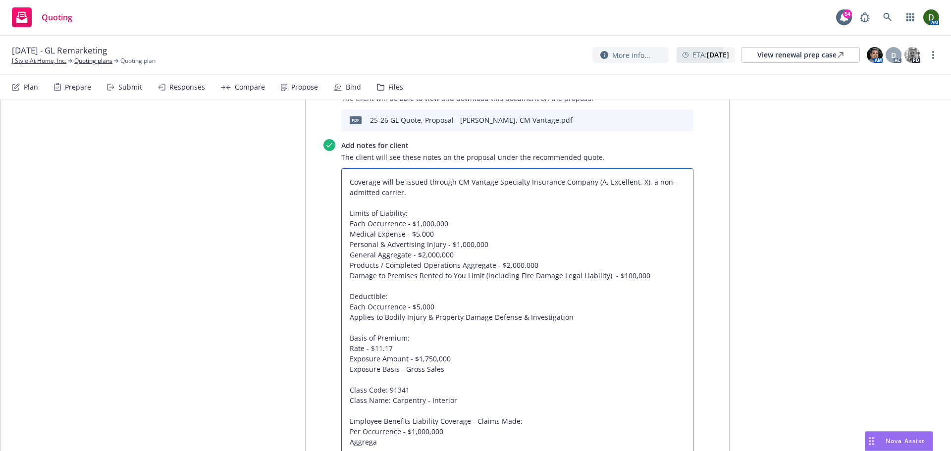
type textarea "Coverage will be issued through CM Vantage Specialty Insurance Company (A, Exce…"
type textarea "x"
type textarea "Coverage will be issued through CM Vantage Specialty Insurance Company (A, Exce…"
type textarea "x"
type textarea "Coverage will be issued through CM Vantage Specialty Insurance Company (A, Exce…"
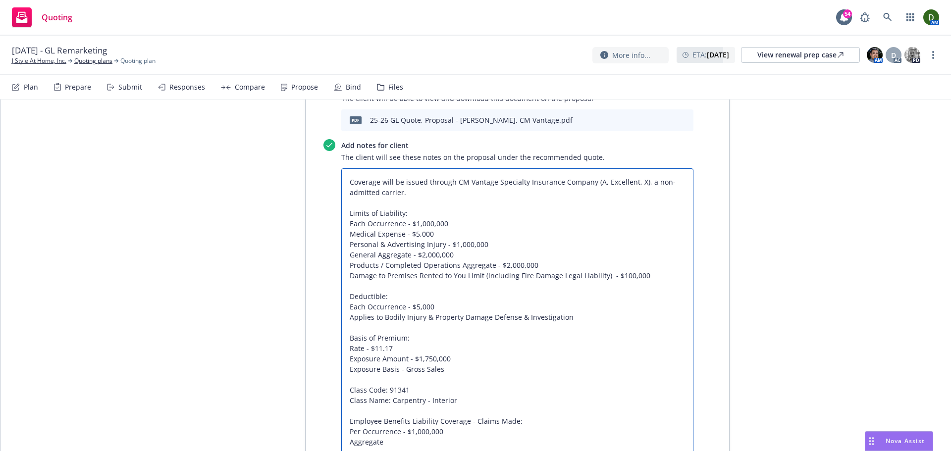
type textarea "x"
type textarea "Coverage will be issued through CM Vantage Specialty Insurance Company (A, Exce…"
type textarea "x"
type textarea "Coverage will be issued through CM Vantage Specialty Insurance Company (A, Exce…"
type textarea "x"
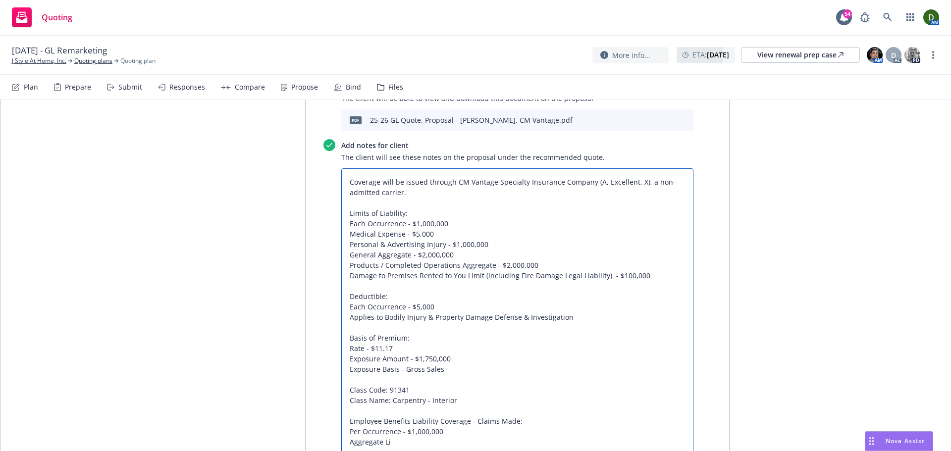
type textarea "Coverage will be issued through CM Vantage Specialty Insurance Company (A, Exce…"
type textarea "x"
type textarea "Coverage will be issued through CM Vantage Specialty Insurance Company (A, Exce…"
type textarea "x"
type textarea "Coverage will be issued through CM Vantage Specialty Insurance Company (A, Exce…"
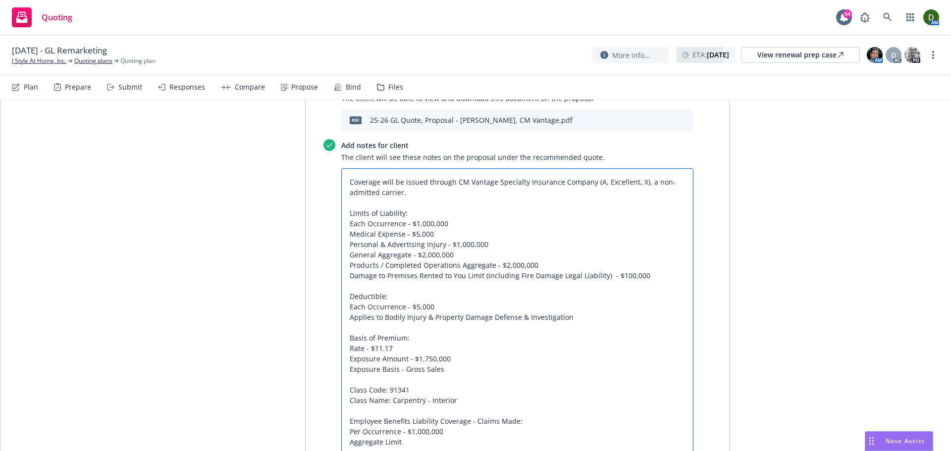
type textarea "x"
type textarea "Coverage will be issued through CM Vantage Specialty Insurance Company (A, Exce…"
type textarea "x"
type textarea "Coverage will be issued through CM Vantage Specialty Insurance Company (A, Exce…"
type textarea "x"
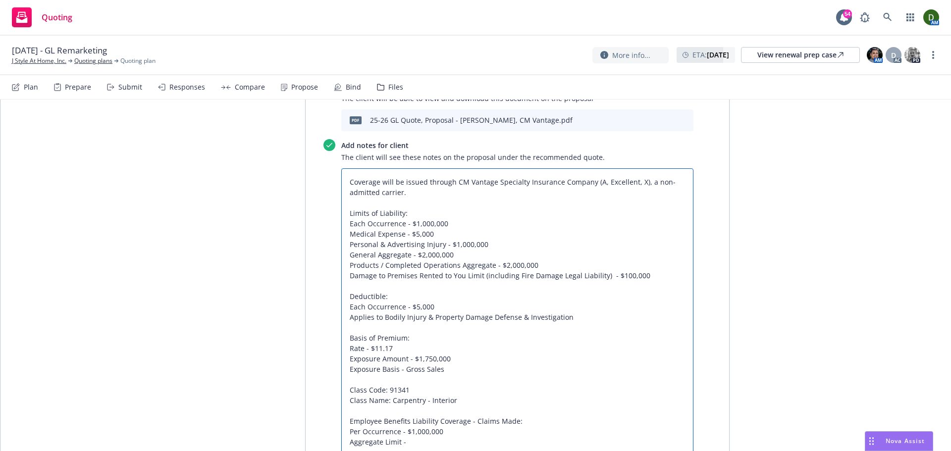
type textarea "Coverage will be issued through CM Vantage Specialty Insurance Company (A, Exce…"
type textarea "x"
type textarea "Coverage will be issued through CM Vantage Specialty Insurance Company (A, Exce…"
type textarea "x"
paste textarea "$1,000,000"
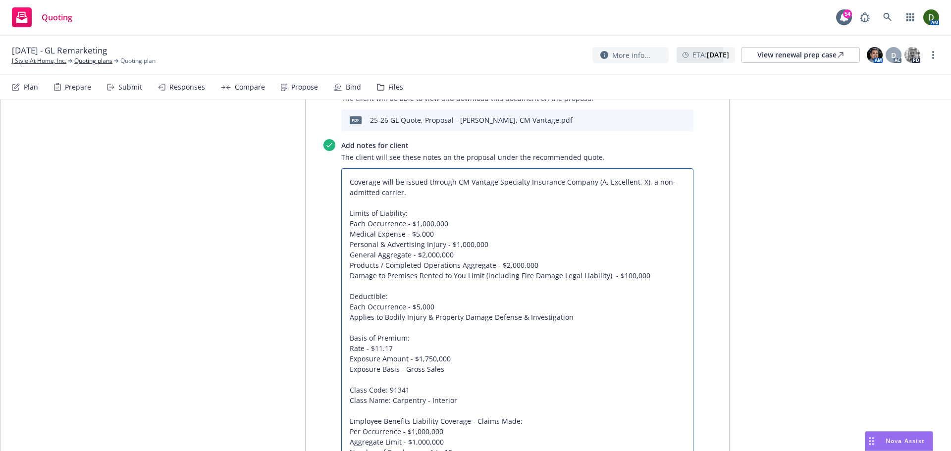
drag, startPoint x: 394, startPoint y: 293, endPoint x: 371, endPoint y: 297, distance: 22.6
click at [371, 297] on textarea "Coverage will be issued through CM Vantage Specialty Insurance Company (A, Exce…" at bounding box center [517, 327] width 352 height 318
drag, startPoint x: 445, startPoint y: 315, endPoint x: 400, endPoint y: 318, distance: 45.2
click at [400, 318] on textarea "Coverage will be issued through CM Vantage Specialty Insurance Company (A, Exce…" at bounding box center [517, 327] width 352 height 318
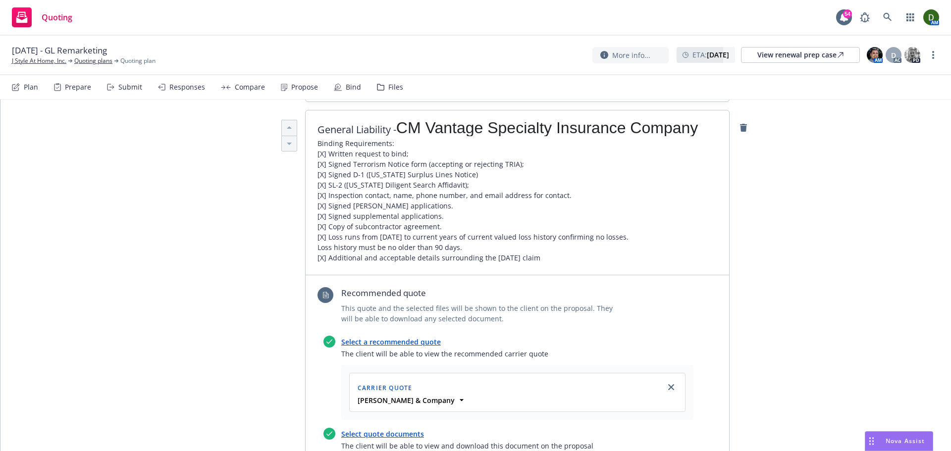
scroll to position [0, 0]
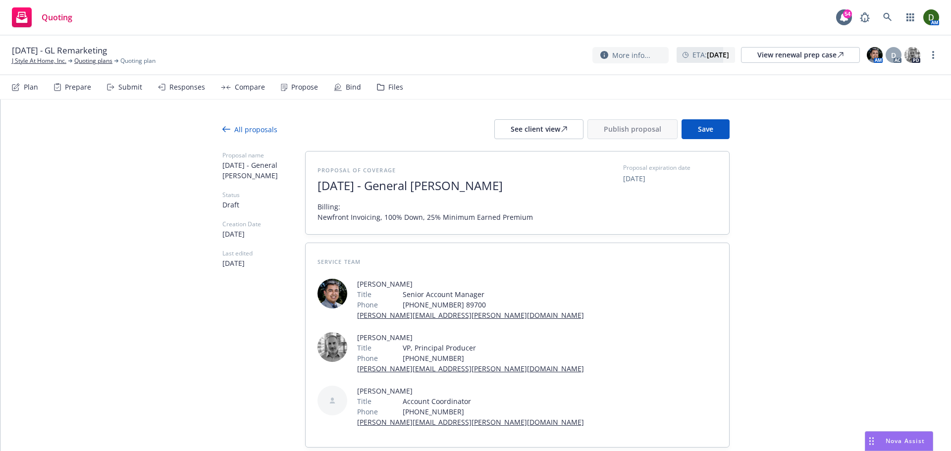
drag, startPoint x: 786, startPoint y: 262, endPoint x: 746, endPoint y: 131, distance: 136.6
drag, startPoint x: 699, startPoint y: 133, endPoint x: 694, endPoint y: 140, distance: 8.5
click at [698, 133] on span "Save" at bounding box center [705, 128] width 15 height 9
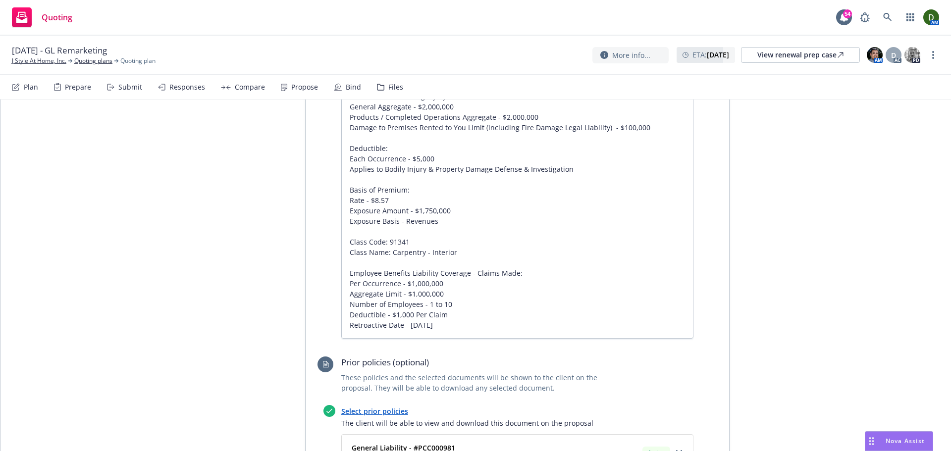
scroll to position [842, 0]
click at [343, 220] on textarea "Coverage will be issued through CM Vantage Specialty Insurance Company (A, Exce…" at bounding box center [517, 179] width 352 height 318
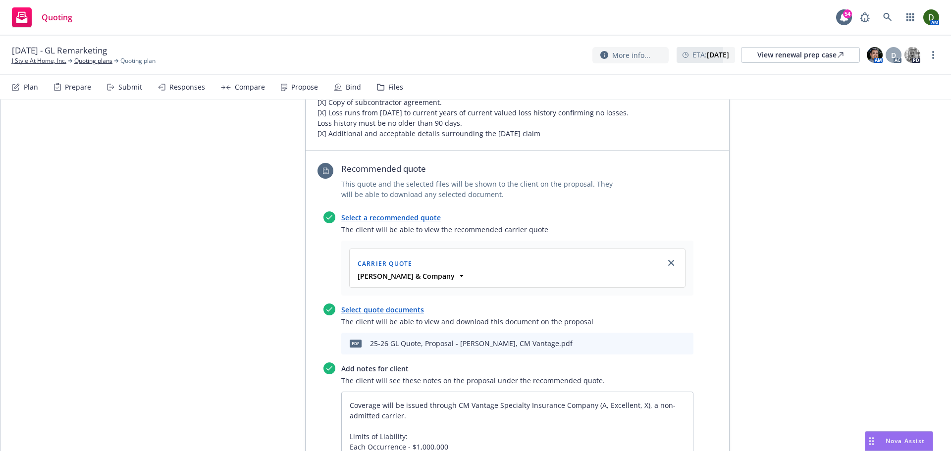
scroll to position [0, 0]
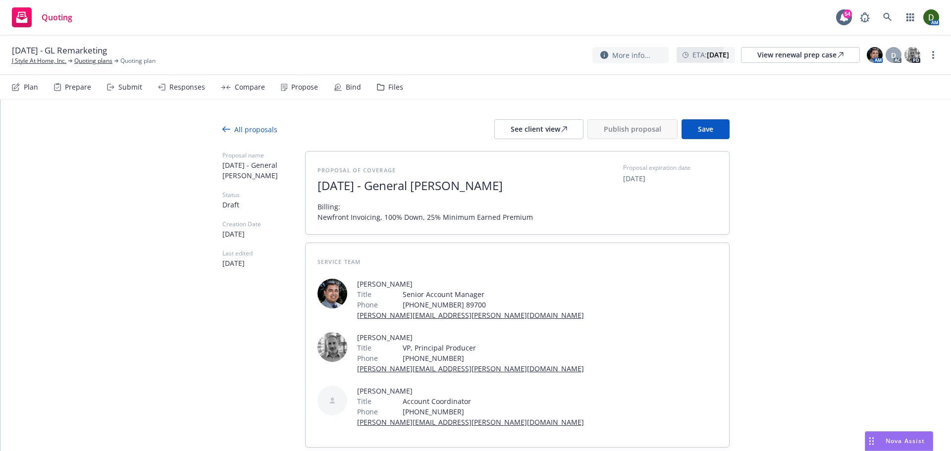
drag, startPoint x: 721, startPoint y: 220, endPoint x: 720, endPoint y: 92, distance: 128.3
click at [707, 131] on span "Save" at bounding box center [705, 128] width 15 height 9
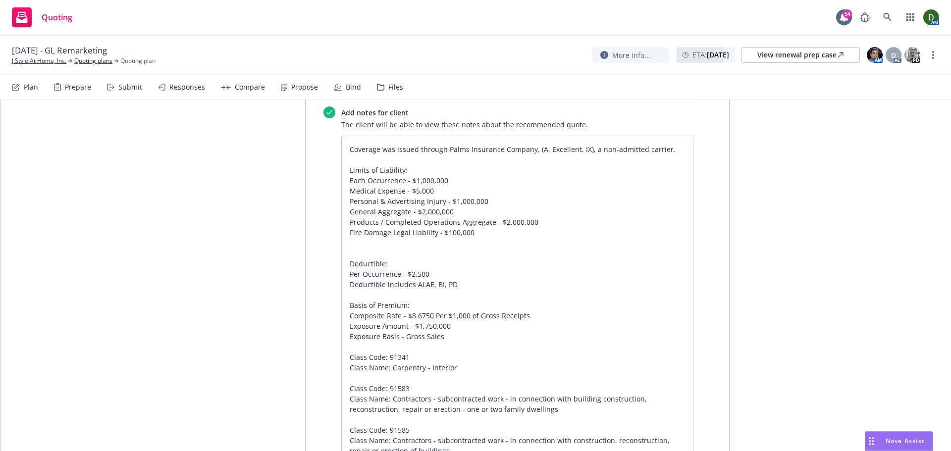
scroll to position [1505, 0]
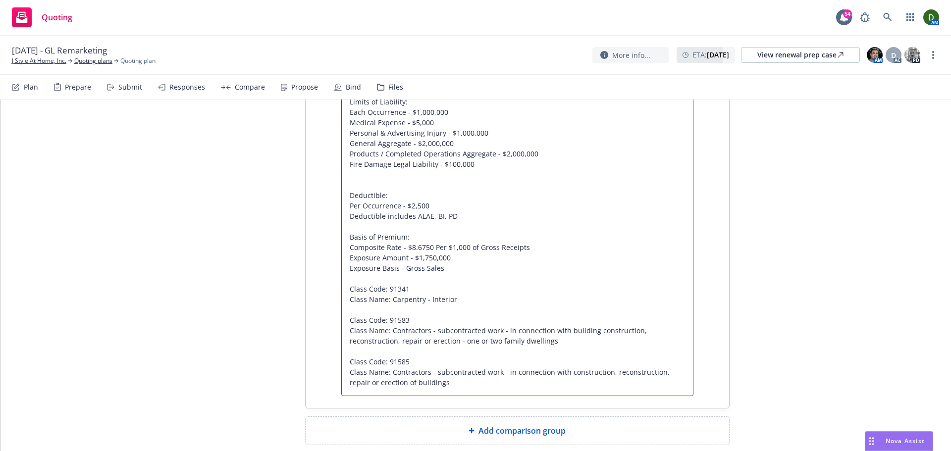
click at [446, 340] on textarea "Coverage was issued through Palms Insurance Company, (A, Excellent, IX), a non-…" at bounding box center [517, 231] width 352 height 329
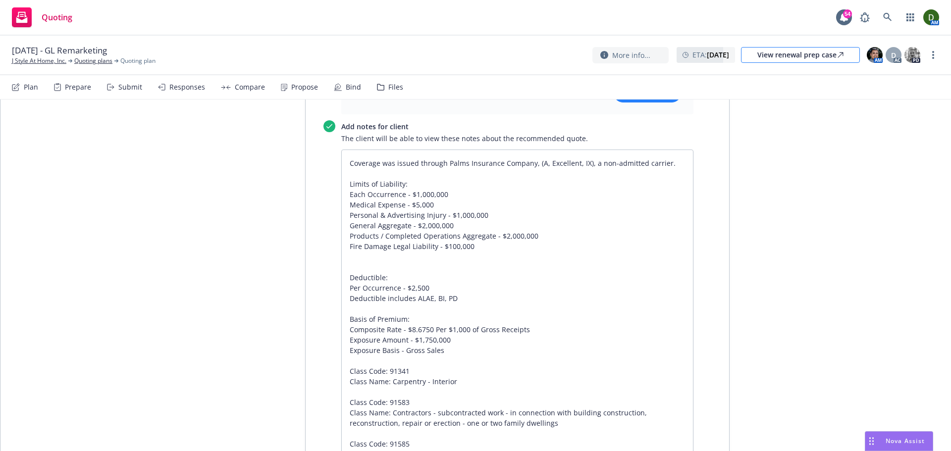
scroll to position [650, 0]
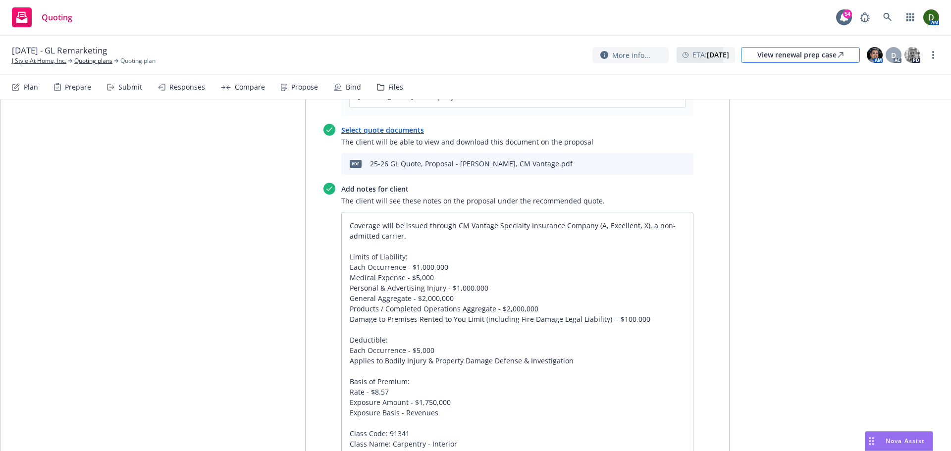
drag, startPoint x: 761, startPoint y: 182, endPoint x: 761, endPoint y: 57, distance: 124.8
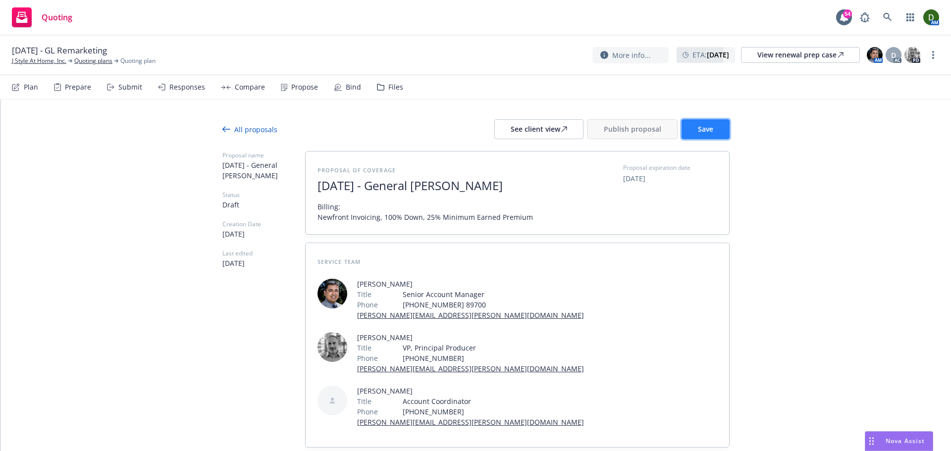
click at [710, 124] on button "Save" at bounding box center [706, 129] width 48 height 20
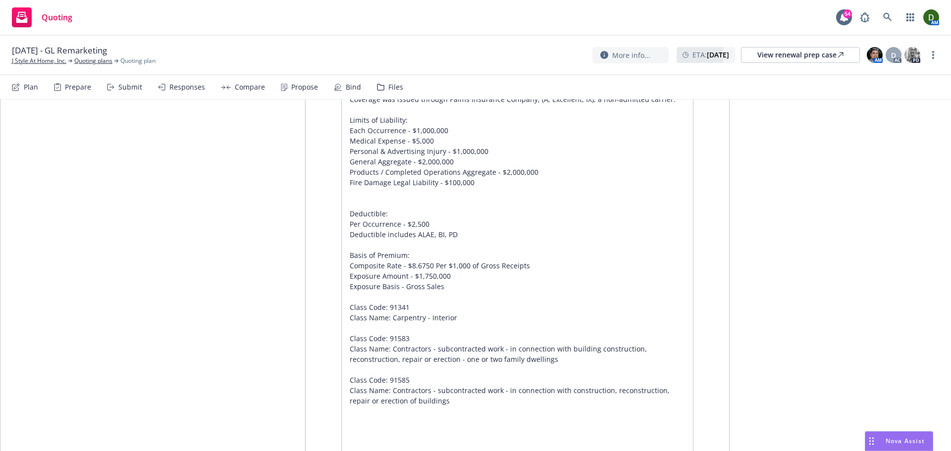
scroll to position [1557, 0]
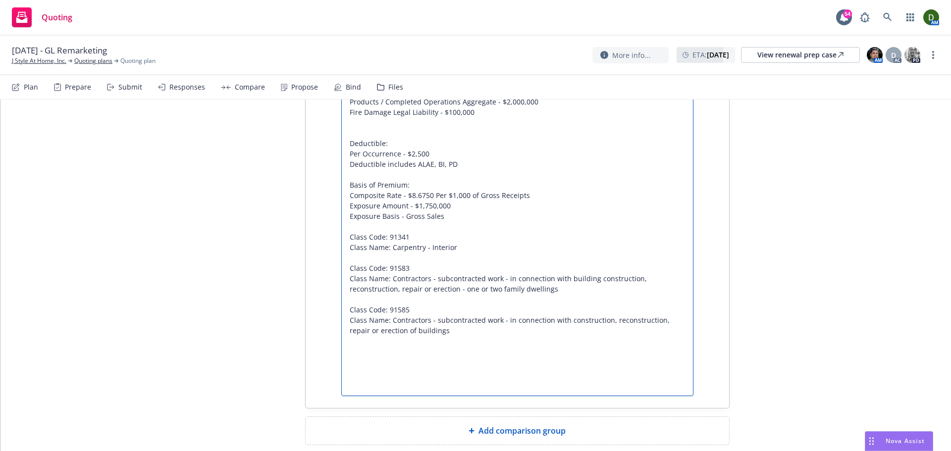
click at [437, 328] on textarea "Coverage was issued through Palms Insurance Company, (A, Excellent, IX), a non-…" at bounding box center [517, 205] width 352 height 381
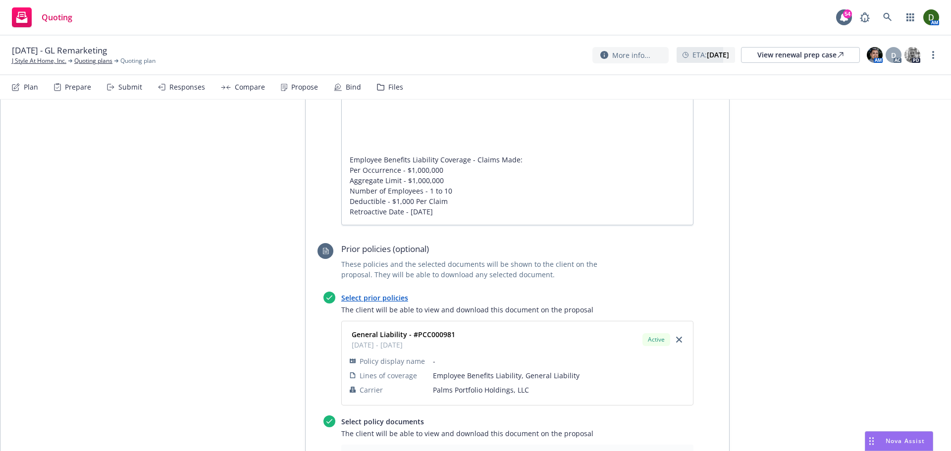
scroll to position [0, 0]
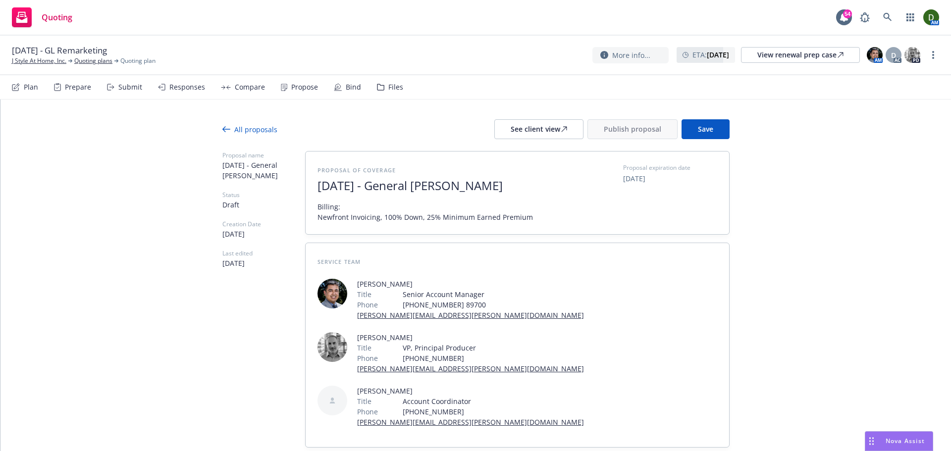
drag, startPoint x: 704, startPoint y: 206, endPoint x: 721, endPoint y: 68, distance: 138.2
click at [693, 142] on div at bounding box center [475, 145] width 507 height 12
click at [699, 127] on span "Save" at bounding box center [705, 128] width 15 height 9
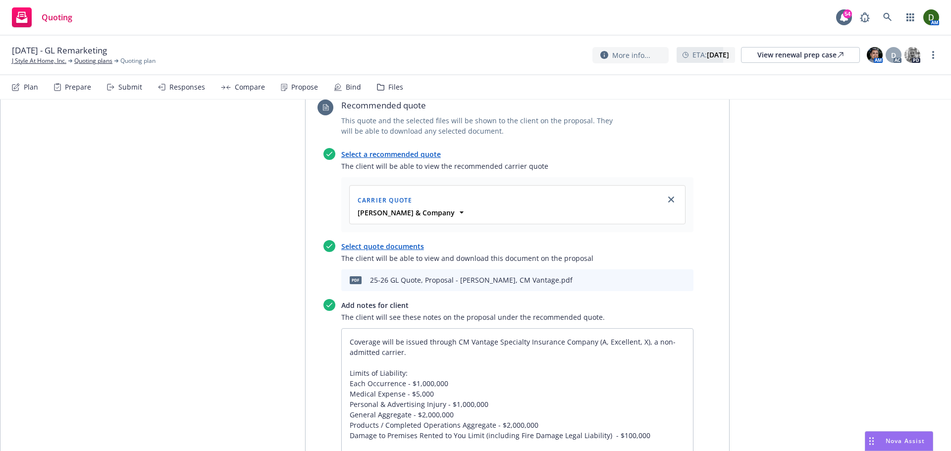
scroll to position [1578, 0]
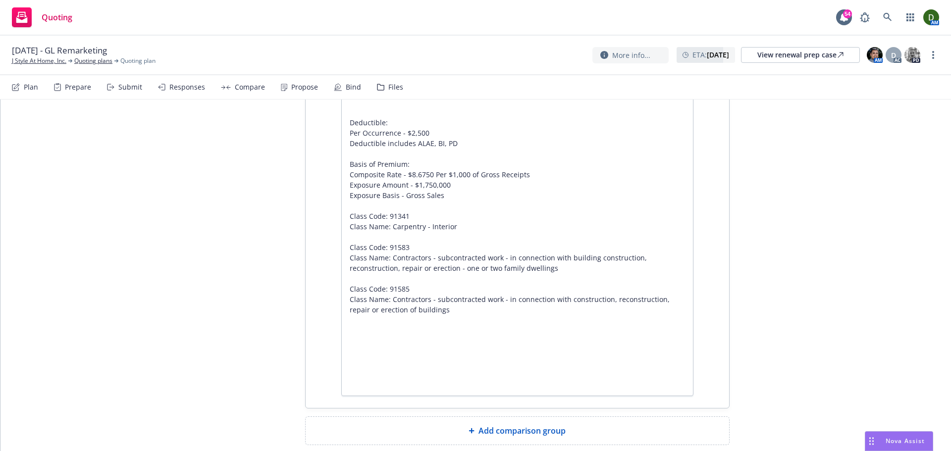
drag, startPoint x: 685, startPoint y: 245, endPoint x: 544, endPoint y: 320, distance: 159.3
click at [515, 297] on textarea "Coverage was issued through Palms Insurance Company, (A, Excellent, IX), a non-…" at bounding box center [517, 196] width 352 height 402
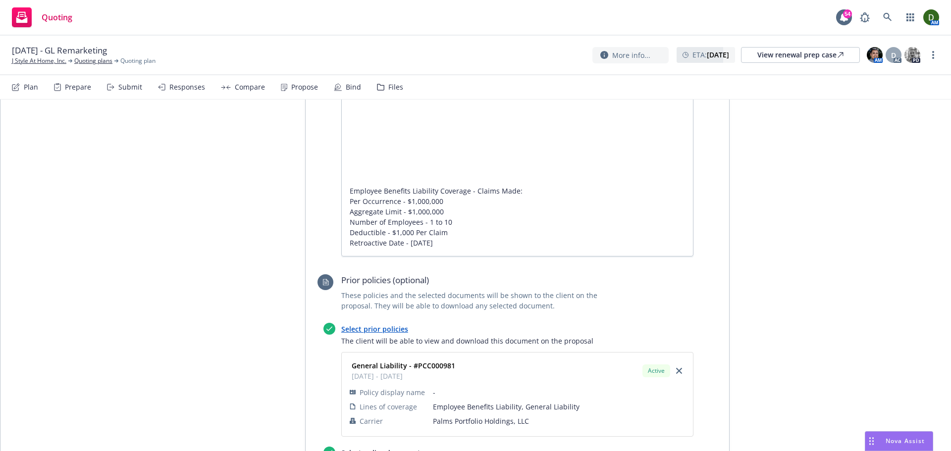
scroll to position [0, 0]
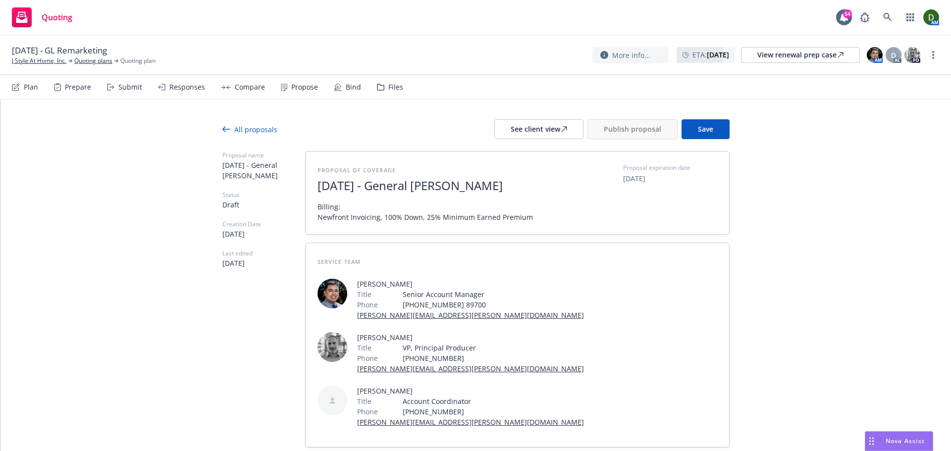
drag, startPoint x: 778, startPoint y: 234, endPoint x: 724, endPoint y: 92, distance: 152.2
click at [701, 125] on span "Save" at bounding box center [705, 128] width 15 height 9
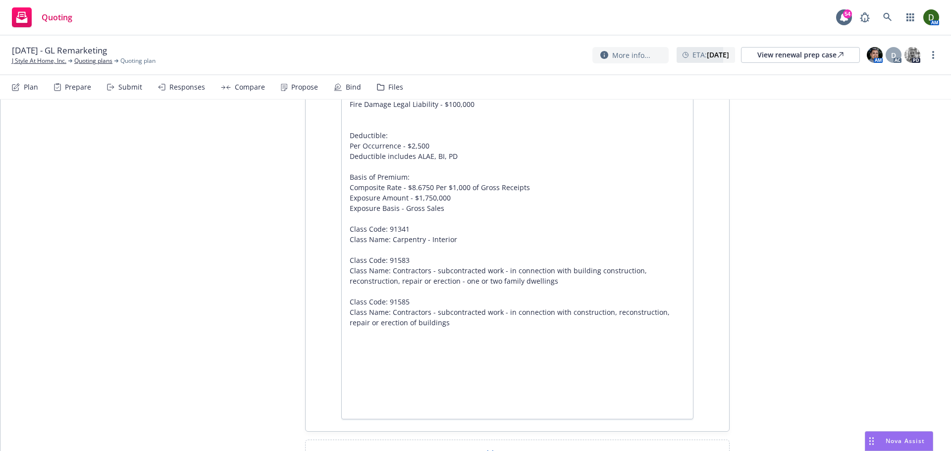
scroll to position [1585, 0]
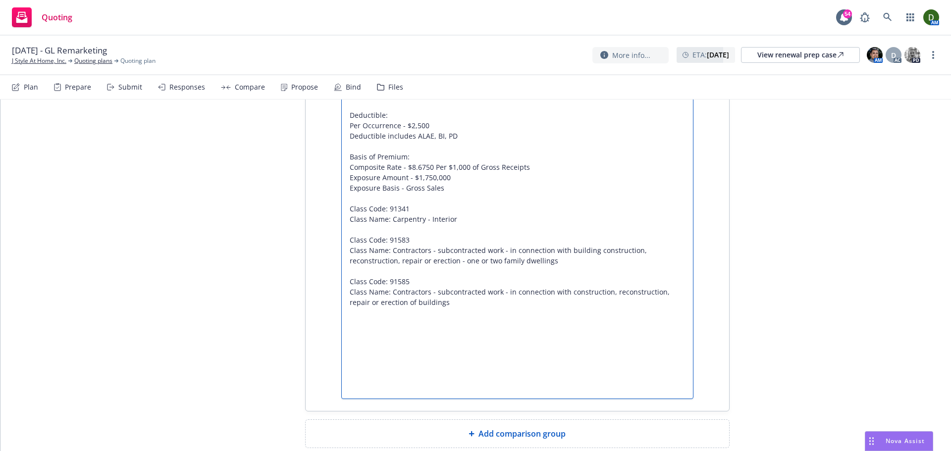
drag, startPoint x: 409, startPoint y: 281, endPoint x: 419, endPoint y: 376, distance: 96.1
paste textarea "Employee Benefits Liability Coverage - Claims Made: Per Occurrence - $1,000,000…"
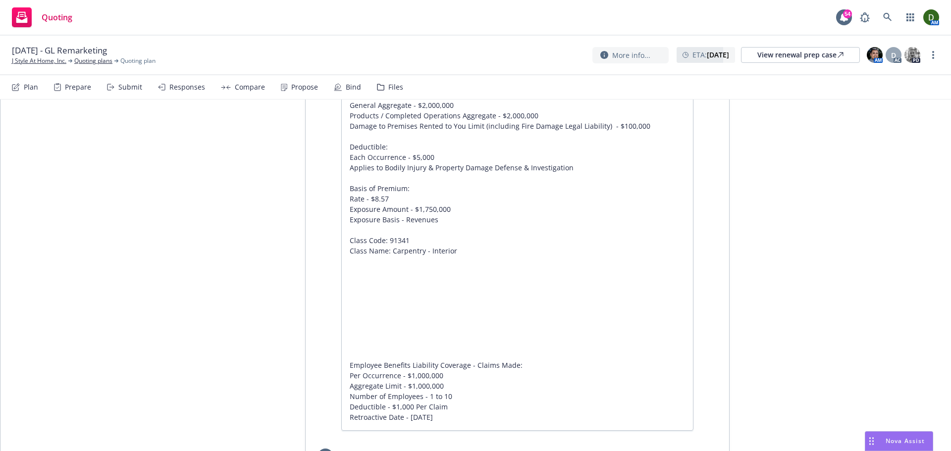
scroll to position [842, 0]
drag, startPoint x: 455, startPoint y: 345, endPoint x: 337, endPoint y: 346, distance: 117.9
click at [337, 346] on div "Add notes for client The client will see these notes on the proposal under the …" at bounding box center [508, 211] width 370 height 441
paste textarea "Number of Employees - 1 to 10"
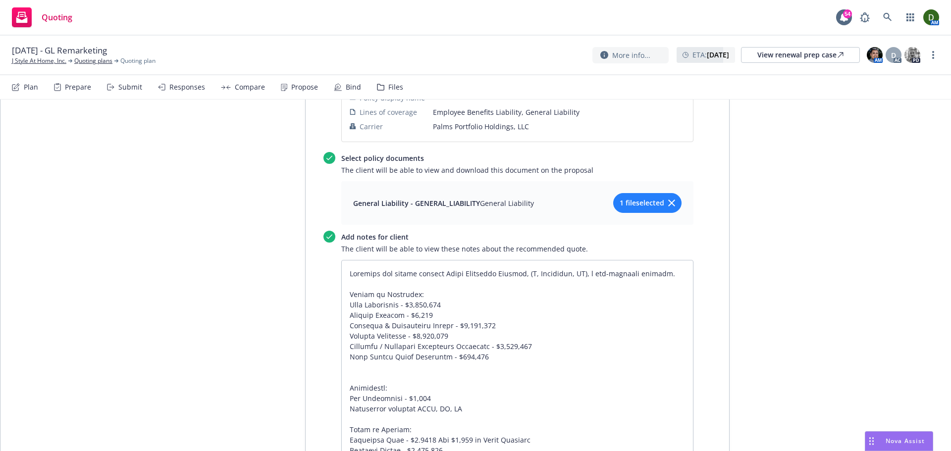
scroll to position [1588, 0]
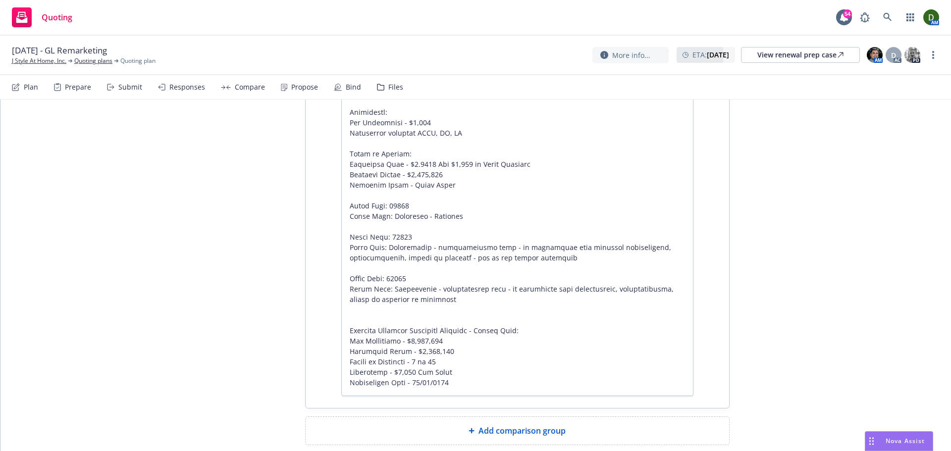
drag, startPoint x: 204, startPoint y: 290, endPoint x: 204, endPoint y: 473, distance: 182.8
drag, startPoint x: 475, startPoint y: 310, endPoint x: 317, endPoint y: 308, distance: 158.0
click at [318, 308] on div "Select prior policies The client will be able to view and download this documen…" at bounding box center [506, 74] width 376 height 644
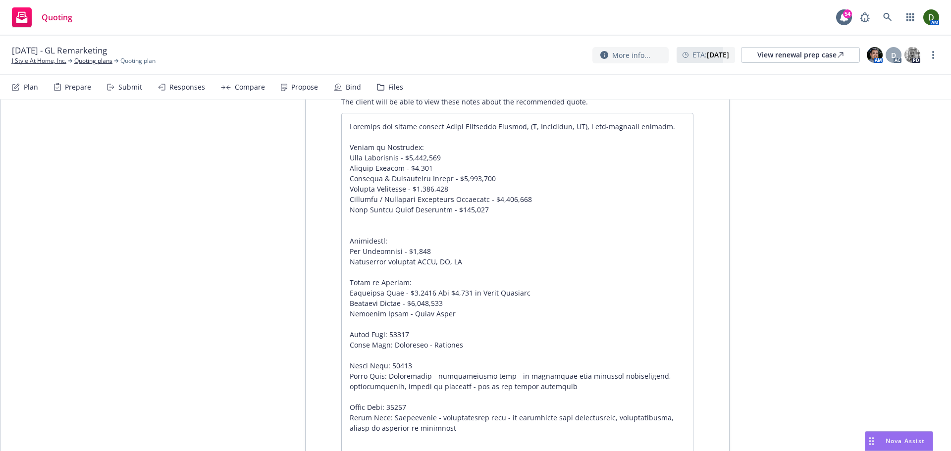
scroll to position [0, 0]
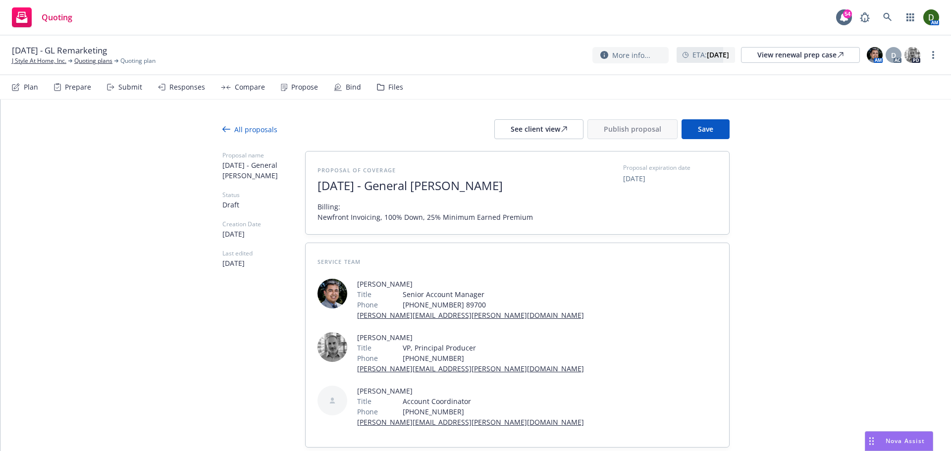
drag, startPoint x: 788, startPoint y: 279, endPoint x: 800, endPoint y: 84, distance: 195.6
click at [708, 129] on span "Save" at bounding box center [705, 128] width 15 height 9
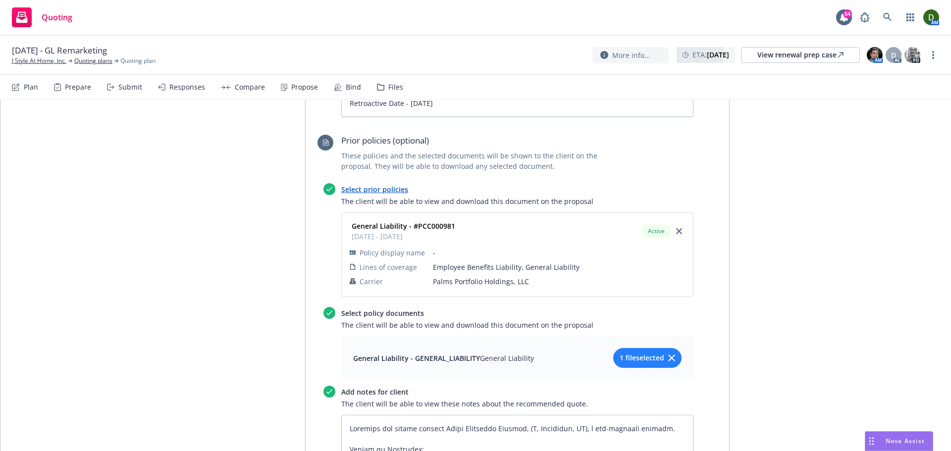
scroll to position [1588, 0]
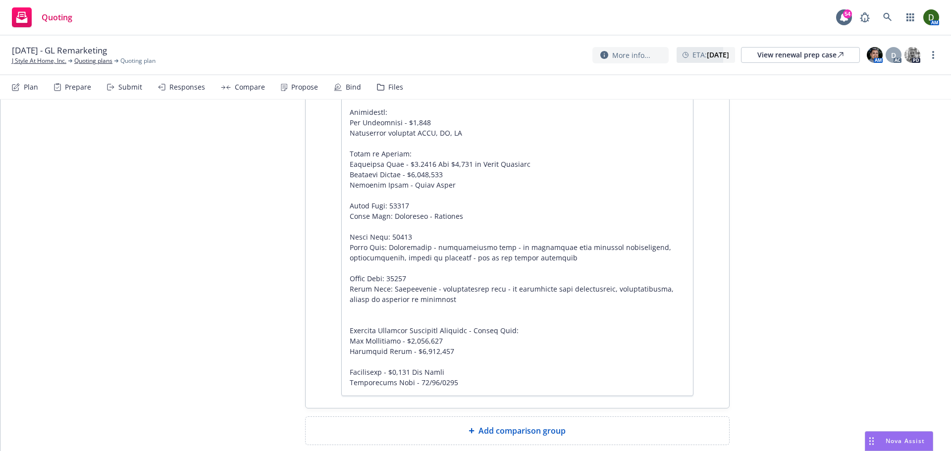
drag, startPoint x: 209, startPoint y: 179, endPoint x: 199, endPoint y: 335, distance: 156.3
click at [359, 266] on textarea at bounding box center [517, 190] width 352 height 412
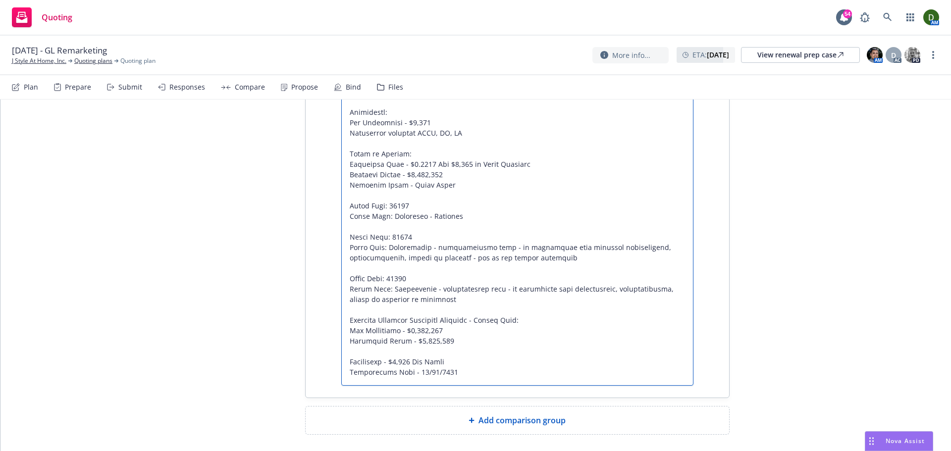
scroll to position [1578, 0]
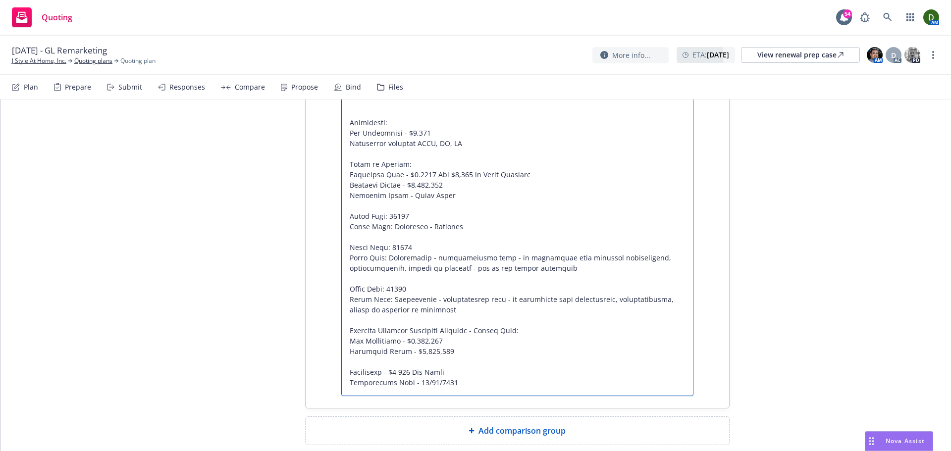
drag, startPoint x: 465, startPoint y: 278, endPoint x: 512, endPoint y: 285, distance: 47.5
click at [512, 285] on textarea at bounding box center [517, 196] width 352 height 402
click at [483, 277] on textarea at bounding box center [517, 196] width 352 height 402
drag, startPoint x: 465, startPoint y: 280, endPoint x: 511, endPoint y: 273, distance: 47.1
click at [511, 273] on textarea at bounding box center [517, 196] width 352 height 402
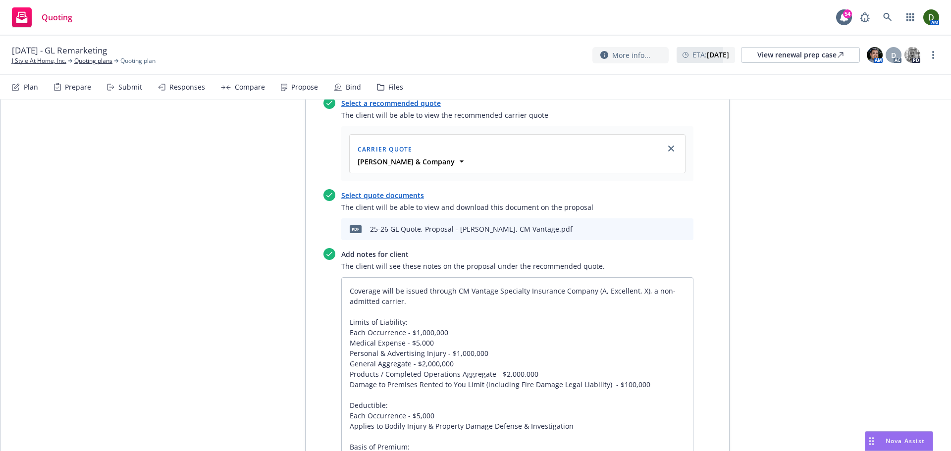
scroll to position [0, 0]
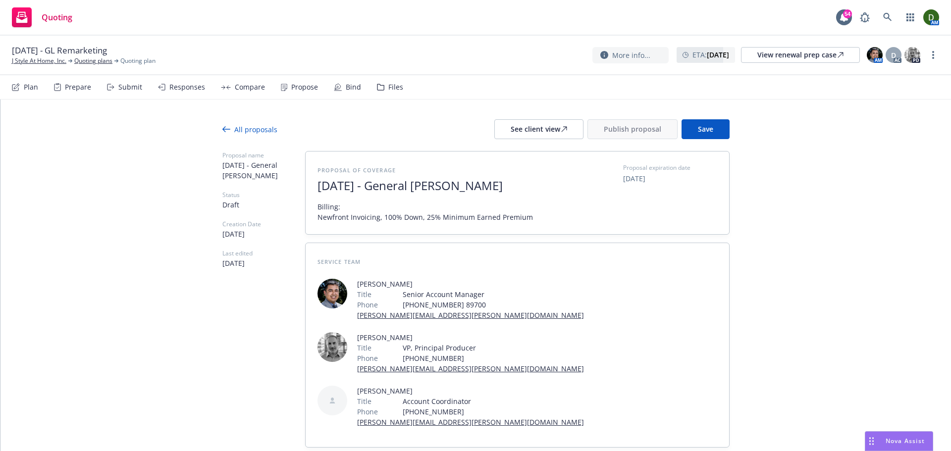
drag, startPoint x: 755, startPoint y: 273, endPoint x: 751, endPoint y: 126, distance: 147.2
click at [703, 128] on span "Save" at bounding box center [705, 128] width 15 height 9
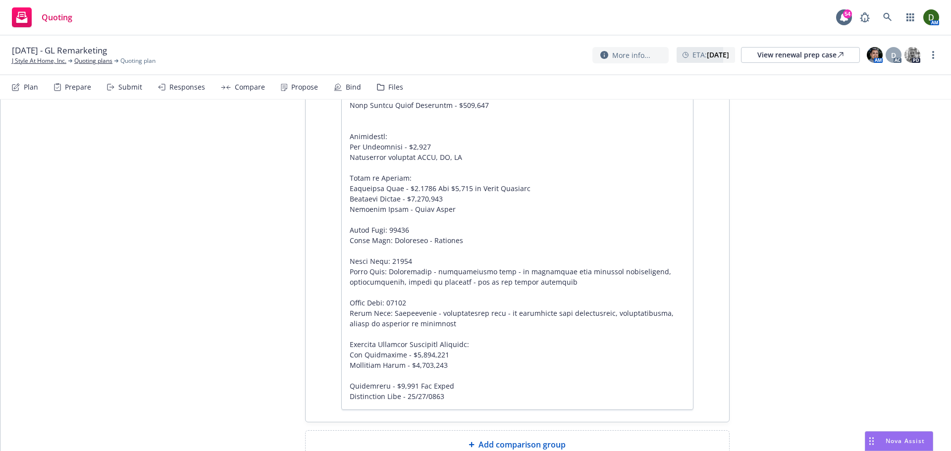
scroll to position [1578, 0]
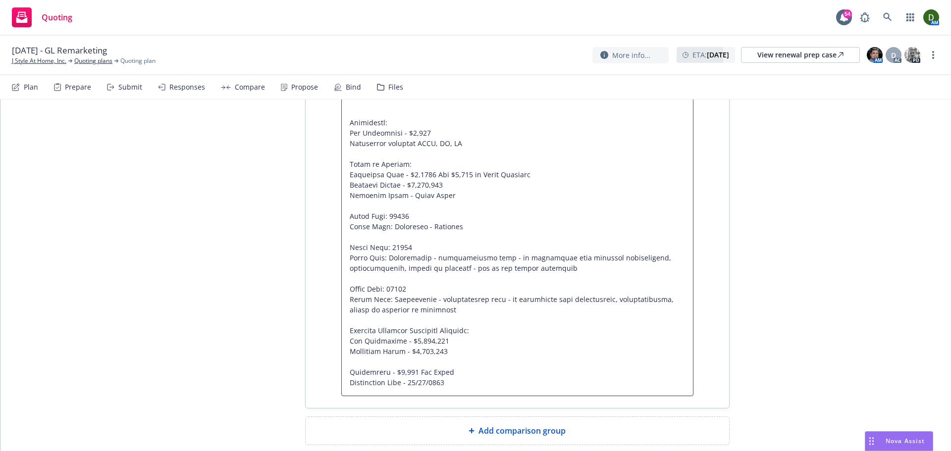
drag, startPoint x: 444, startPoint y: 317, endPoint x: 338, endPoint y: 318, distance: 106.0
click at [341, 318] on textarea at bounding box center [517, 196] width 352 height 402
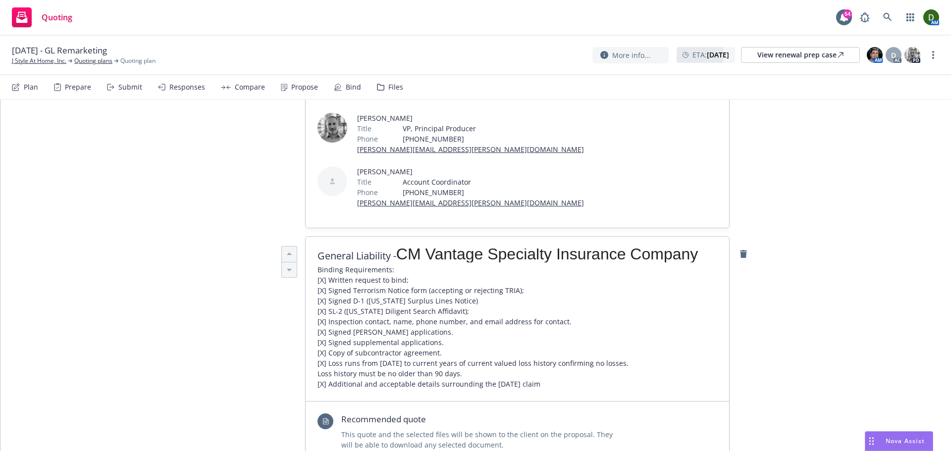
scroll to position [0, 0]
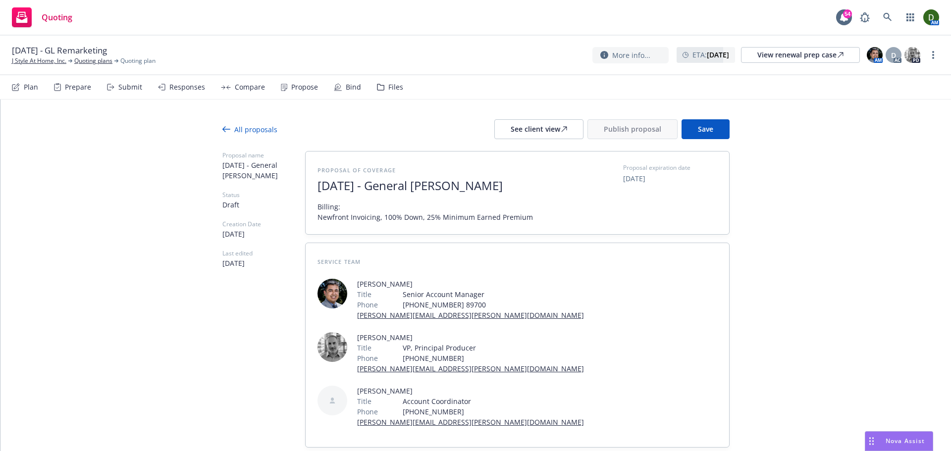
drag, startPoint x: 851, startPoint y: 258, endPoint x: 858, endPoint y: 165, distance: 92.9
click at [706, 131] on span "Save" at bounding box center [705, 128] width 15 height 9
click at [249, 131] on div "All proposals" at bounding box center [249, 129] width 55 height 10
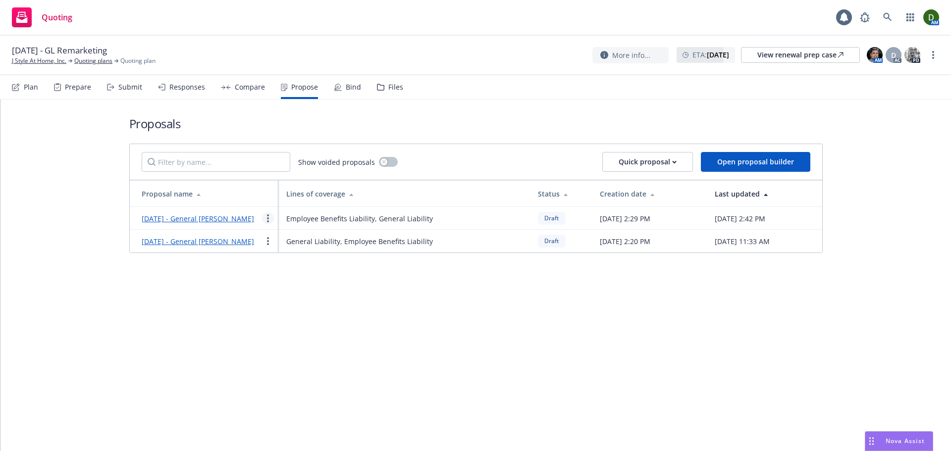
click at [266, 221] on link "more" at bounding box center [268, 218] width 12 height 12
click at [218, 246] on link "[DATE] - General [PERSON_NAME]" at bounding box center [198, 241] width 112 height 9
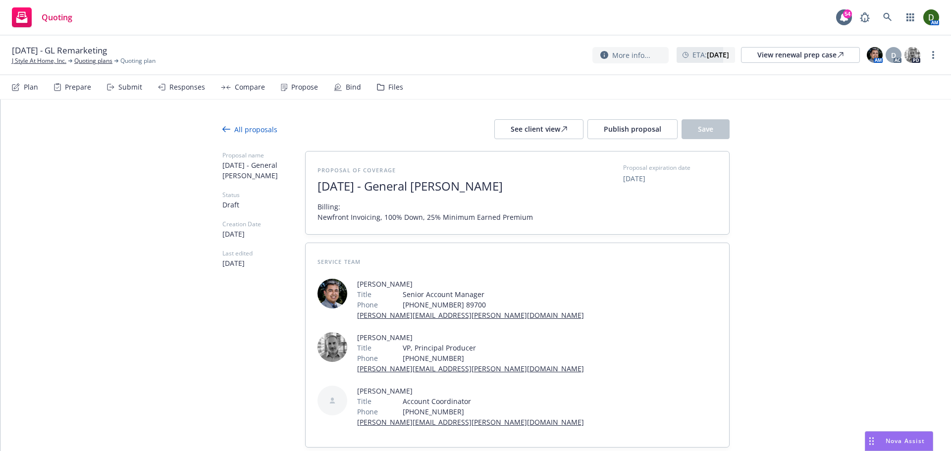
click at [637, 142] on div at bounding box center [475, 145] width 507 height 12
click at [636, 136] on button "Publish proposal" at bounding box center [632, 129] width 90 height 20
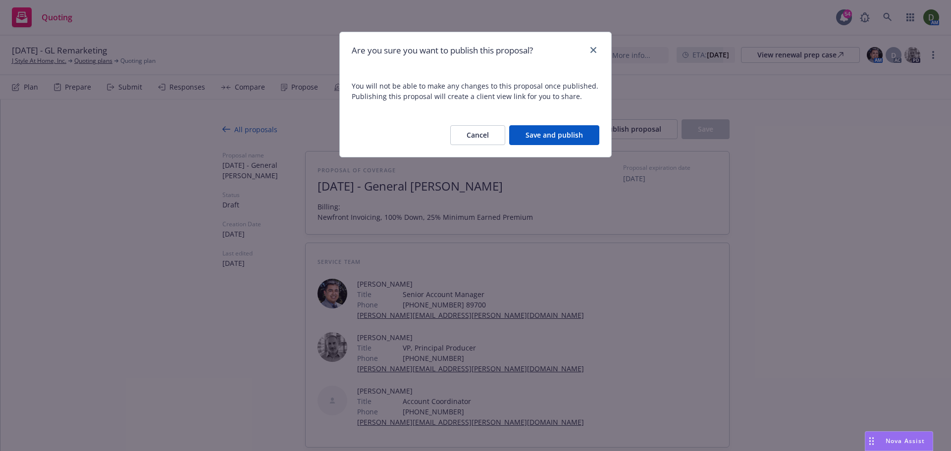
click at [554, 137] on button "Save and publish" at bounding box center [554, 135] width 90 height 20
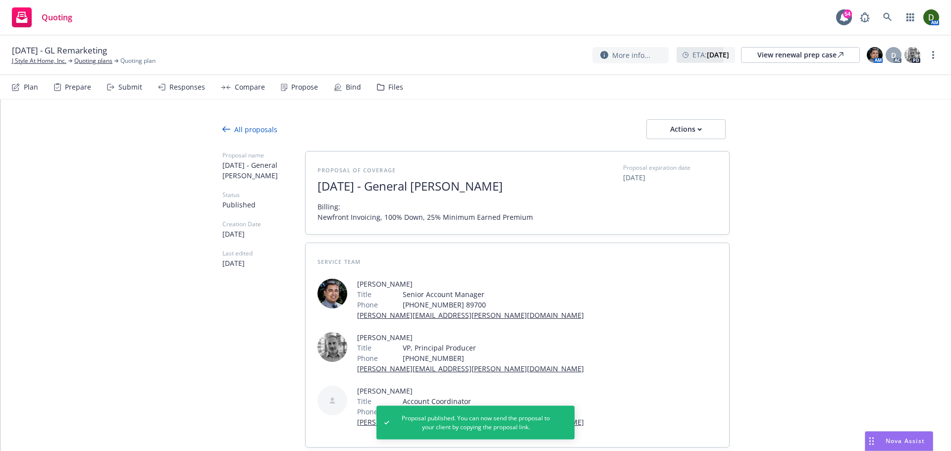
click at [222, 126] on icon at bounding box center [226, 129] width 8 height 8
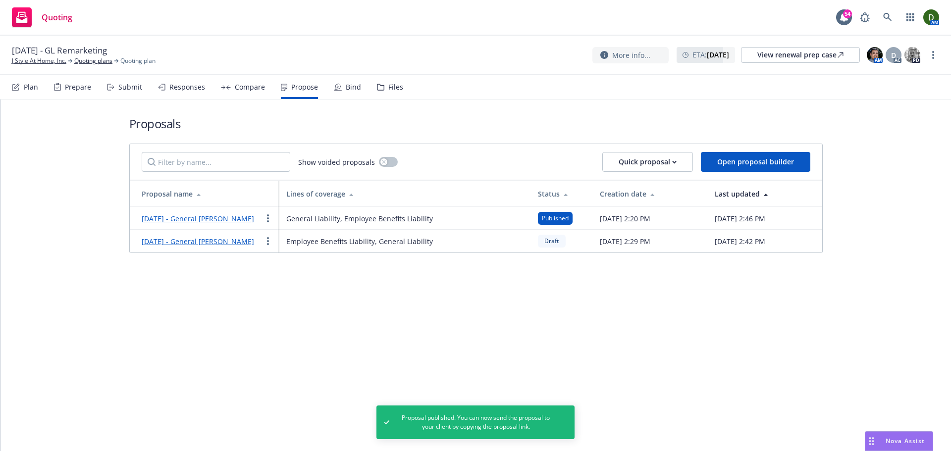
click at [199, 246] on link "[DATE] - General [PERSON_NAME]" at bounding box center [198, 241] width 112 height 9
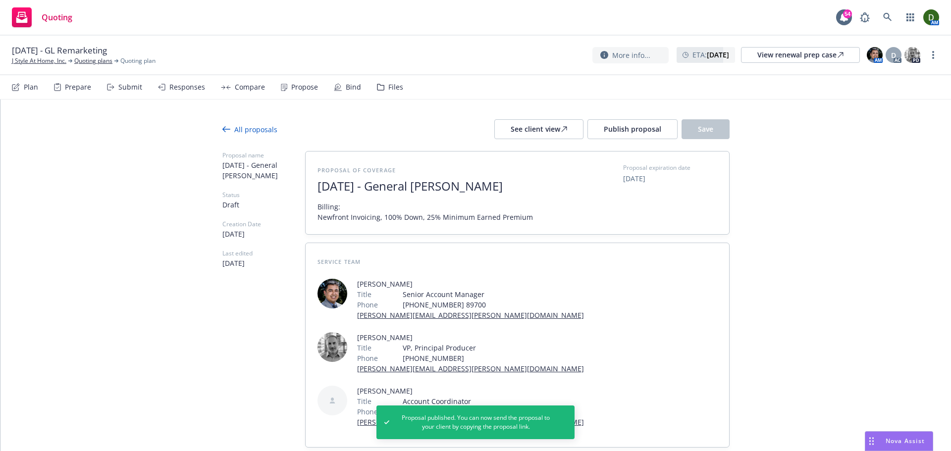
drag, startPoint x: 812, startPoint y: 253, endPoint x: 822, endPoint y: 79, distance: 173.6
click at [630, 127] on span "Publish proposal" at bounding box center [632, 128] width 57 height 9
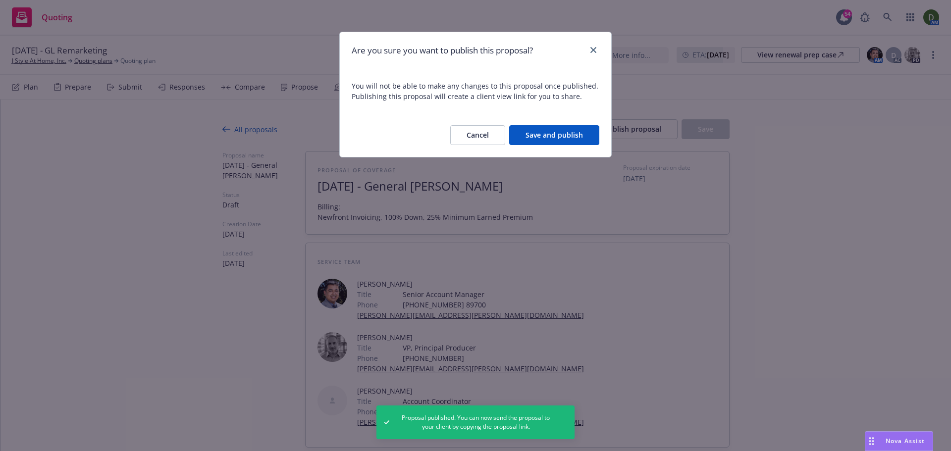
drag, startPoint x: 565, startPoint y: 138, endPoint x: 569, endPoint y: 134, distance: 6.0
click at [568, 136] on button "Save and publish" at bounding box center [554, 135] width 90 height 20
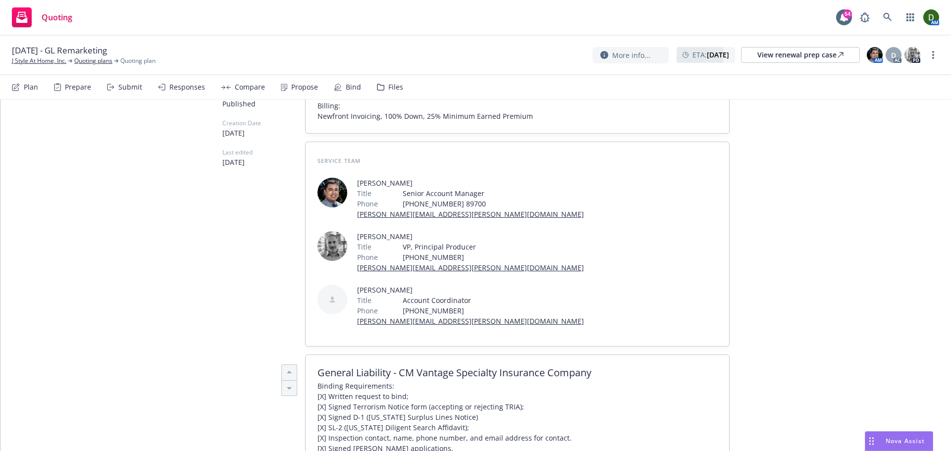
scroll to position [198, 0]
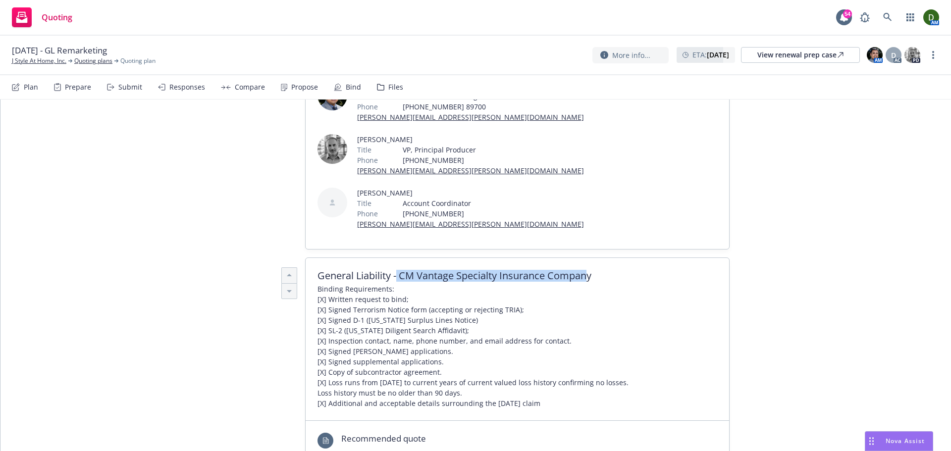
drag, startPoint x: 587, startPoint y: 227, endPoint x: 395, endPoint y: 223, distance: 191.7
click at [395, 270] on span "General Liability - CM Vantage Specialty Insurance Company" at bounding box center [518, 276] width 400 height 12
click at [511, 270] on span "General Liability - CM Vantage Specialty Insurance Company" at bounding box center [518, 276] width 400 height 12
drag, startPoint x: 316, startPoint y: 222, endPoint x: 605, endPoint y: 219, distance: 289.3
click at [605, 270] on span "General Liability - CM Vantage Specialty Insurance Company" at bounding box center [518, 276] width 400 height 12
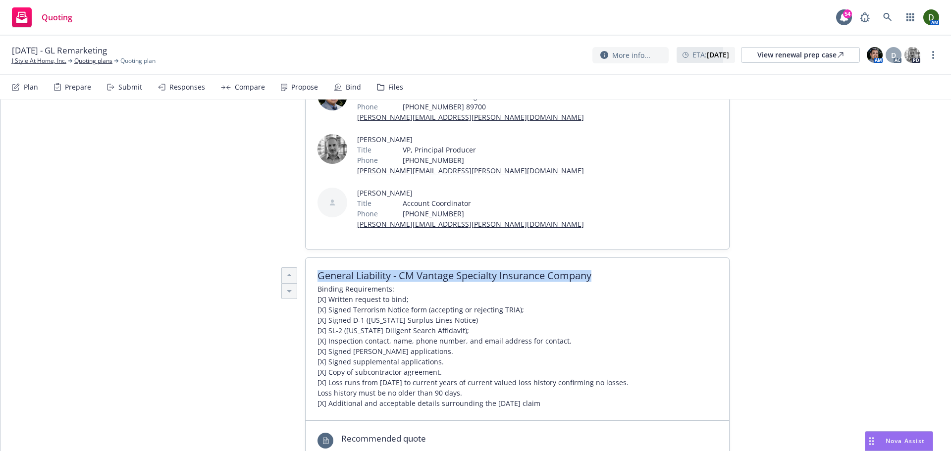
copy span "General Liability - CM Vantage Specialty Insurance Company"
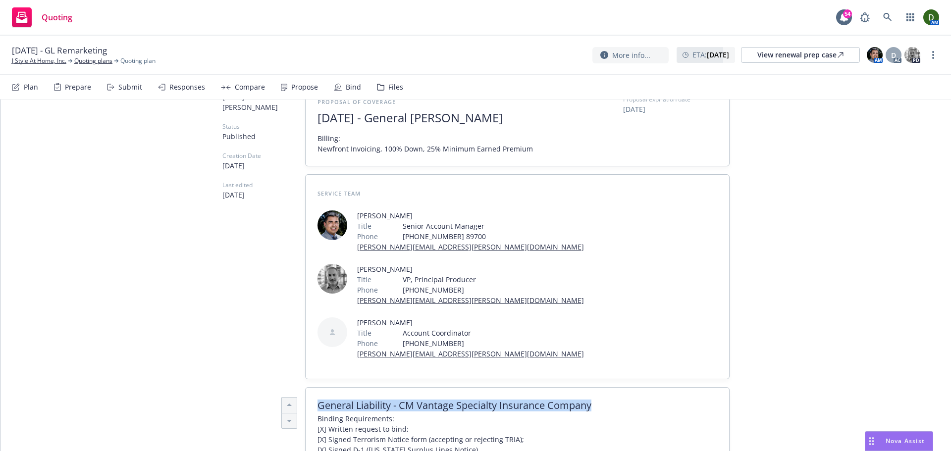
scroll to position [0, 0]
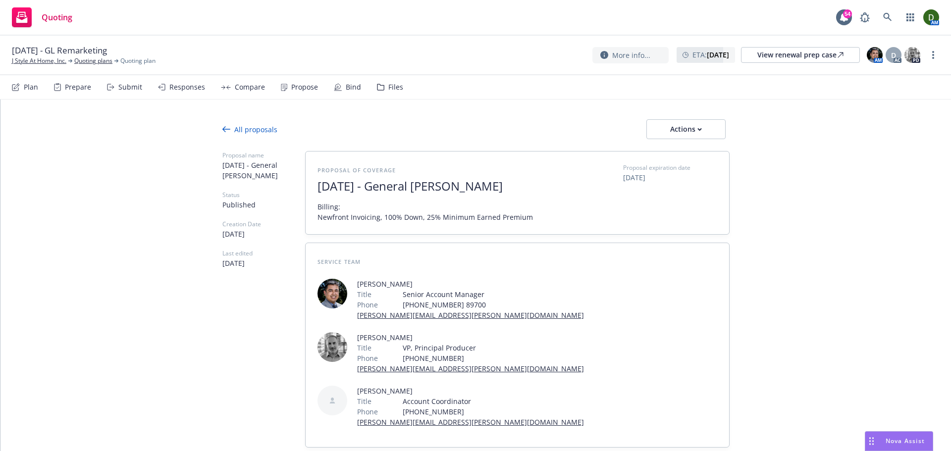
click at [222, 134] on div "All proposals" at bounding box center [249, 129] width 55 height 10
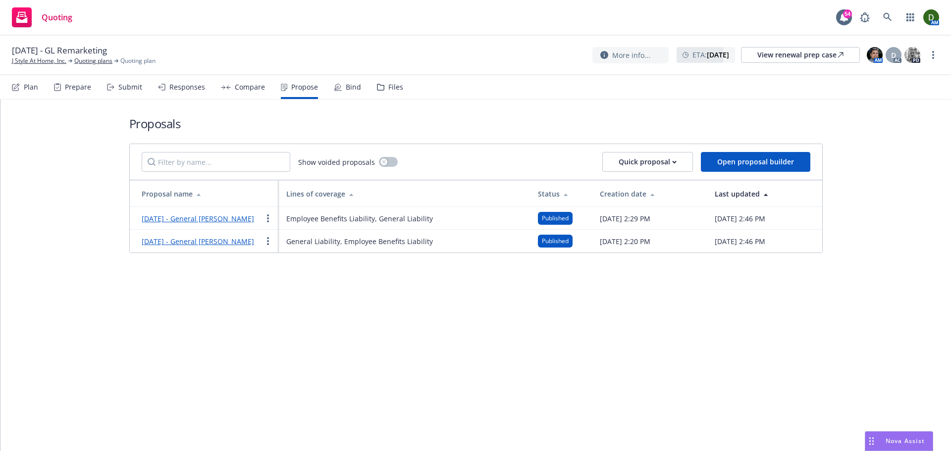
click at [213, 246] on link "[DATE] - General [PERSON_NAME]" at bounding box center [198, 241] width 112 height 9
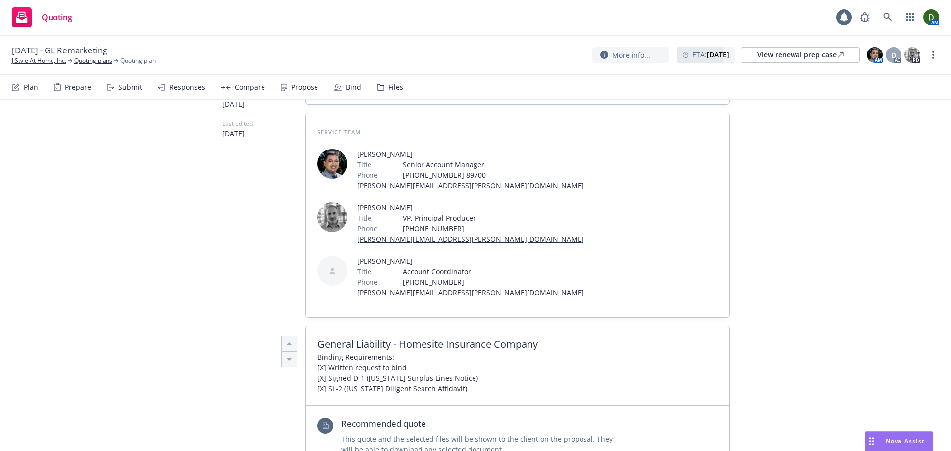
scroll to position [198, 0]
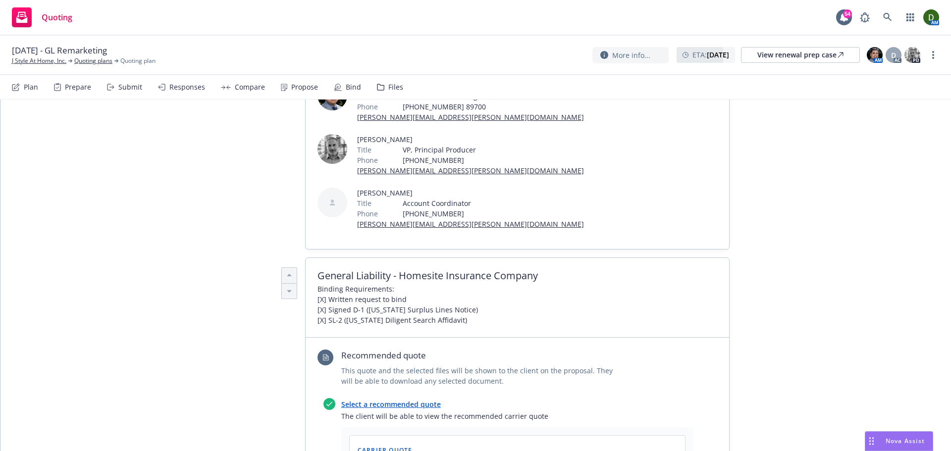
click at [527, 282] on div at bounding box center [518, 283] width 400 height 2
click at [534, 270] on span "General Liability - Homesite Insurance Company" at bounding box center [518, 276] width 400 height 12
drag, startPoint x: 534, startPoint y: 224, endPoint x: 293, endPoint y: 248, distance: 241.9
copy div "Proposal of coverage September 2025 - General Liability Renewal Billing: Newfro…"
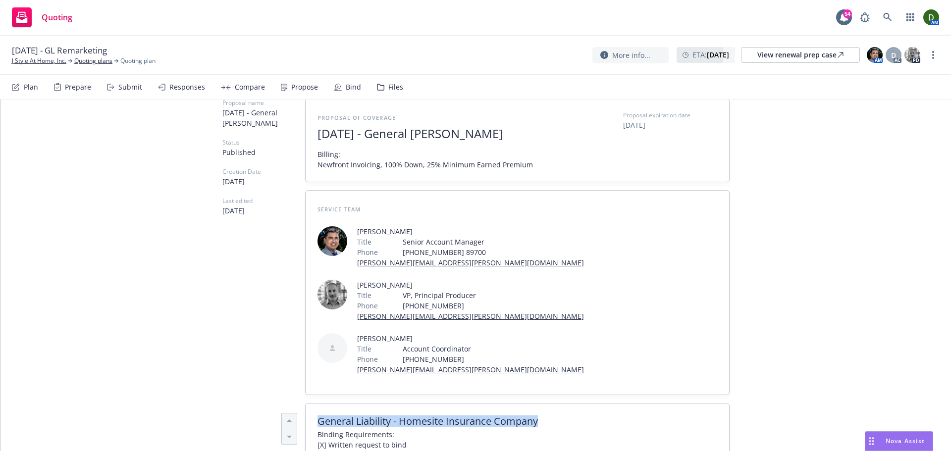
scroll to position [50, 0]
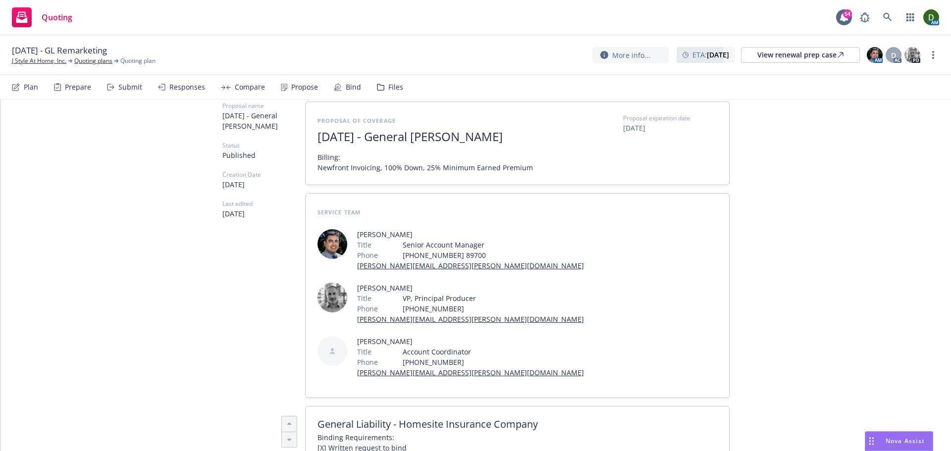
click at [551, 432] on span "Binding Requirements: [X] Written request to bind [X] Signed D-1 (California Su…" at bounding box center [518, 453] width 400 height 42
drag, startPoint x: 548, startPoint y: 371, endPoint x: 314, endPoint y: 369, distance: 234.3
click at [318, 419] on span "General Liability - Homesite Insurance Company" at bounding box center [518, 425] width 400 height 12
copy span "General Liability - Homesite Insurance Company"
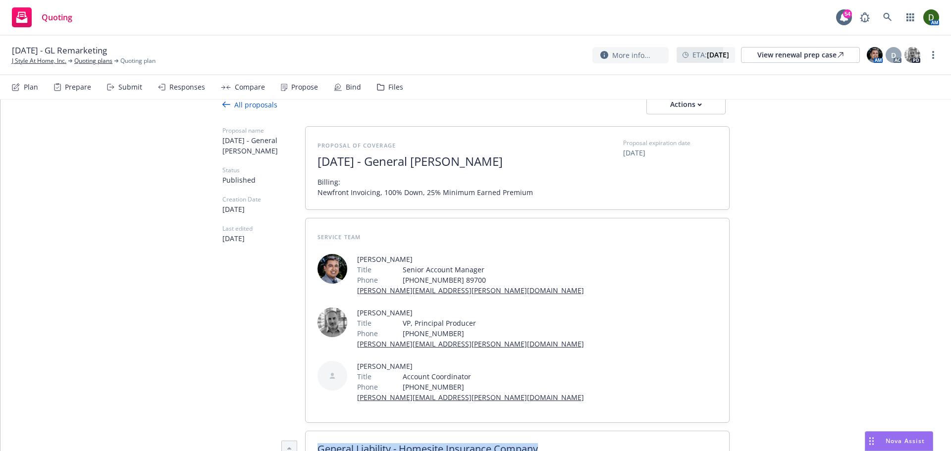
scroll to position [0, 0]
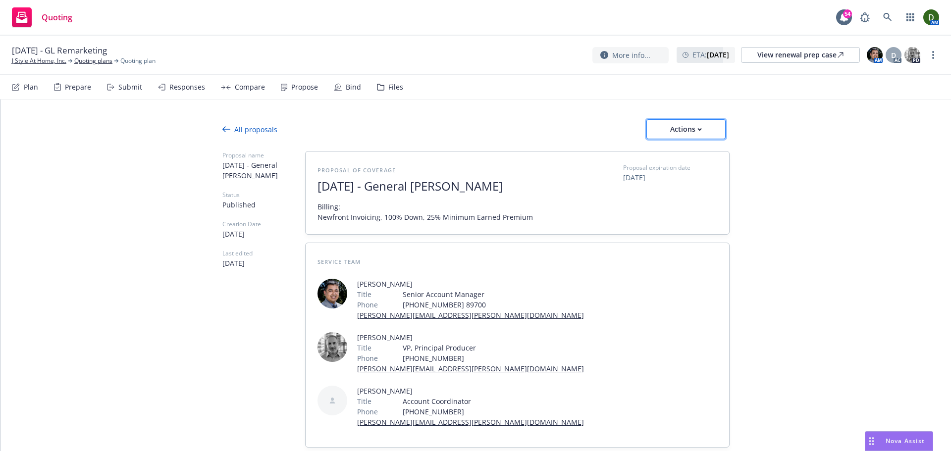
click at [690, 121] on div "Actions" at bounding box center [686, 129] width 47 height 19
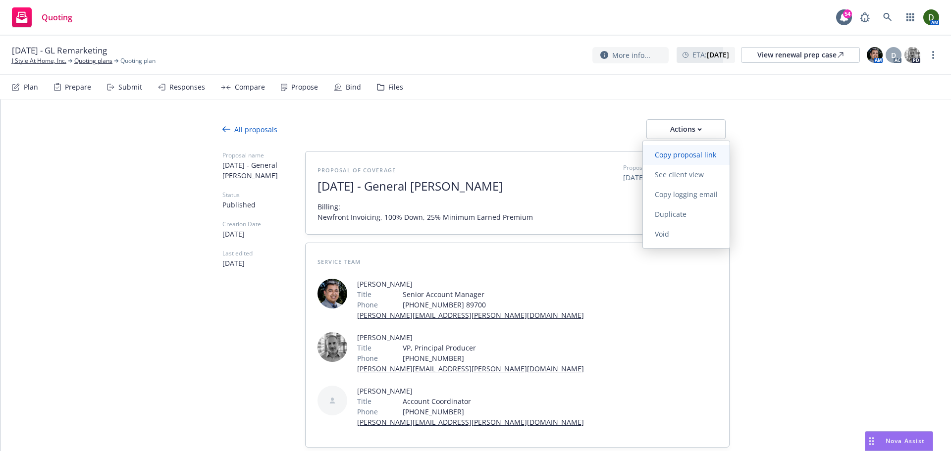
click at [692, 155] on span "Copy proposal link" at bounding box center [685, 154] width 85 height 9
click at [225, 131] on icon at bounding box center [226, 129] width 8 height 8
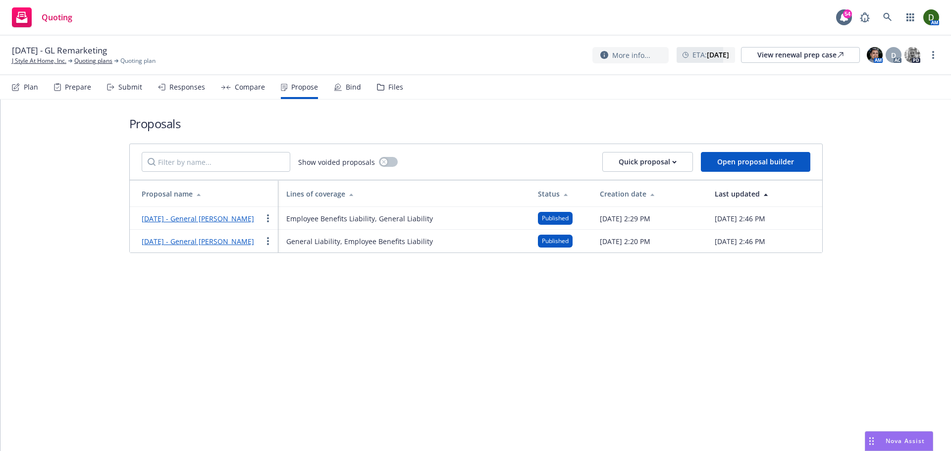
click at [224, 218] on link "[DATE] - General [PERSON_NAME]" at bounding box center [198, 218] width 112 height 9
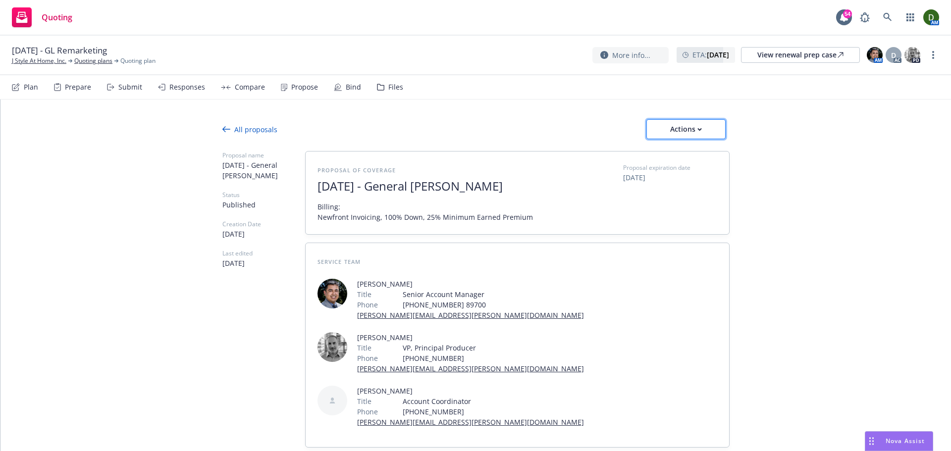
click at [694, 134] on div "Actions" at bounding box center [686, 129] width 47 height 19
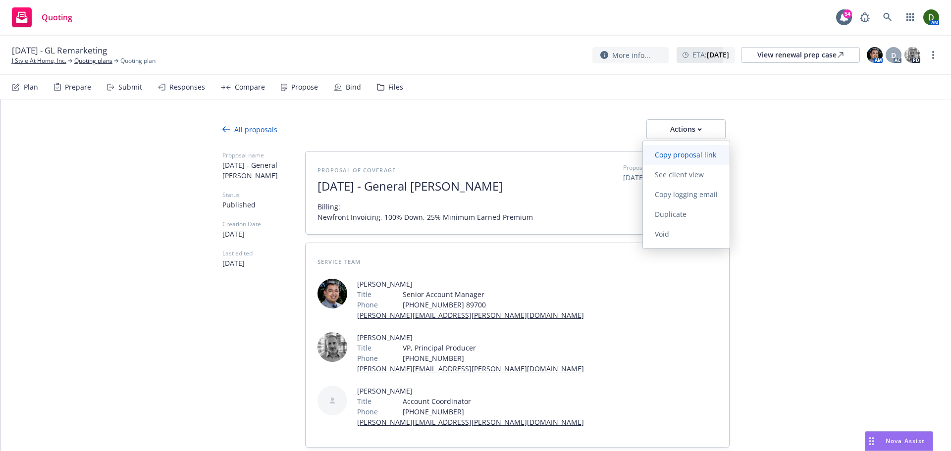
click at [697, 159] on link "Copy proposal link" at bounding box center [686, 155] width 87 height 20
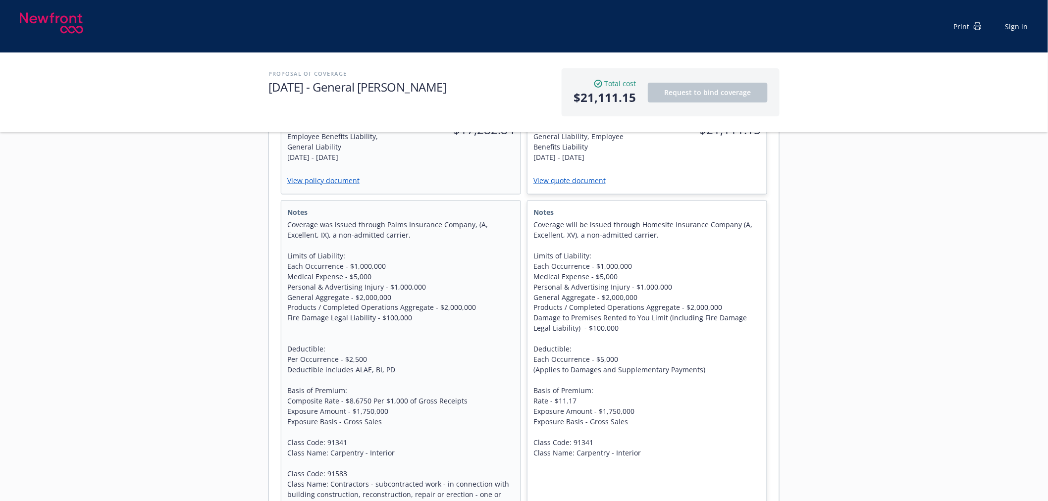
scroll to position [495, 0]
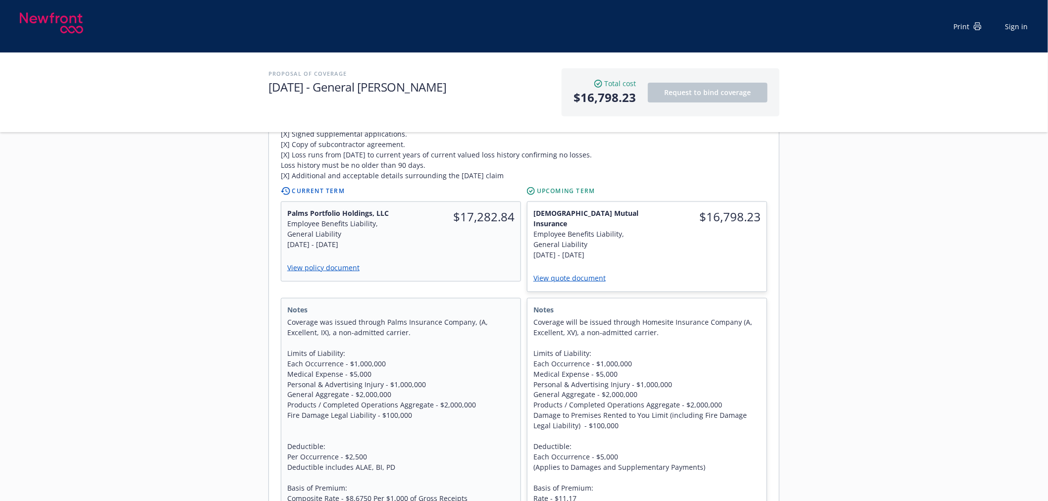
scroll to position [385, 0]
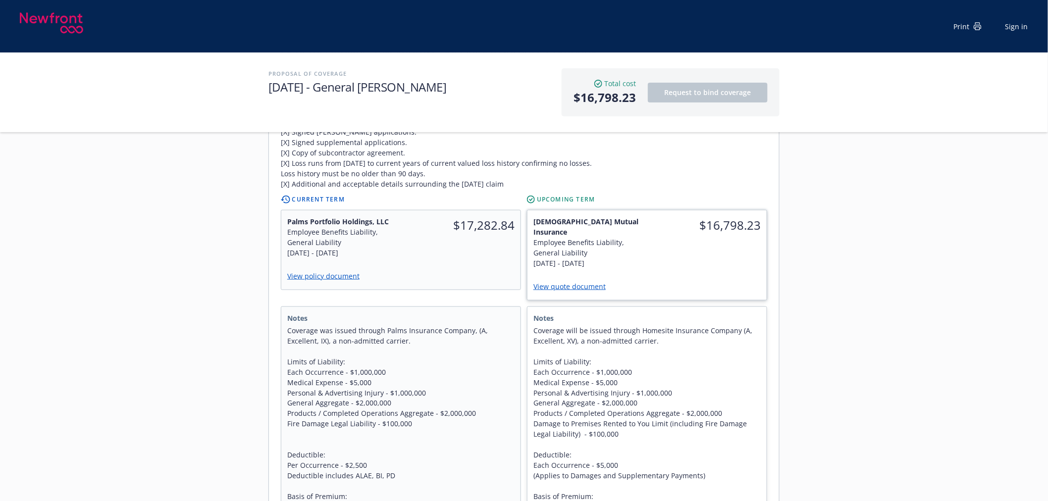
click at [586, 282] on link "View quote document" at bounding box center [573, 286] width 80 height 9
click at [340, 271] on link "View policy document" at bounding box center [327, 275] width 81 height 9
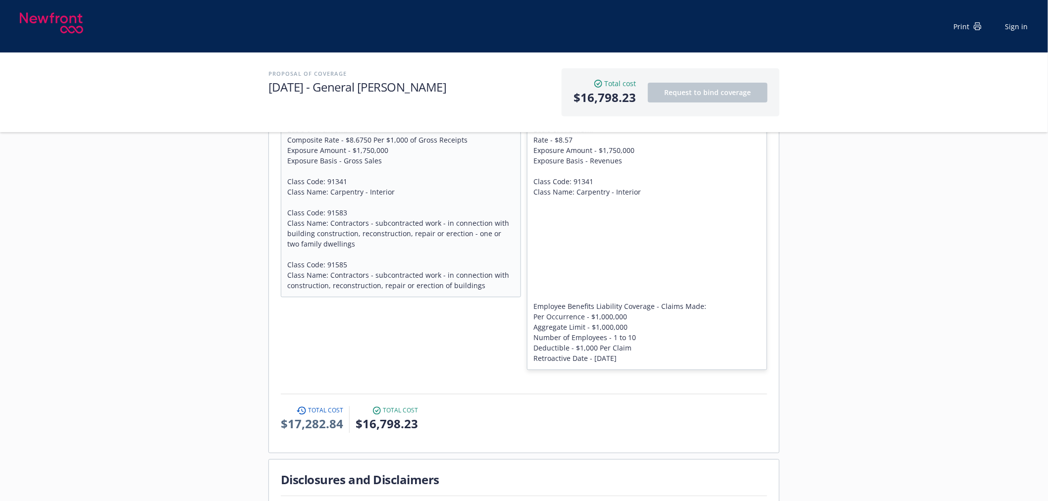
scroll to position [770, 0]
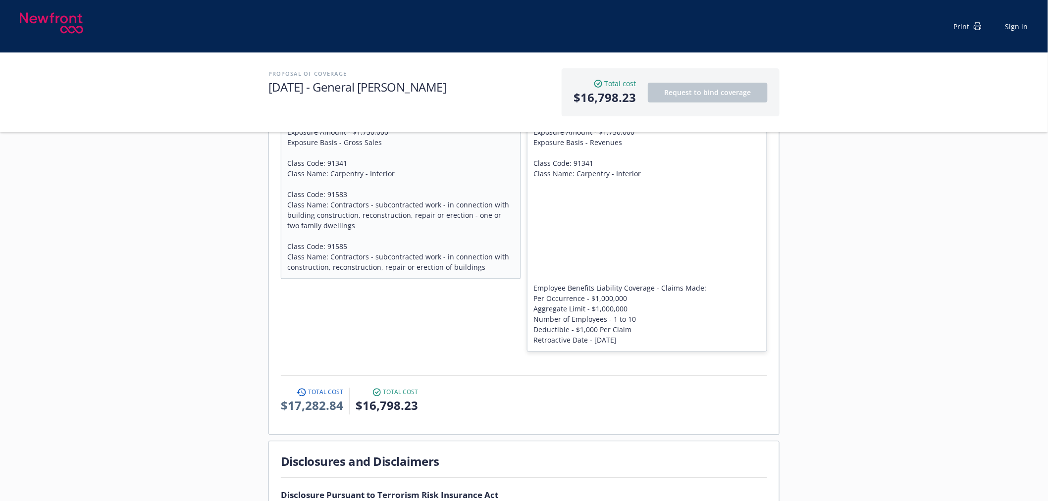
drag, startPoint x: 637, startPoint y: 323, endPoint x: 533, endPoint y: 269, distance: 117.4
click at [533, 269] on div "Notes Coverage will be issued through CM Vantage Specialty Insurance Company (A…" at bounding box center [647, 137] width 239 height 430
copy span "Employee Benefits Liability Coverage - Claims Made: Per Occurrence - $1,000,000…"
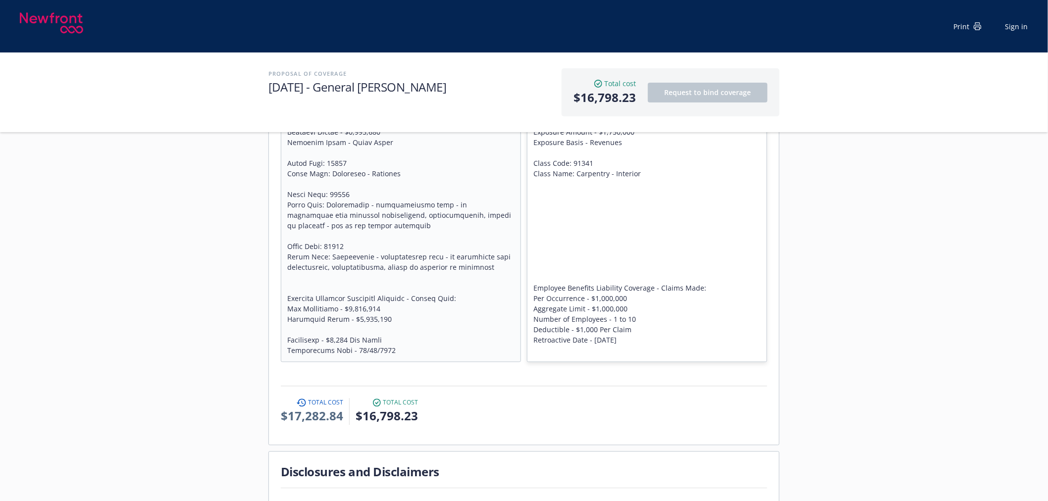
click at [776, 375] on div "Program Summary General Liability - CM Vantage Specialty Insurance Company Bind…" at bounding box center [524, 26] width 510 height 837
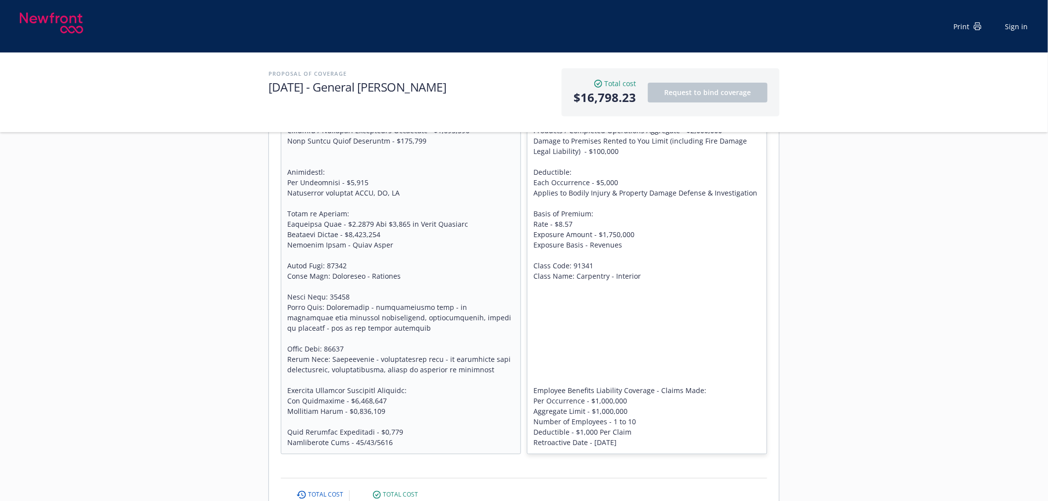
scroll to position [660, 0]
